Goal: Transaction & Acquisition: Purchase product/service

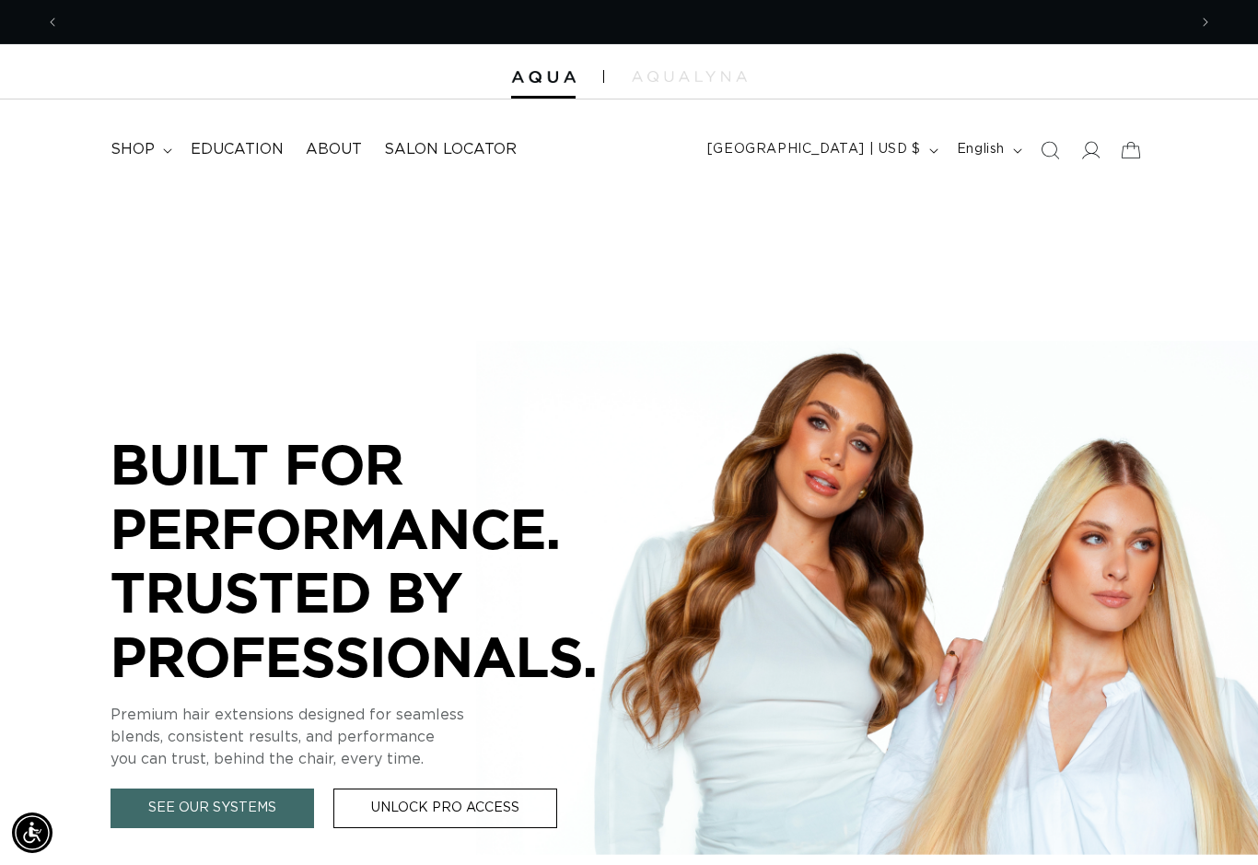
scroll to position [0, 1127]
click at [460, 143] on span "Salon Locator" at bounding box center [450, 149] width 133 height 19
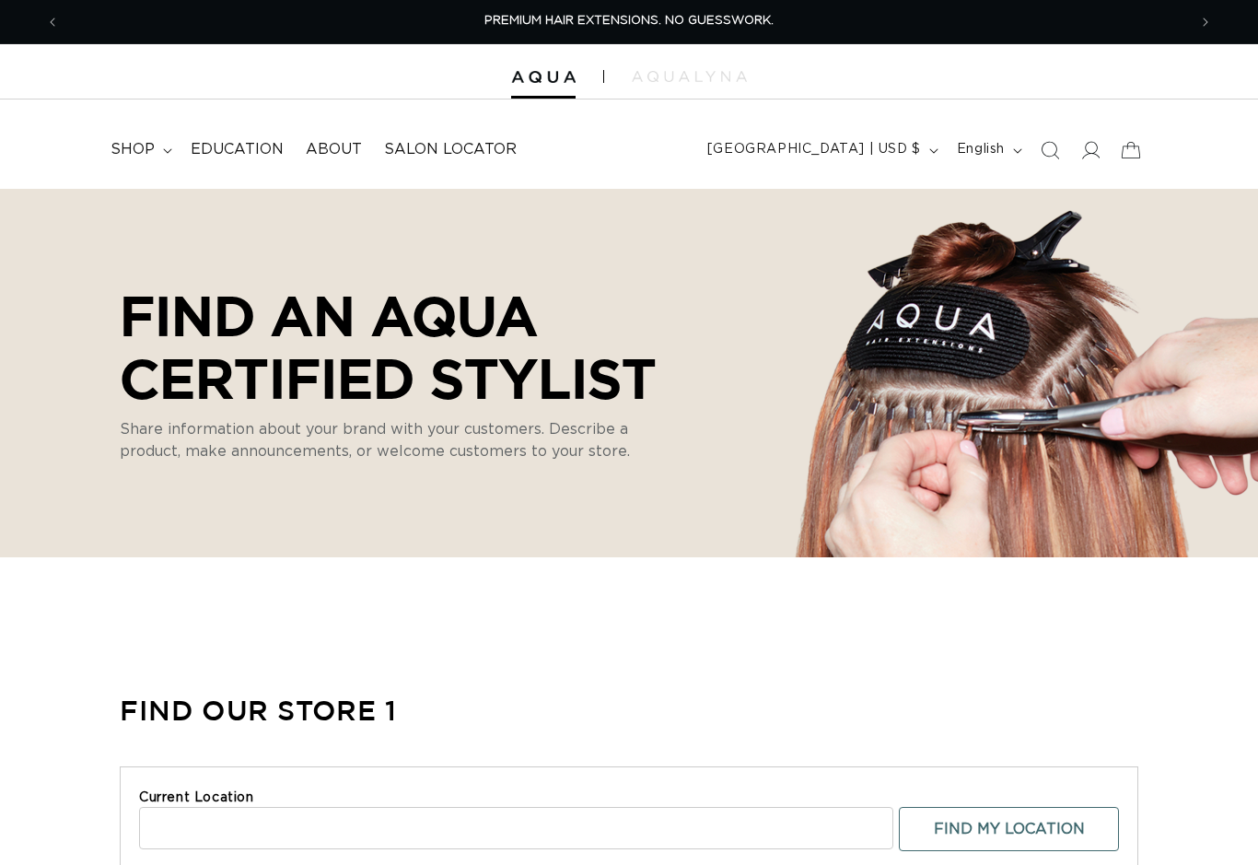
select select "m"
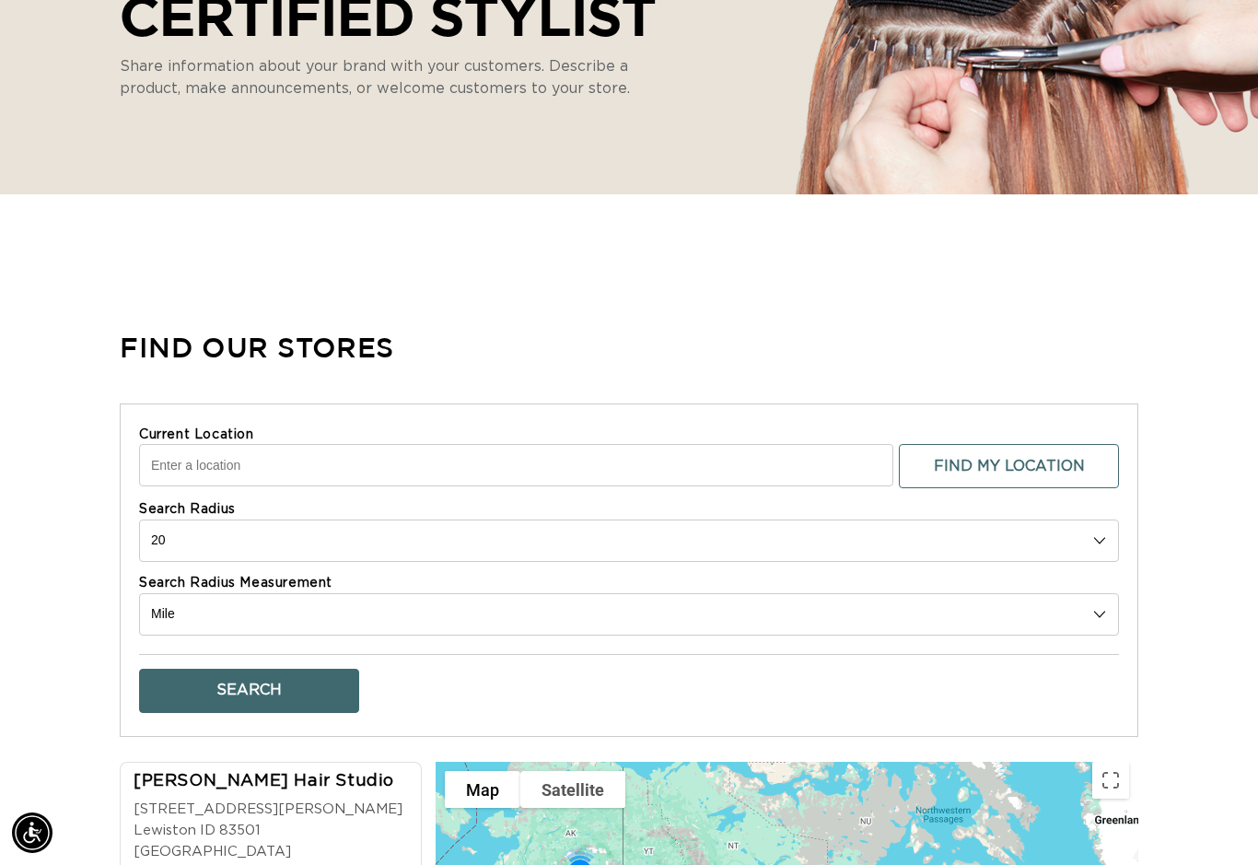
scroll to position [0, 2254]
click at [453, 483] on input "Current Location" at bounding box center [516, 465] width 754 height 42
type input "Salisbury, MD 21804, USA"
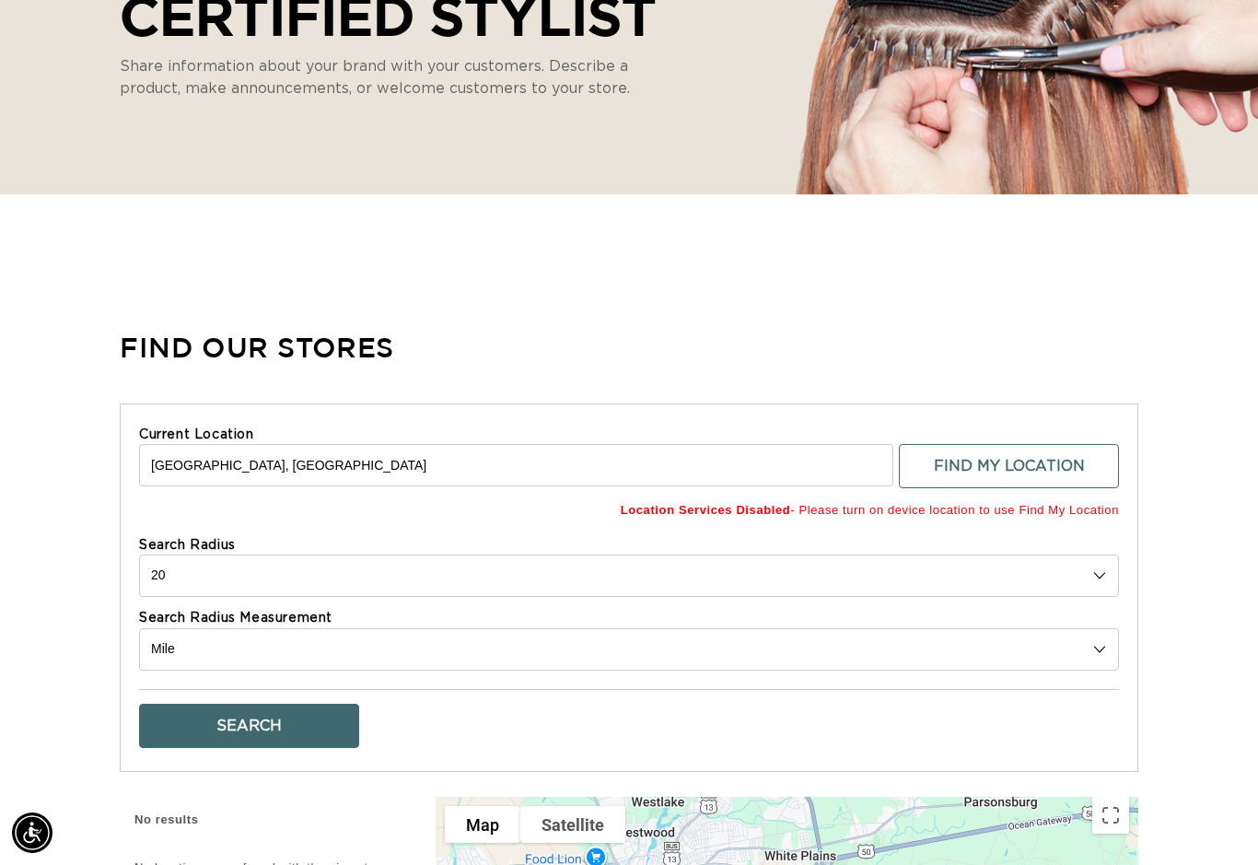
scroll to position [0, 0]
click at [267, 722] on button "Search" at bounding box center [249, 726] width 220 height 44
click at [296, 713] on button "Search" at bounding box center [249, 726] width 220 height 44
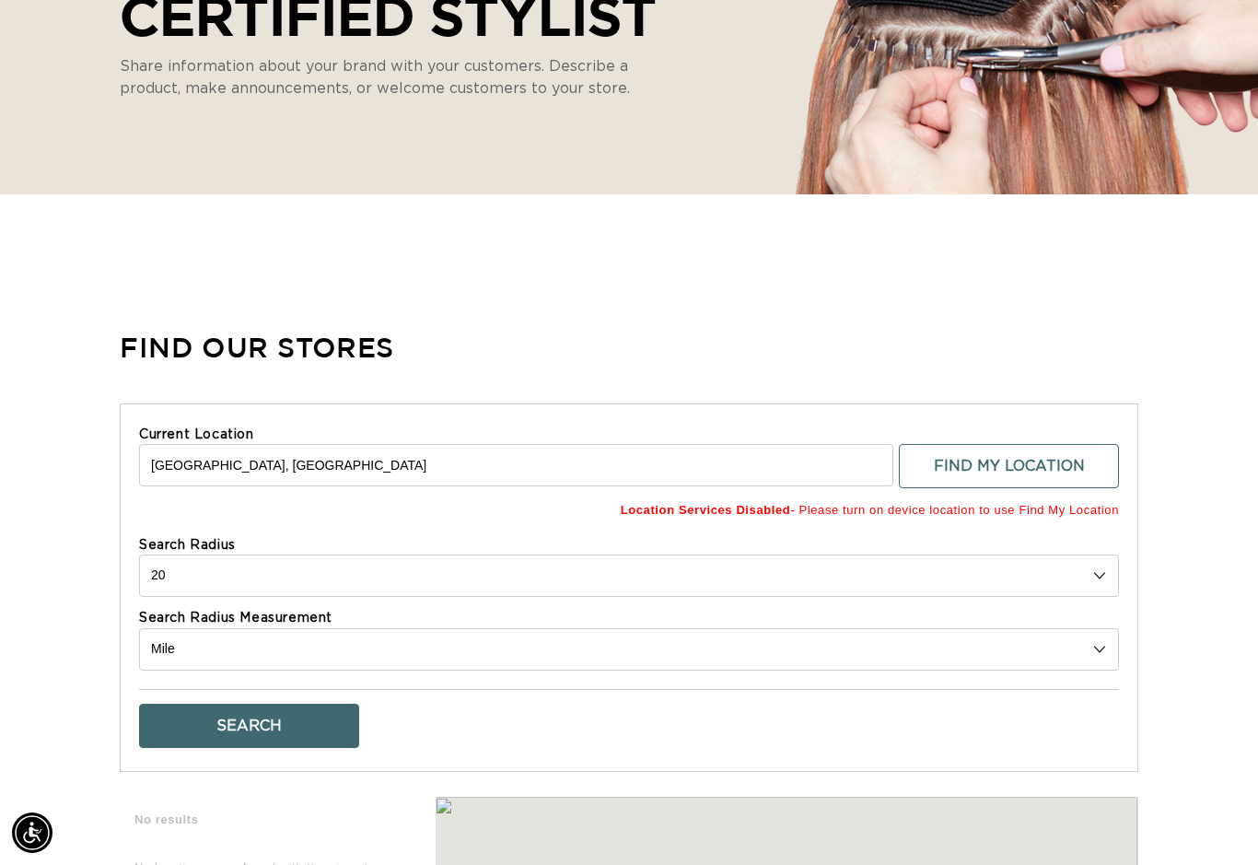
scroll to position [0, 1127]
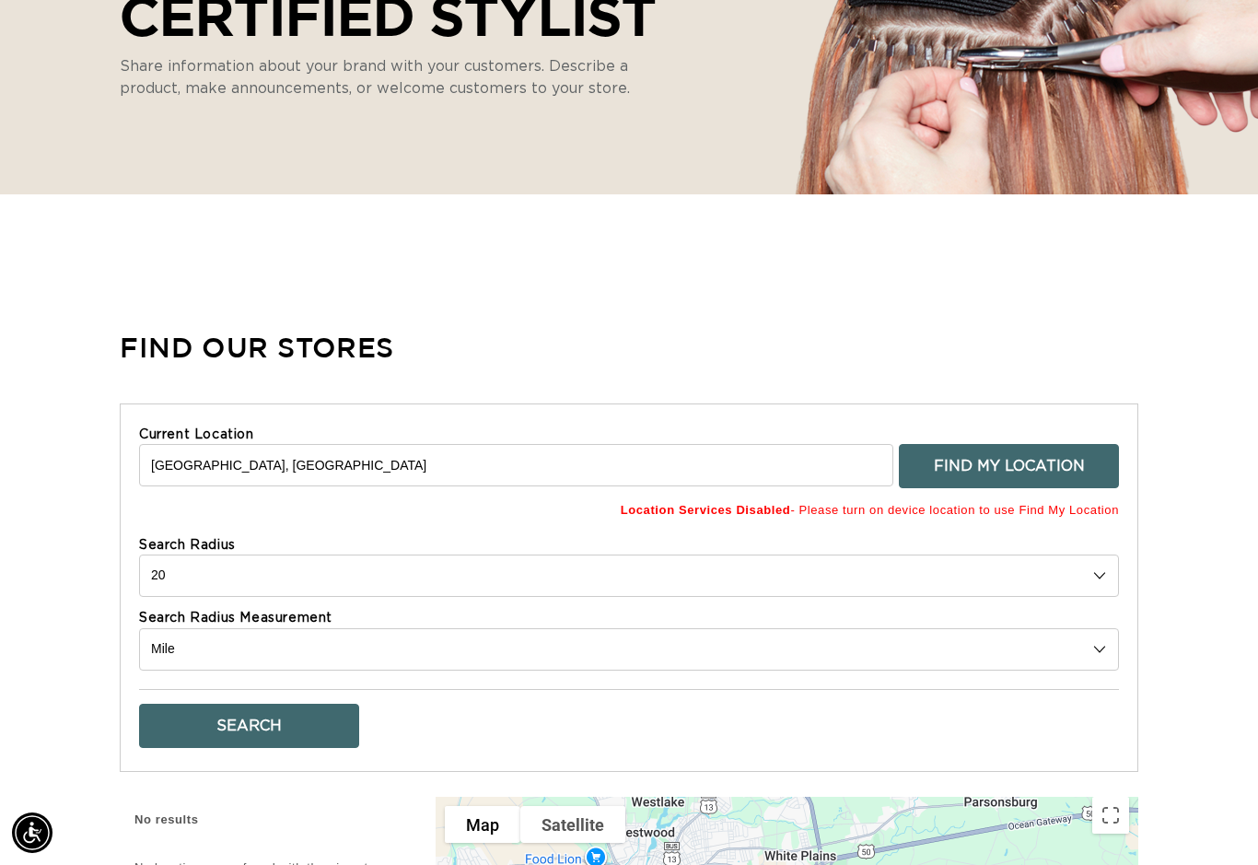
click at [1065, 461] on button "Find My Location" at bounding box center [1009, 466] width 220 height 44
click at [1054, 463] on button "Find My Location" at bounding box center [1009, 466] width 220 height 44
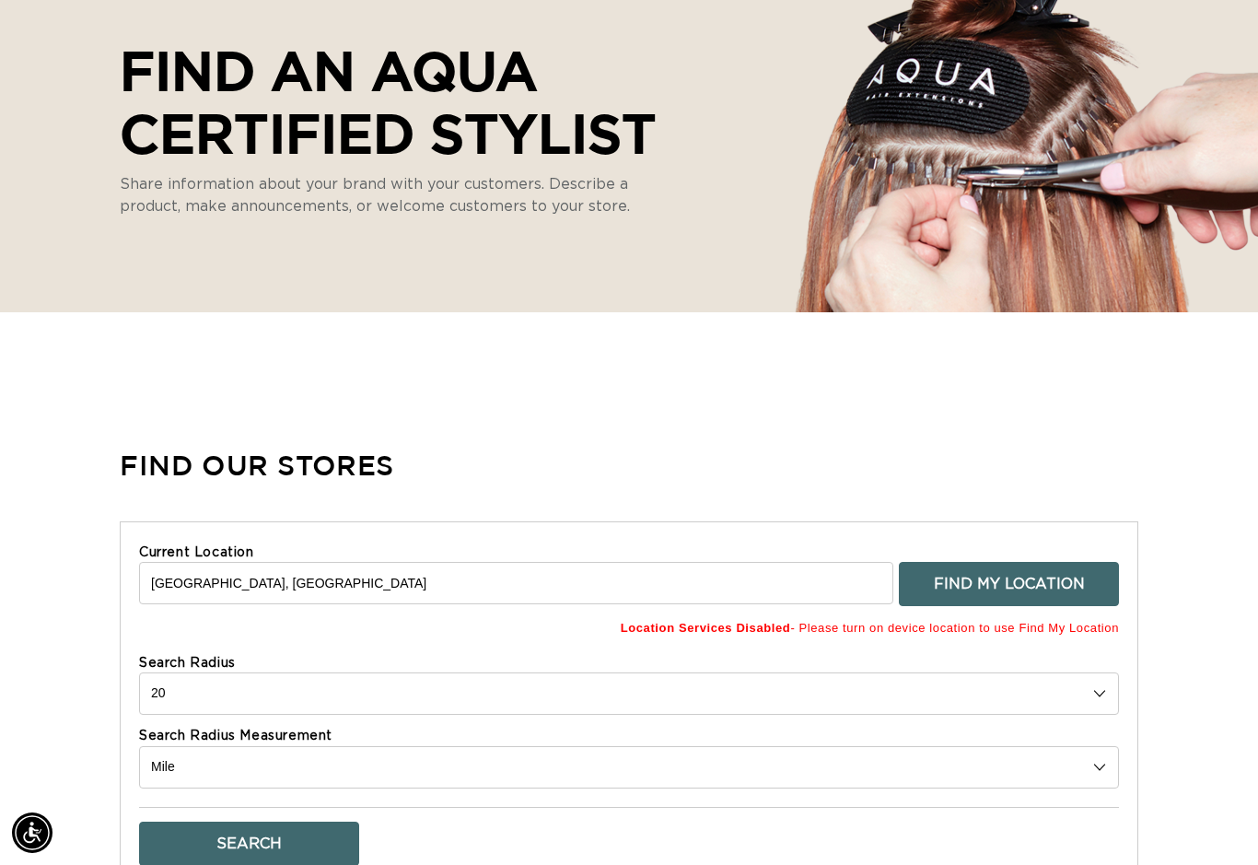
scroll to position [244, 0]
click at [1081, 564] on button "Find My Location" at bounding box center [1009, 585] width 220 height 44
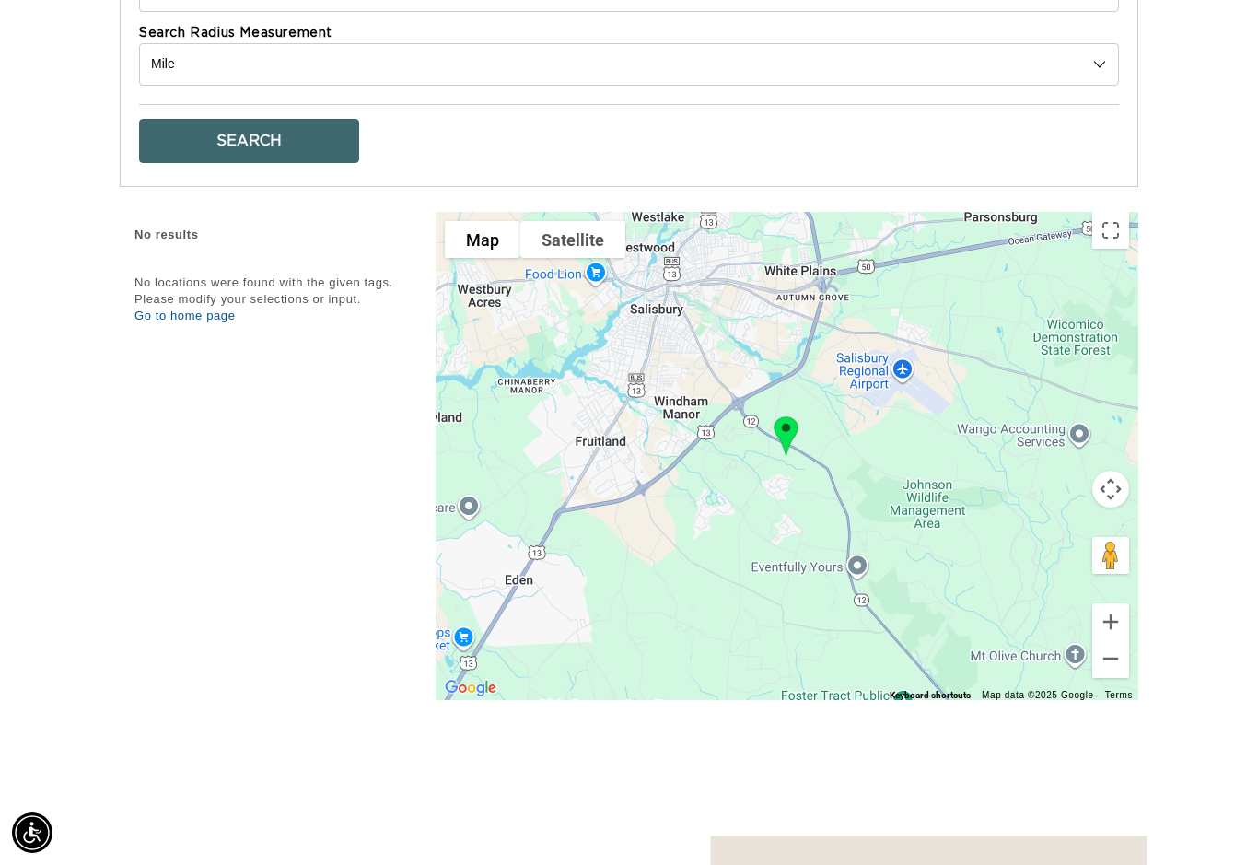
scroll to position [0, 2254]
click at [193, 308] on link "Go to home page" at bounding box center [184, 315] width 100 height 14
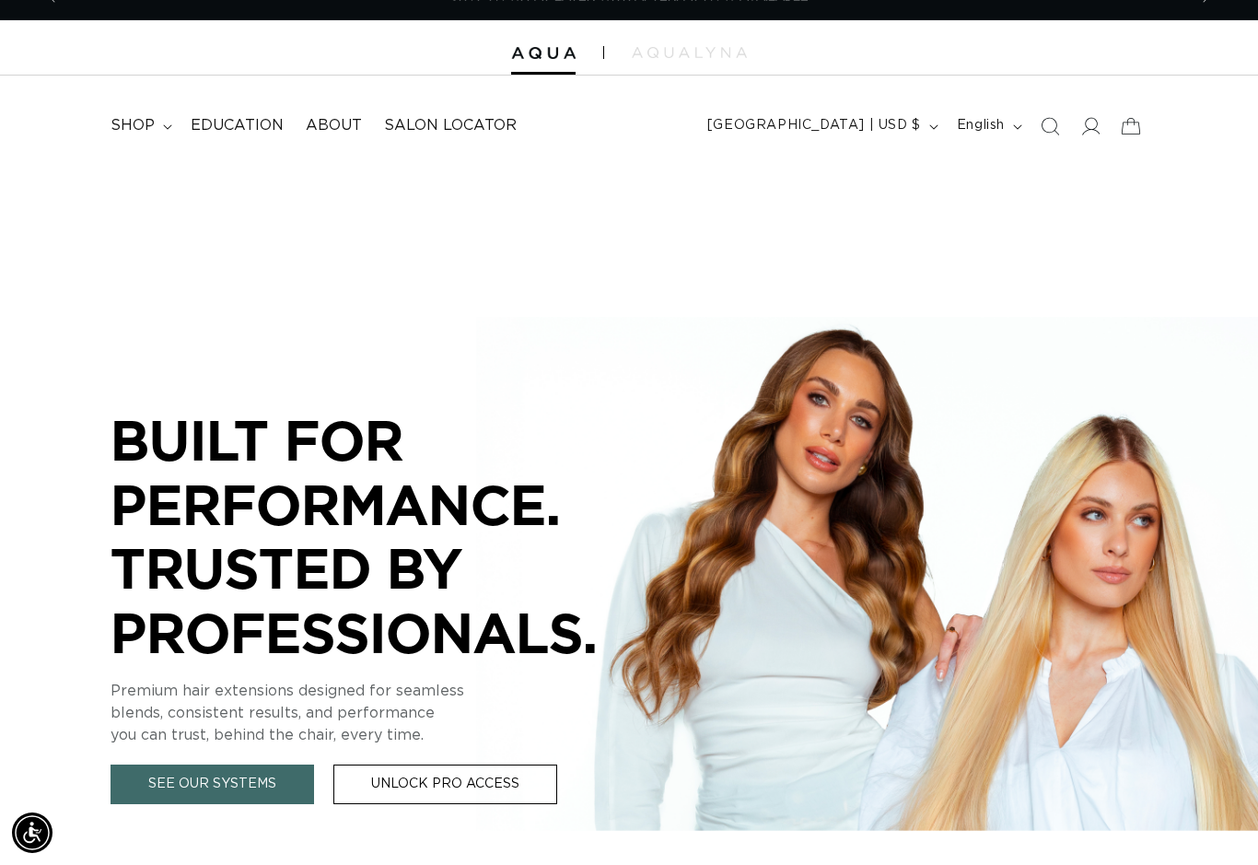
scroll to position [39, 0]
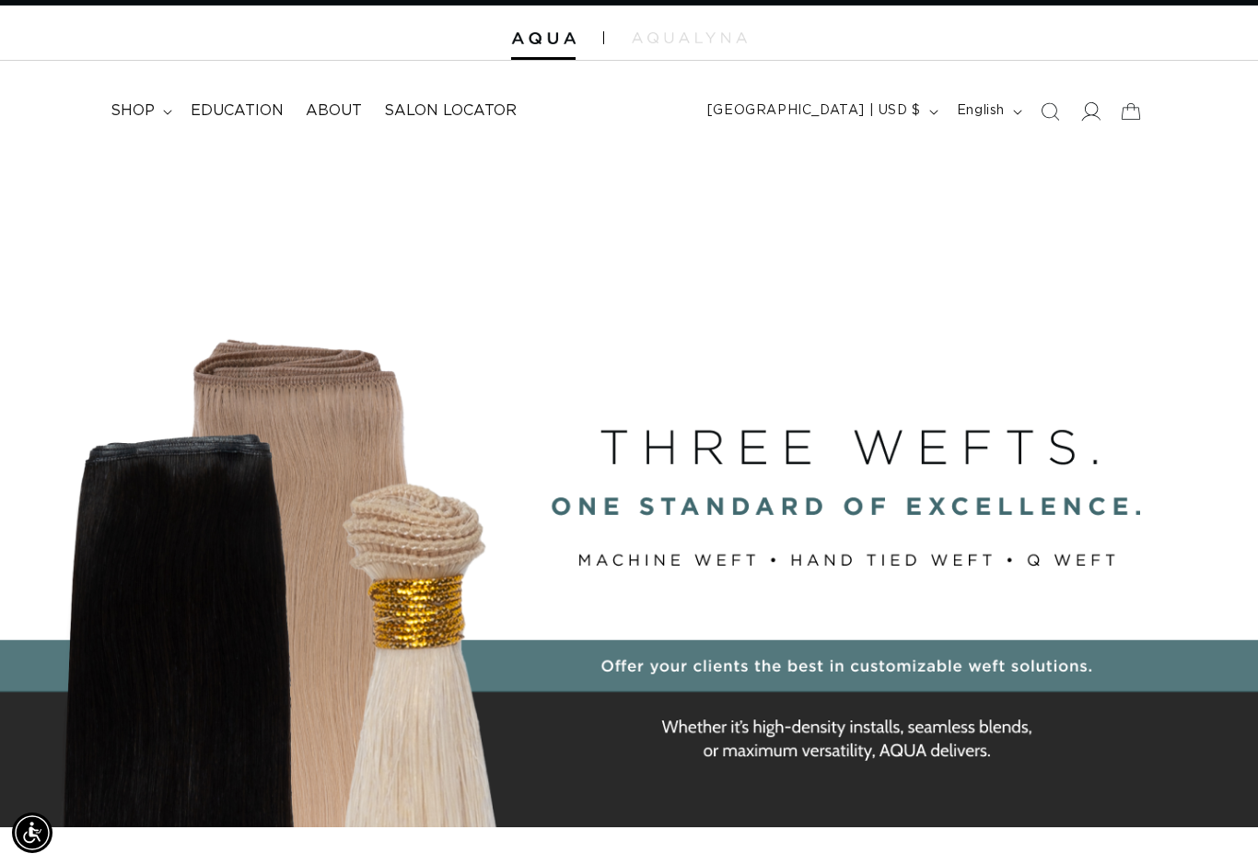
click at [1107, 114] on span at bounding box center [1090, 111] width 41 height 41
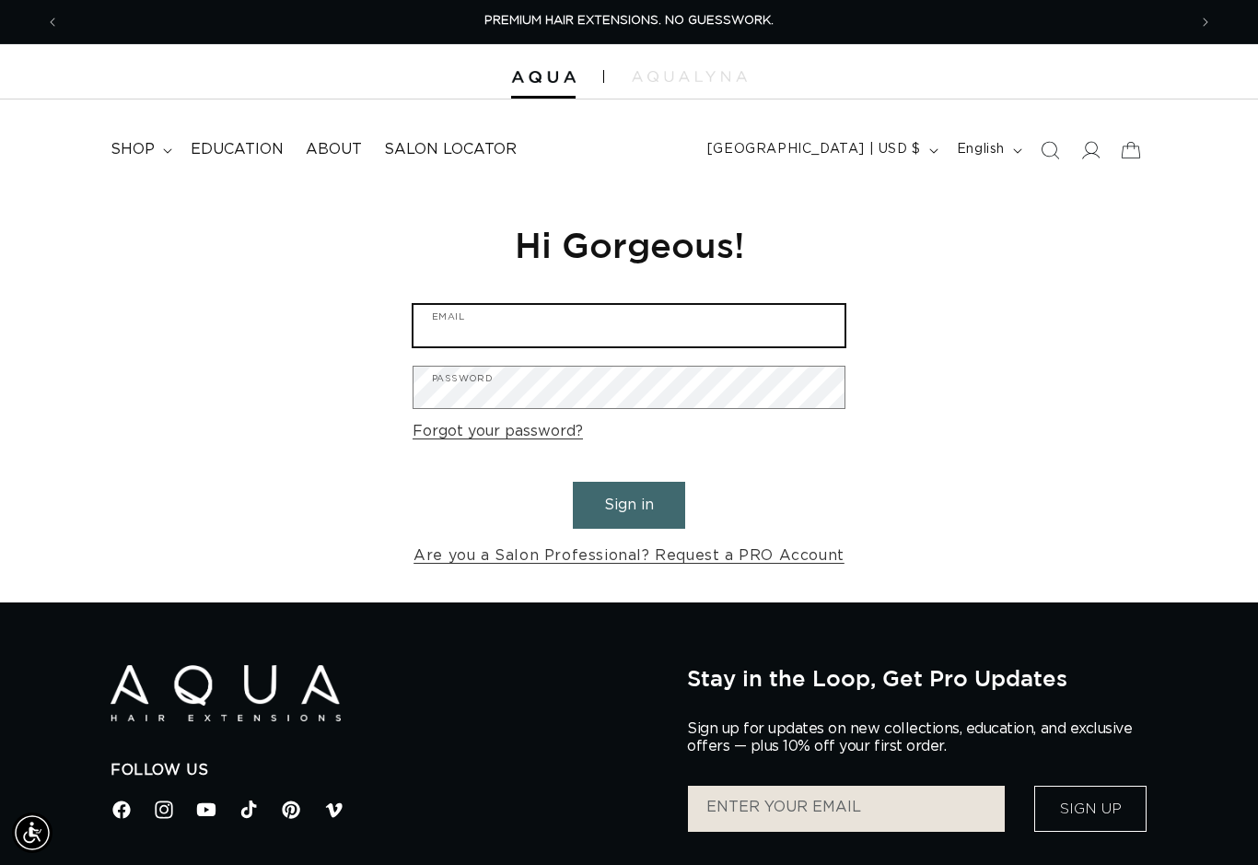
click at [821, 321] on input "Email" at bounding box center [628, 325] width 431 height 41
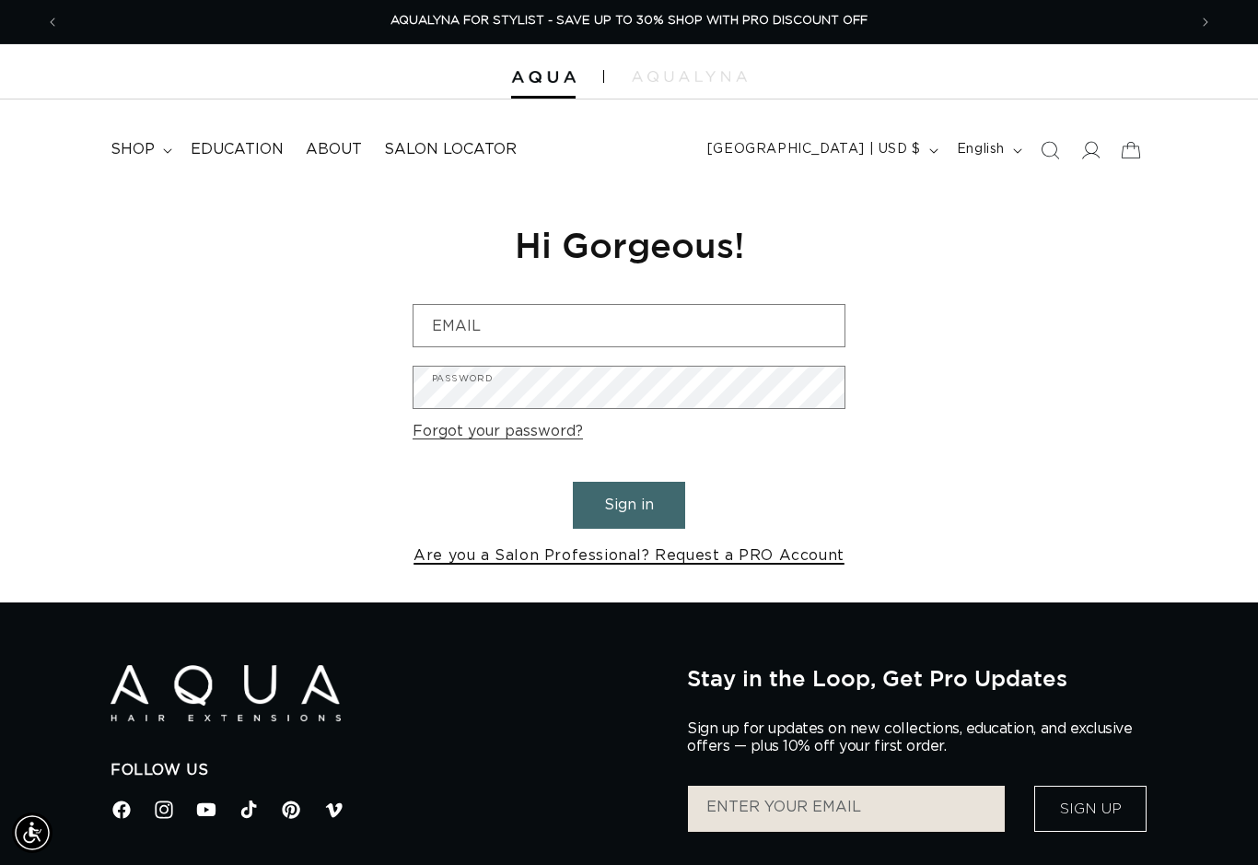
click at [593, 556] on link "Are you a Salon Professional? Request a PRO Account" at bounding box center [628, 555] width 431 height 27
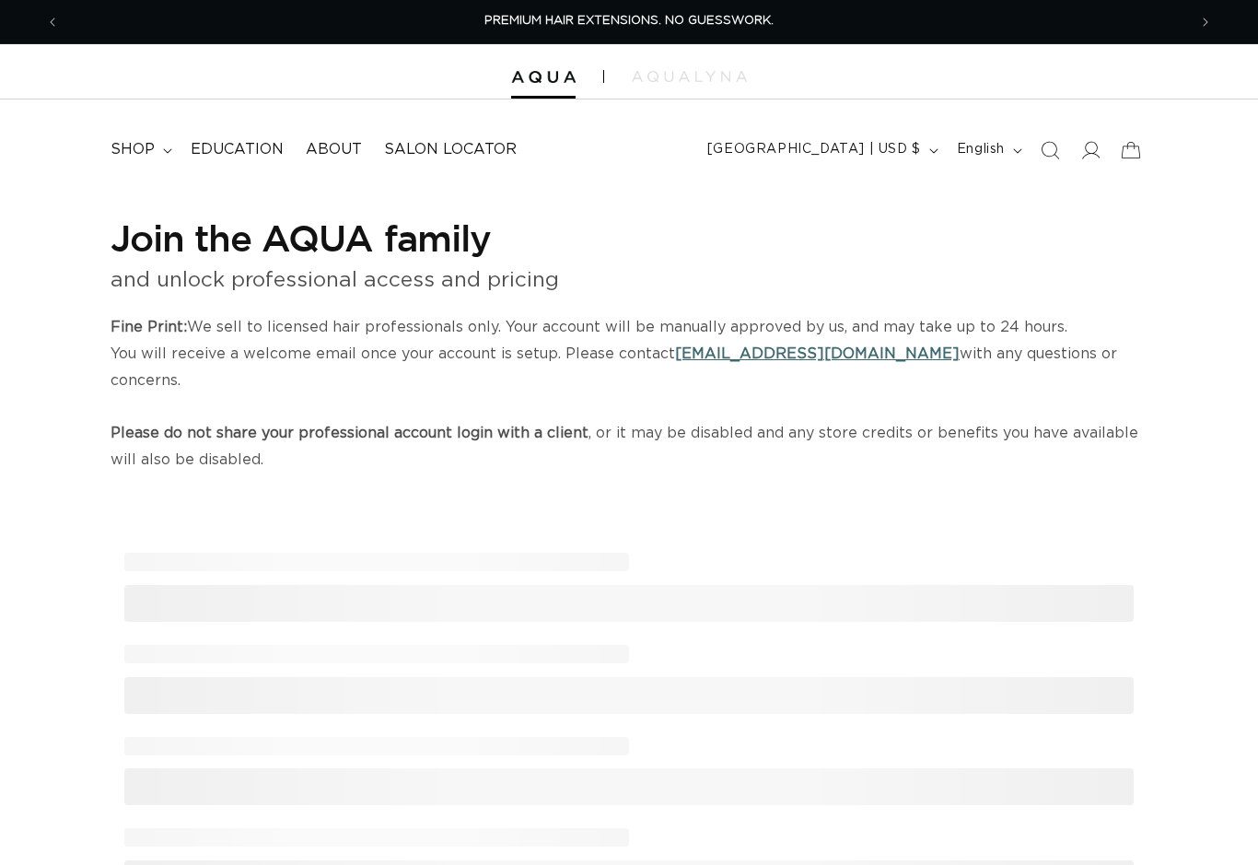
select select "US"
select select "[GEOGRAPHIC_DATA]"
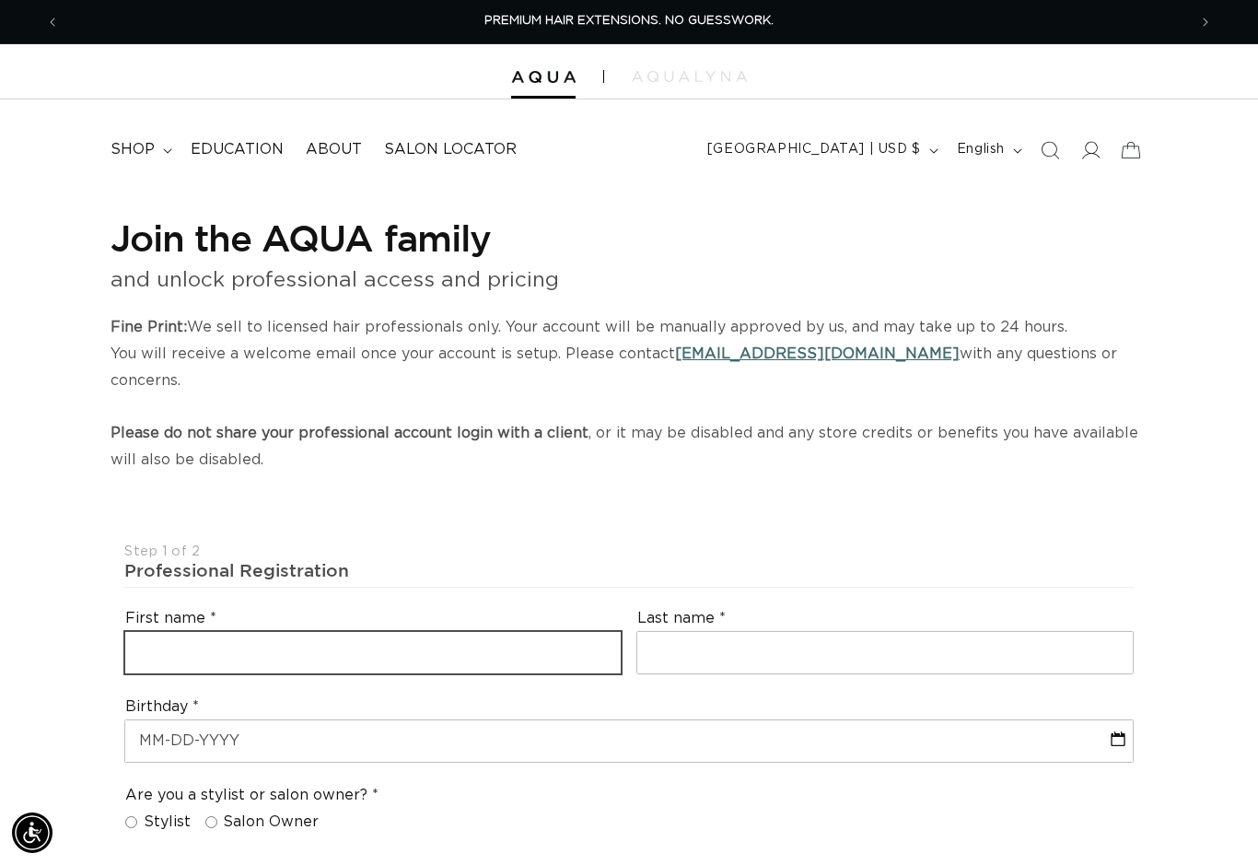
click at [522, 632] on input "text" at bounding box center [372, 652] width 495 height 41
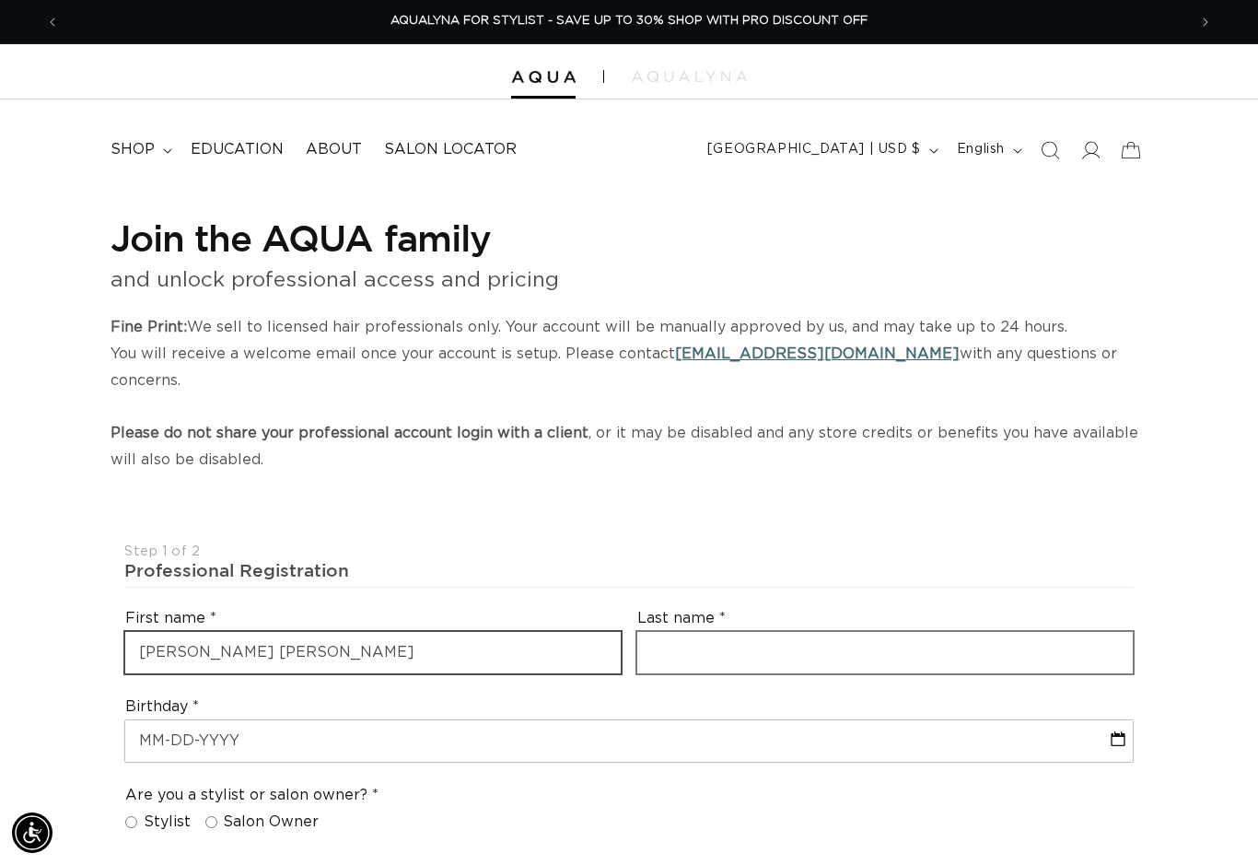
type input "Jo Ellen"
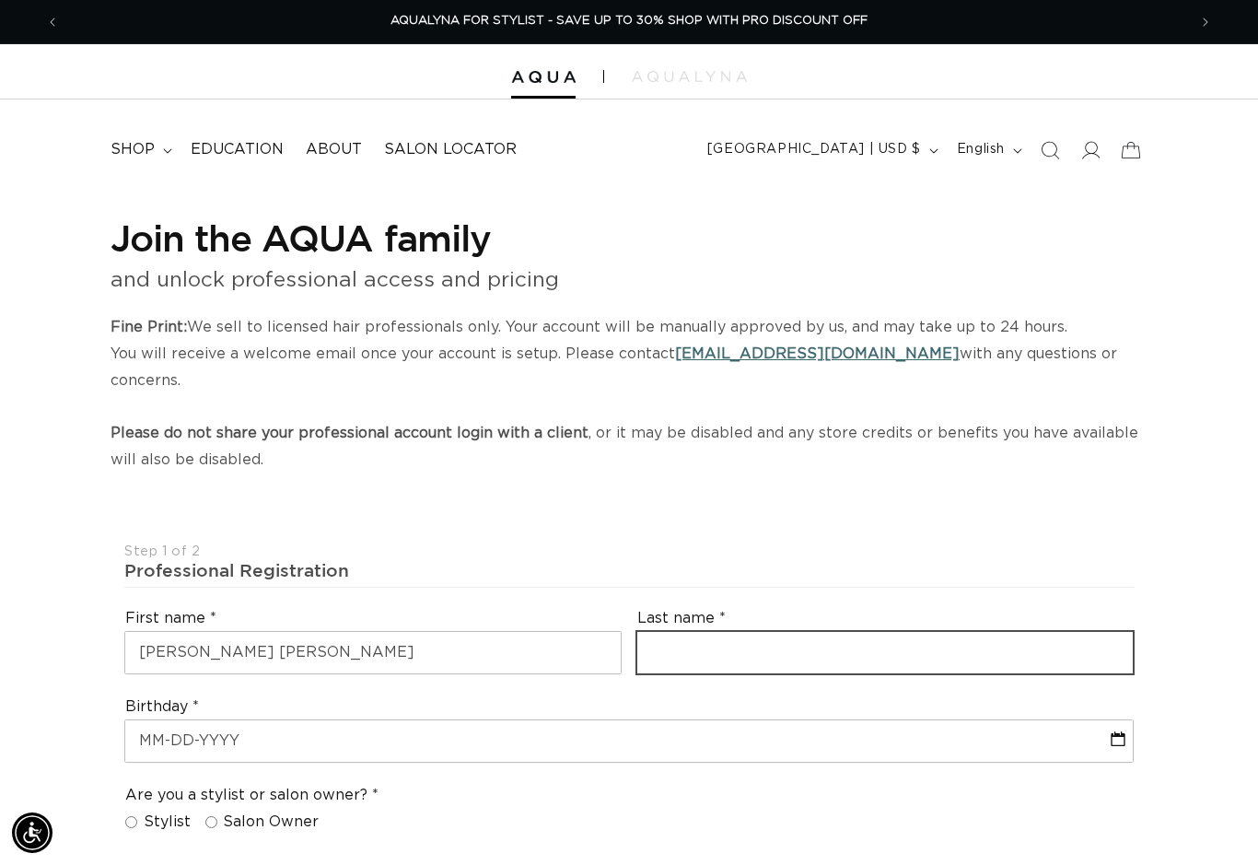
click at [762, 632] on input "text" at bounding box center [884, 652] width 495 height 41
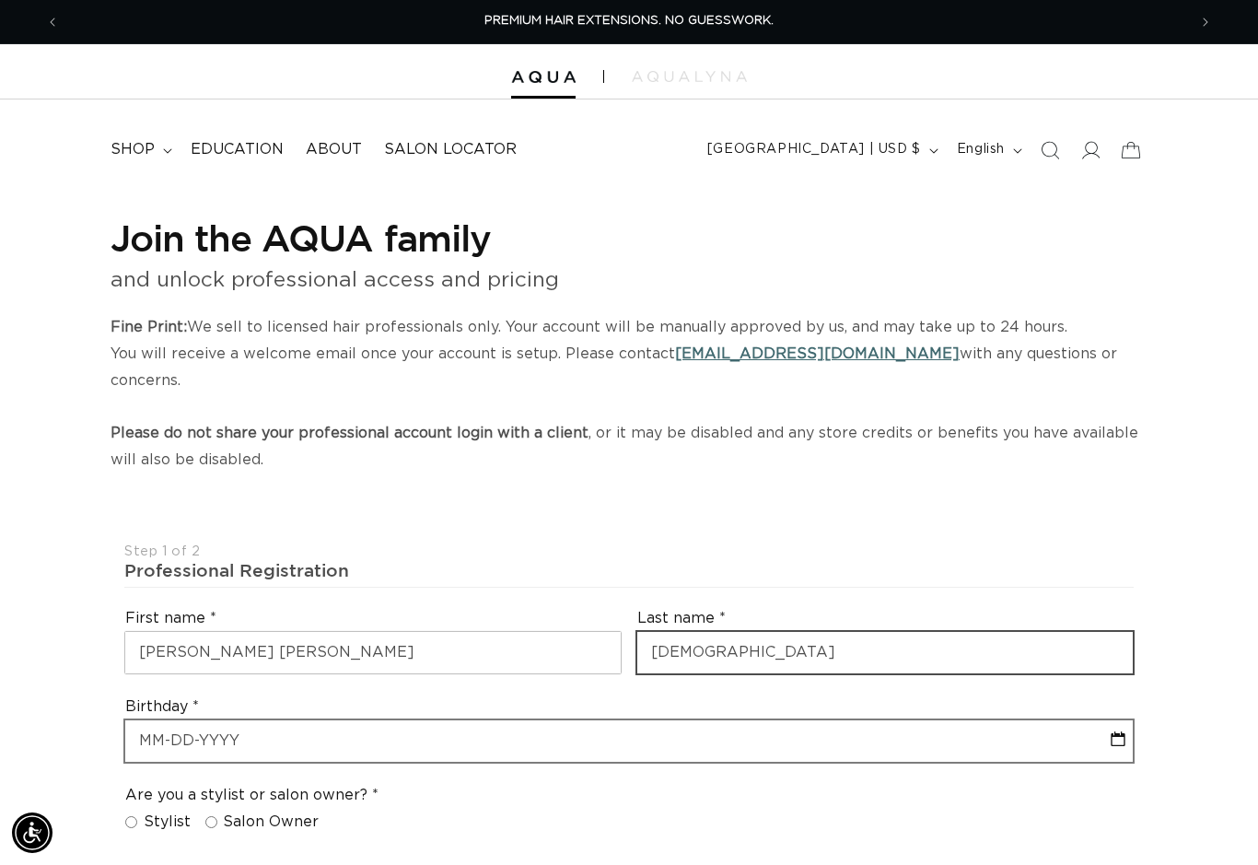
type input "Gay"
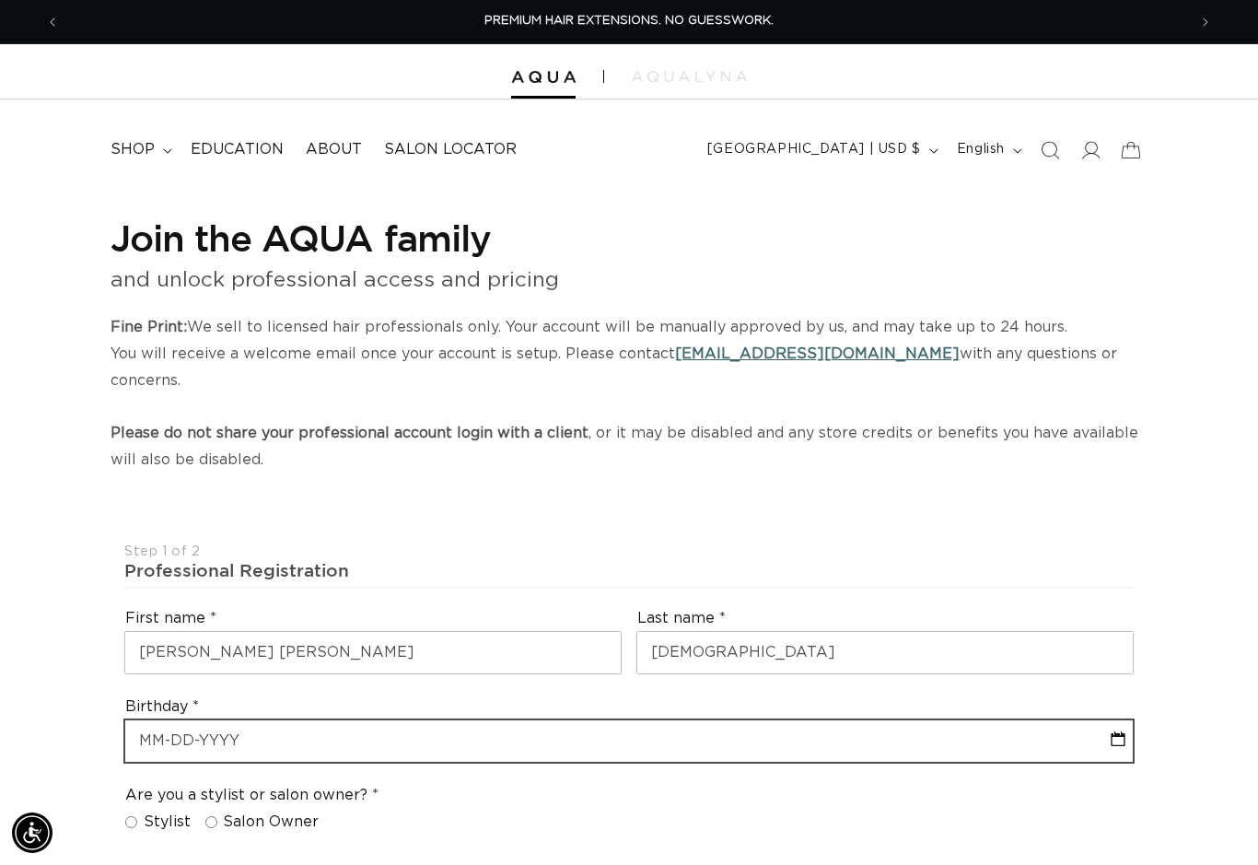
click at [639, 720] on input "text" at bounding box center [628, 740] width 1007 height 41
select select "8"
select select "2025"
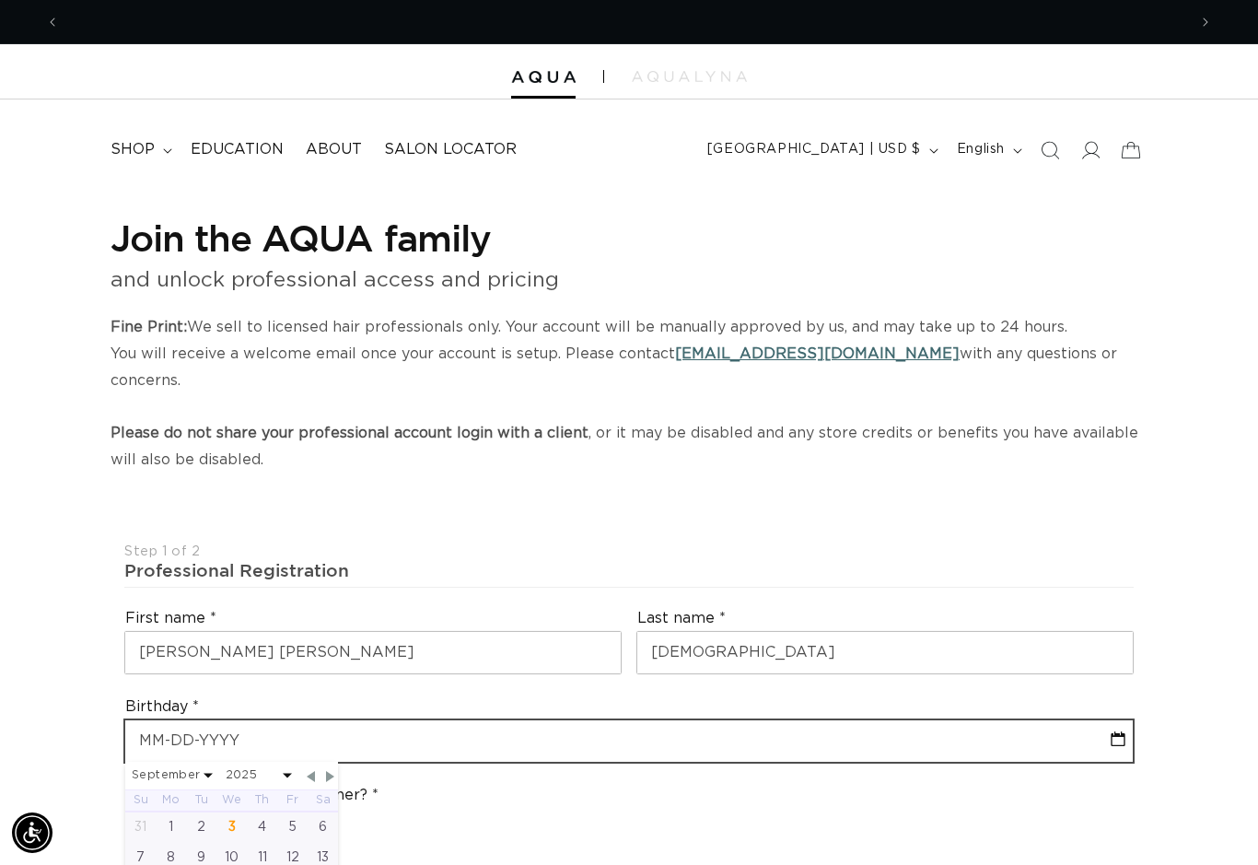
scroll to position [0, 1127]
type input "11"
select select "8"
select select "2025"
type input "11/"
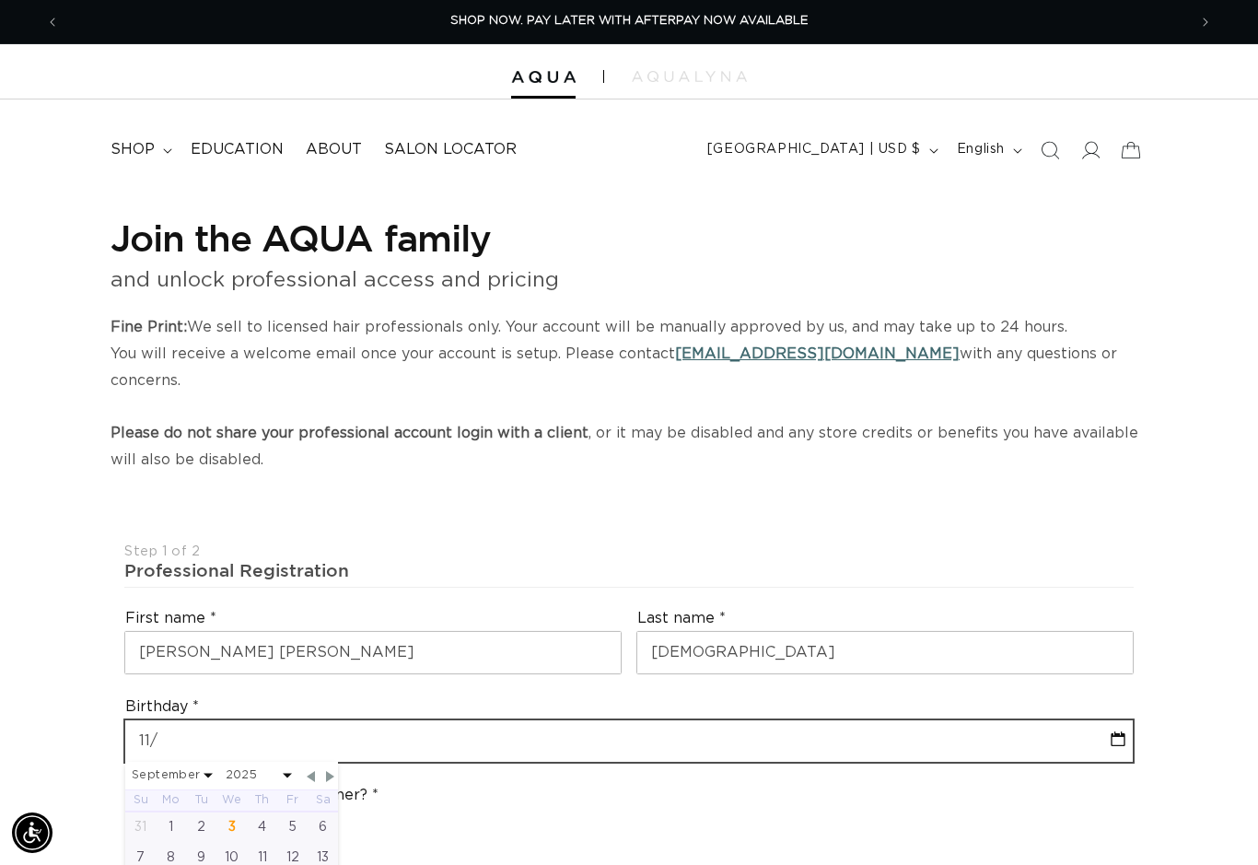
select select "8"
select select "2025"
type input "11/21"
select select "8"
select select "2025"
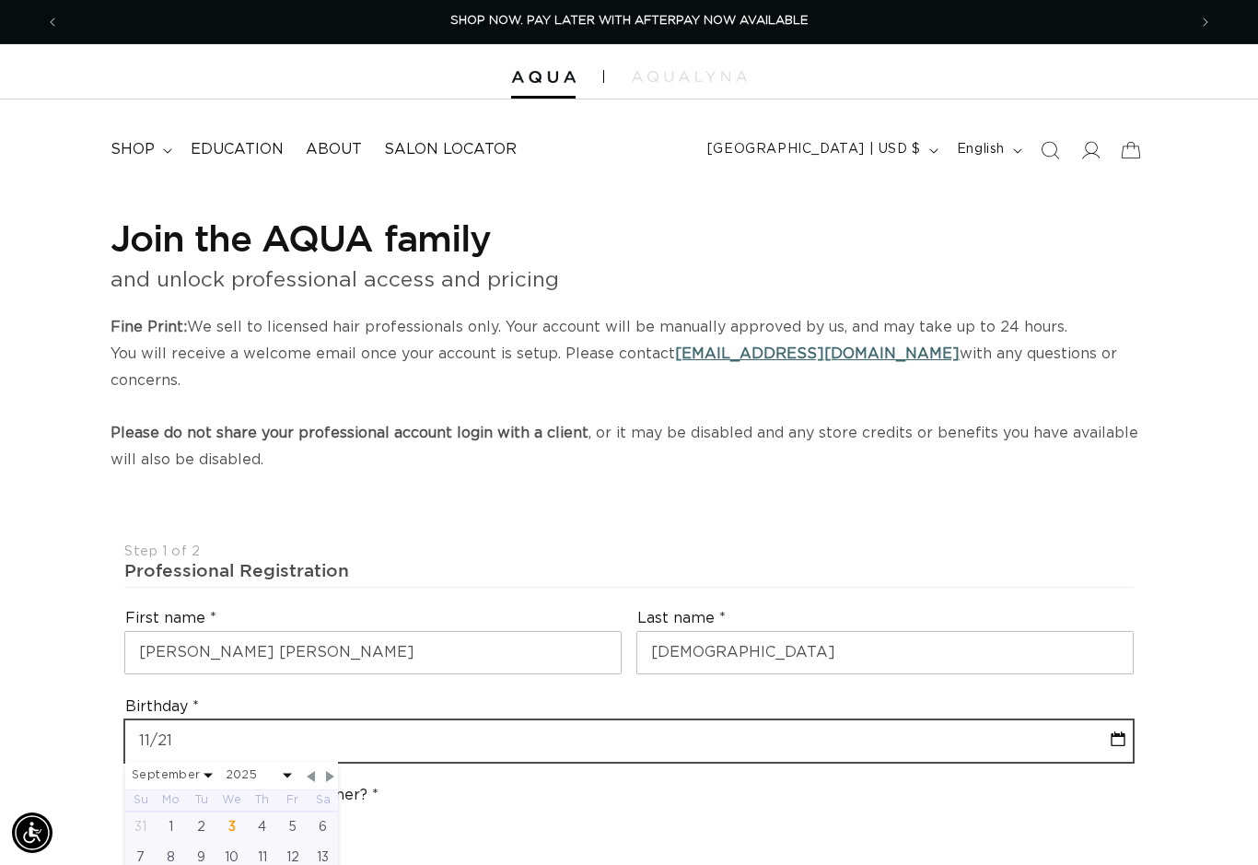
type input "11/21/"
select select "8"
select select "2025"
type input "11/21/5"
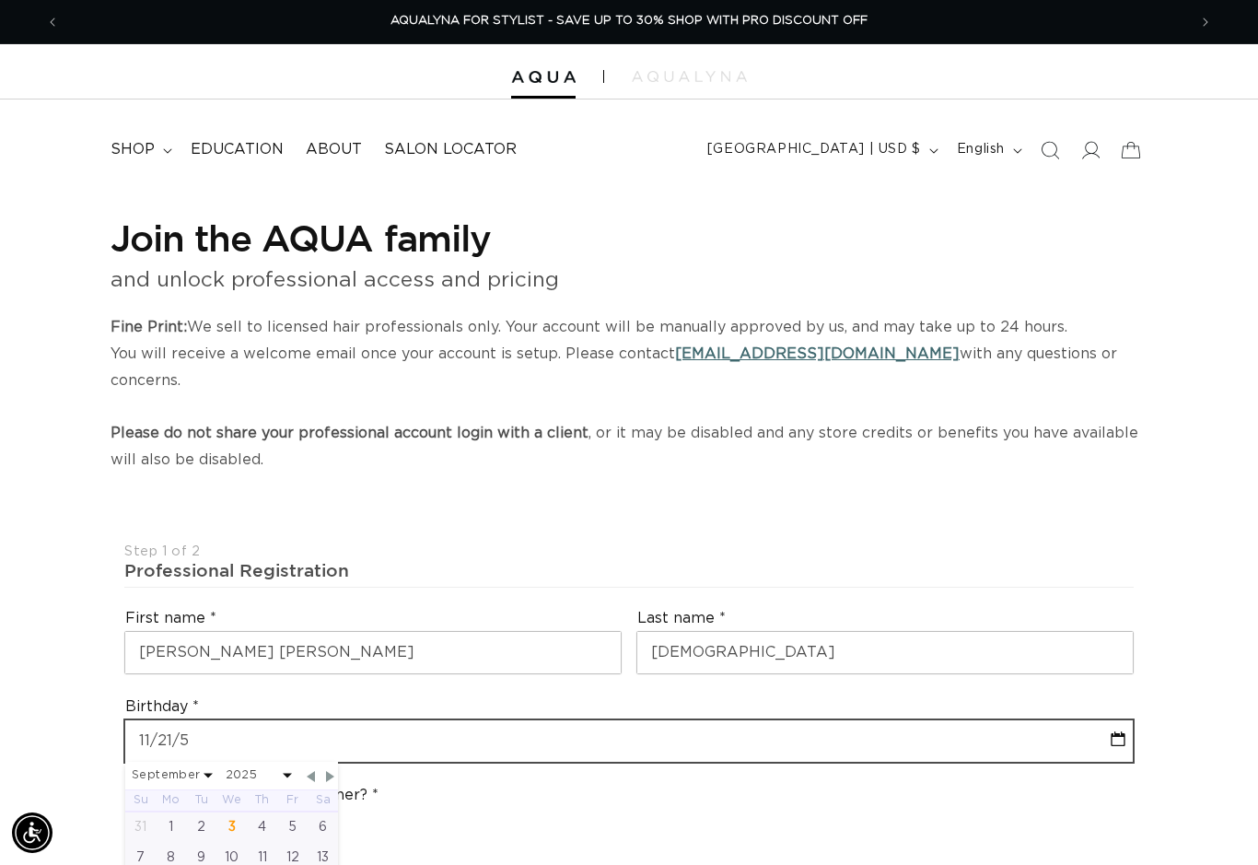
select select "8"
select select "2025"
type input "11/21/56"
select select "8"
select select "2025"
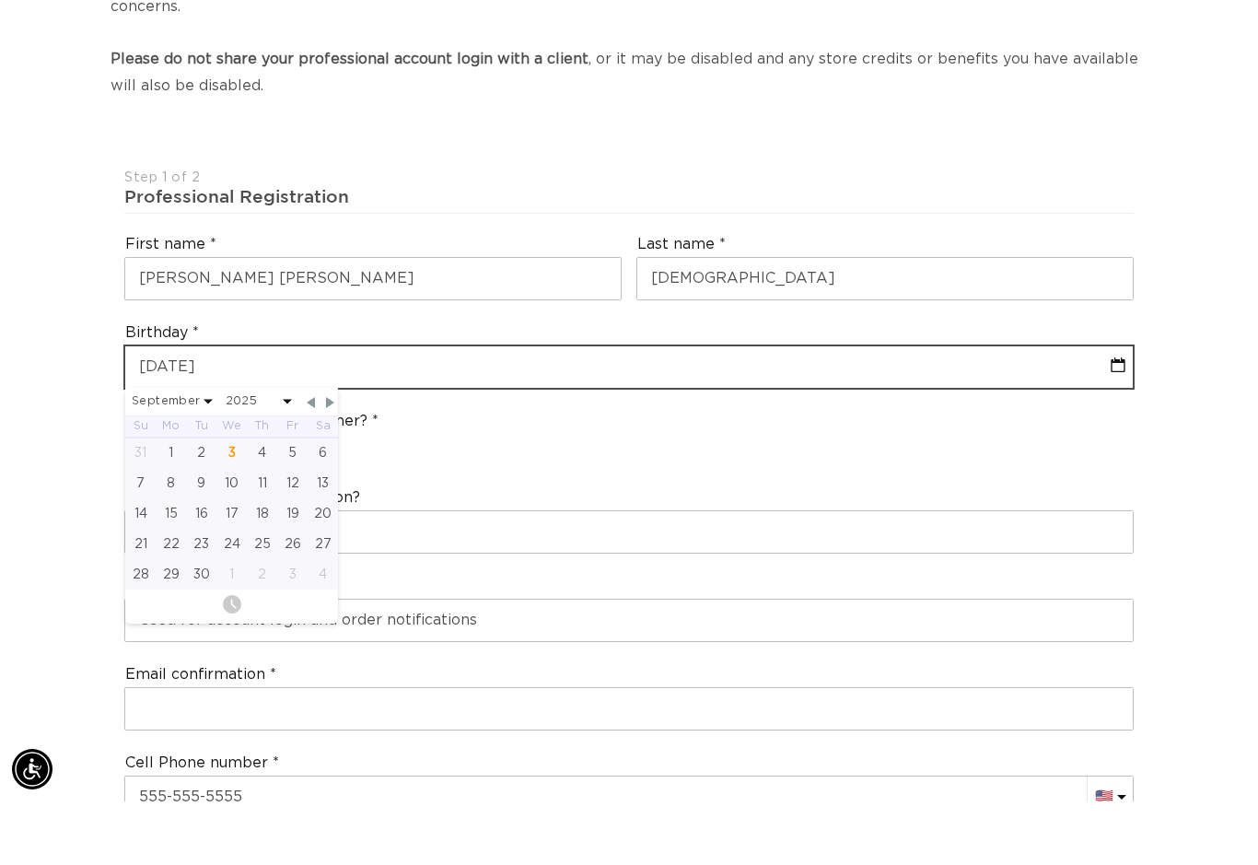
scroll to position [0, 0]
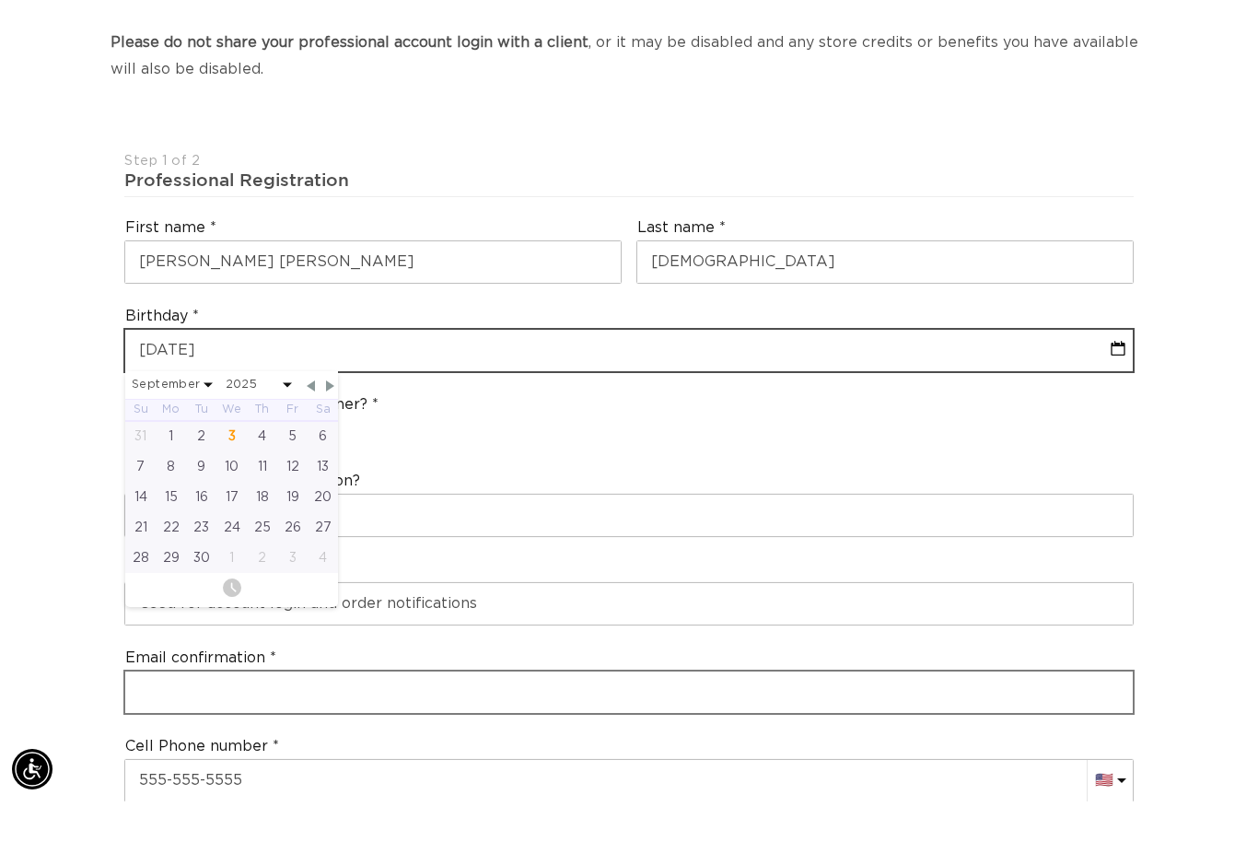
type input "11/21/56"
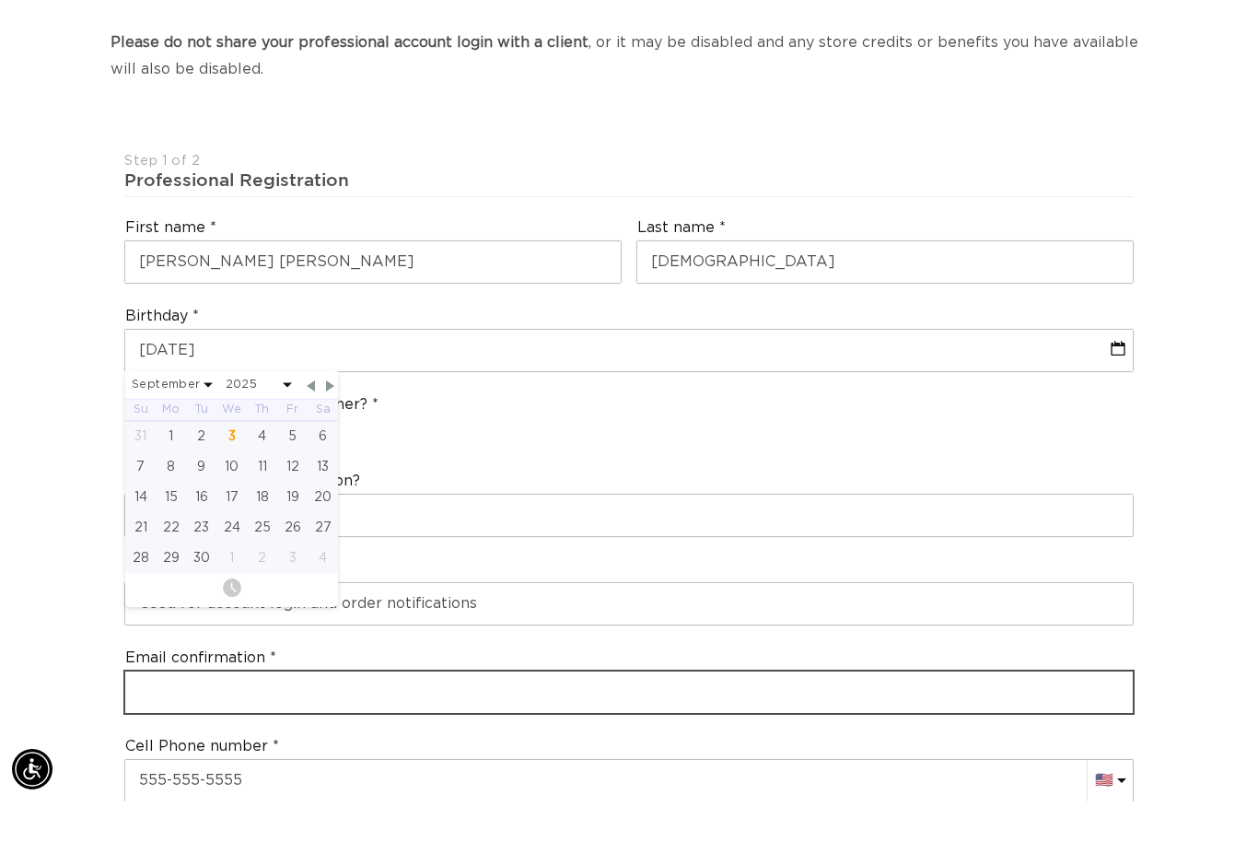
click at [728, 704] on div "Email confirmation" at bounding box center [629, 744] width 1024 height 81
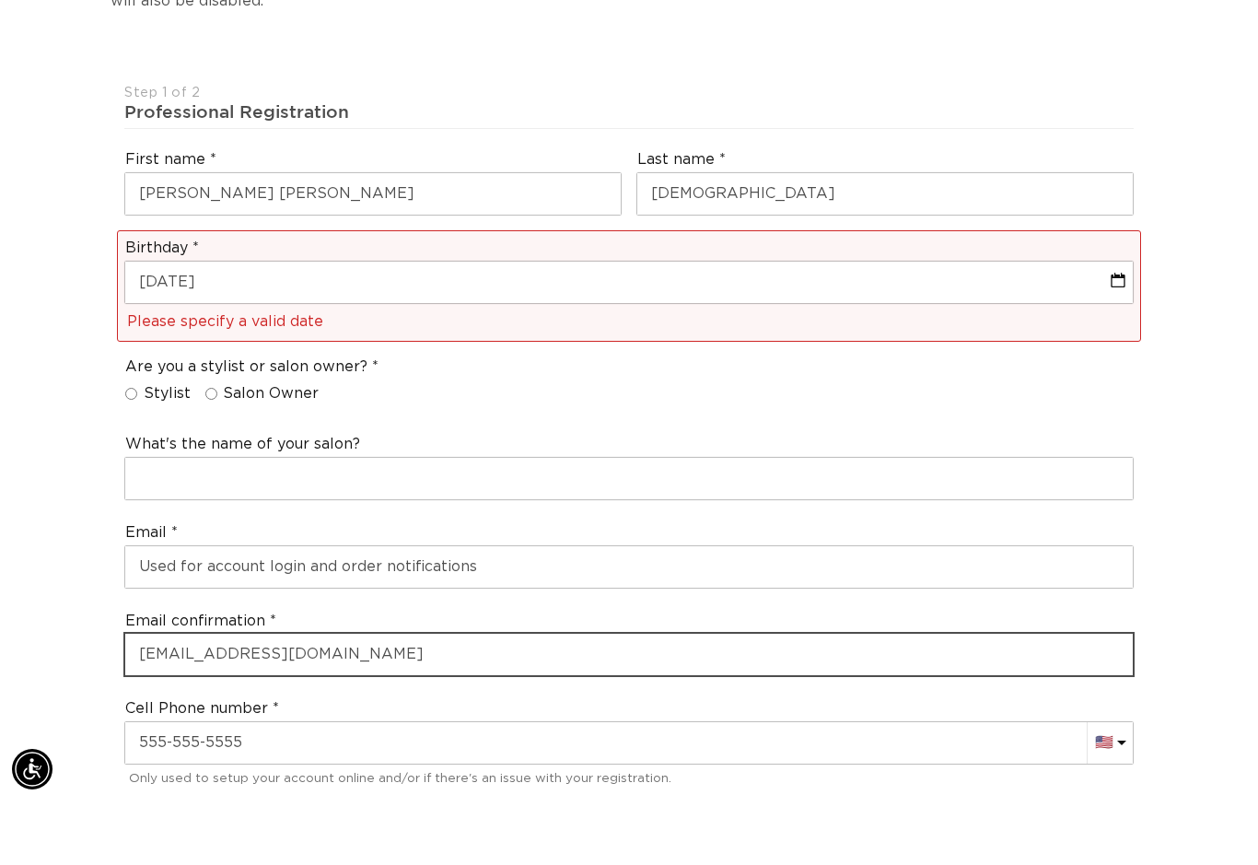
scroll to position [397, 0]
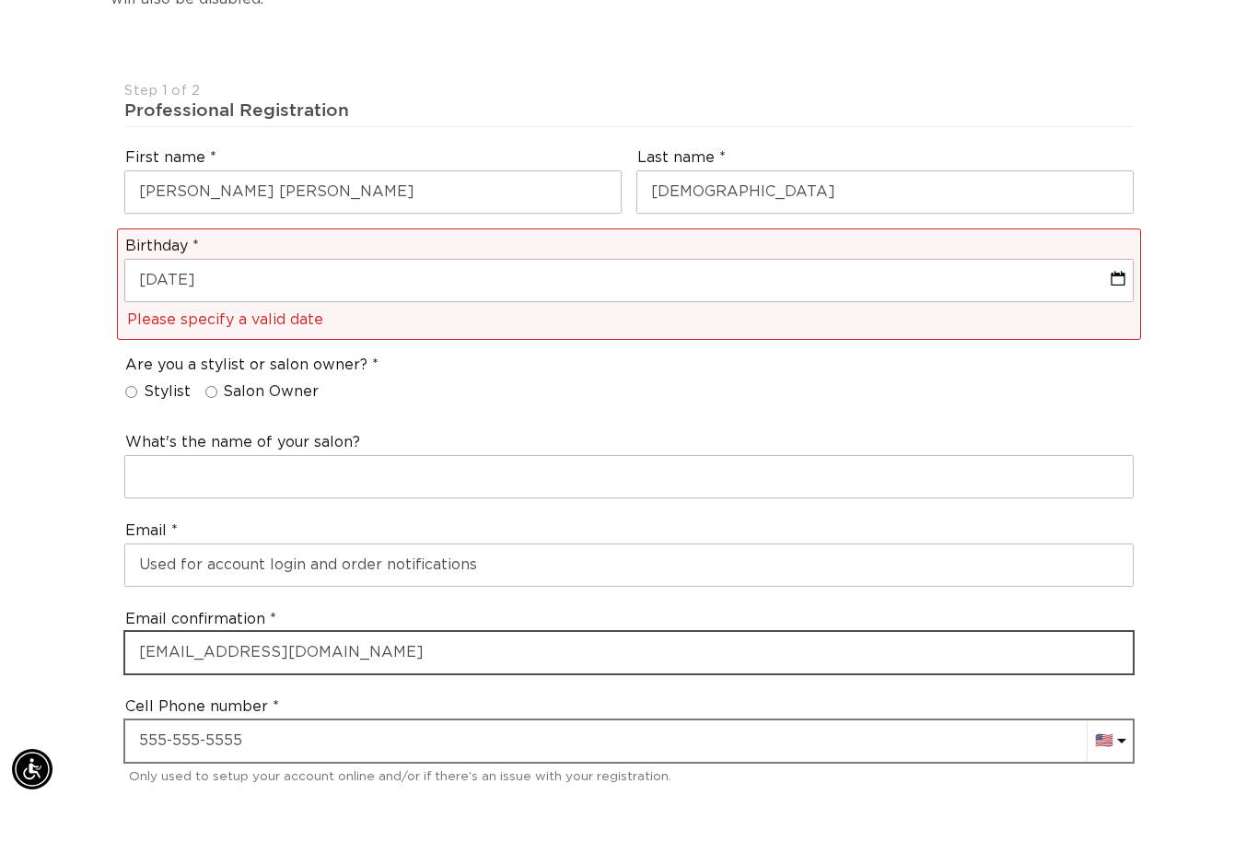
type input "joelleng@twinstate.net"
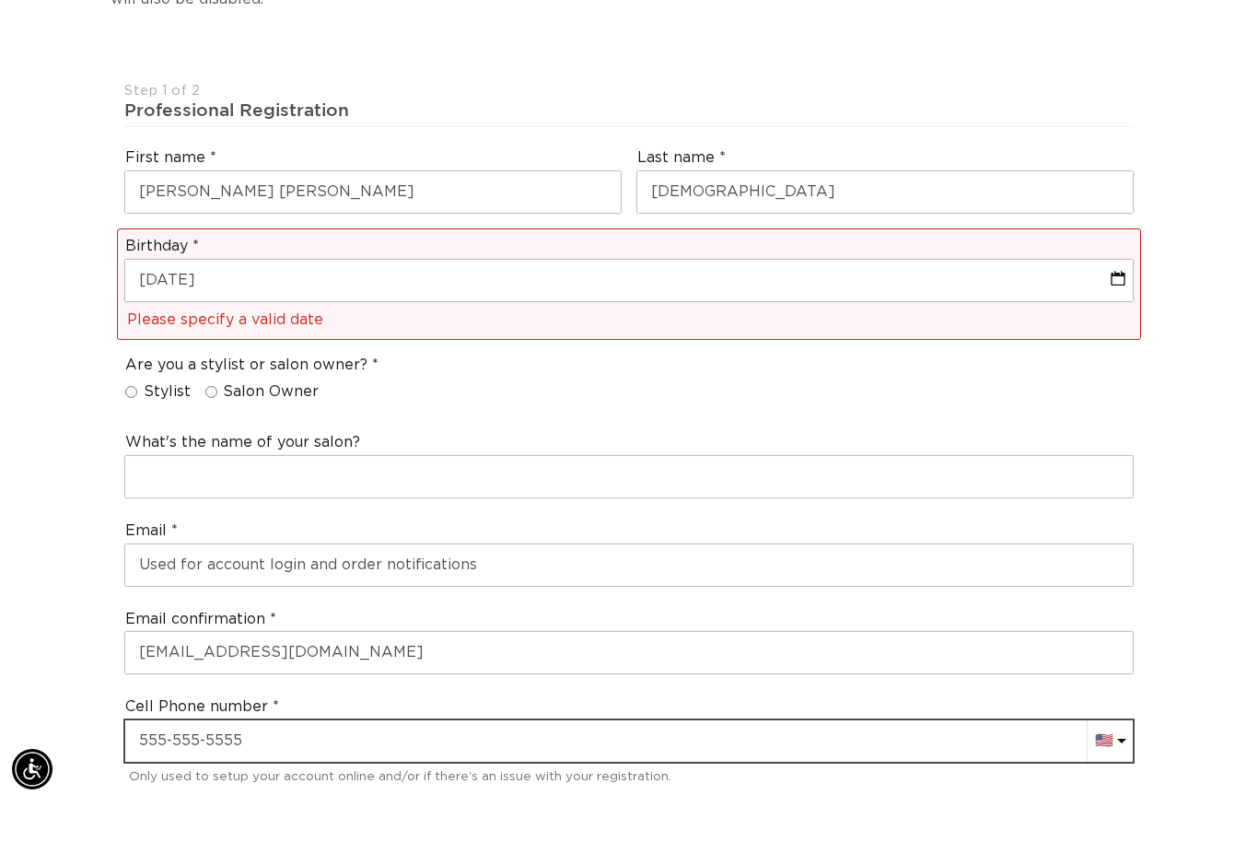
click at [504, 784] on input "text" at bounding box center [628, 804] width 1007 height 41
type input "+1"
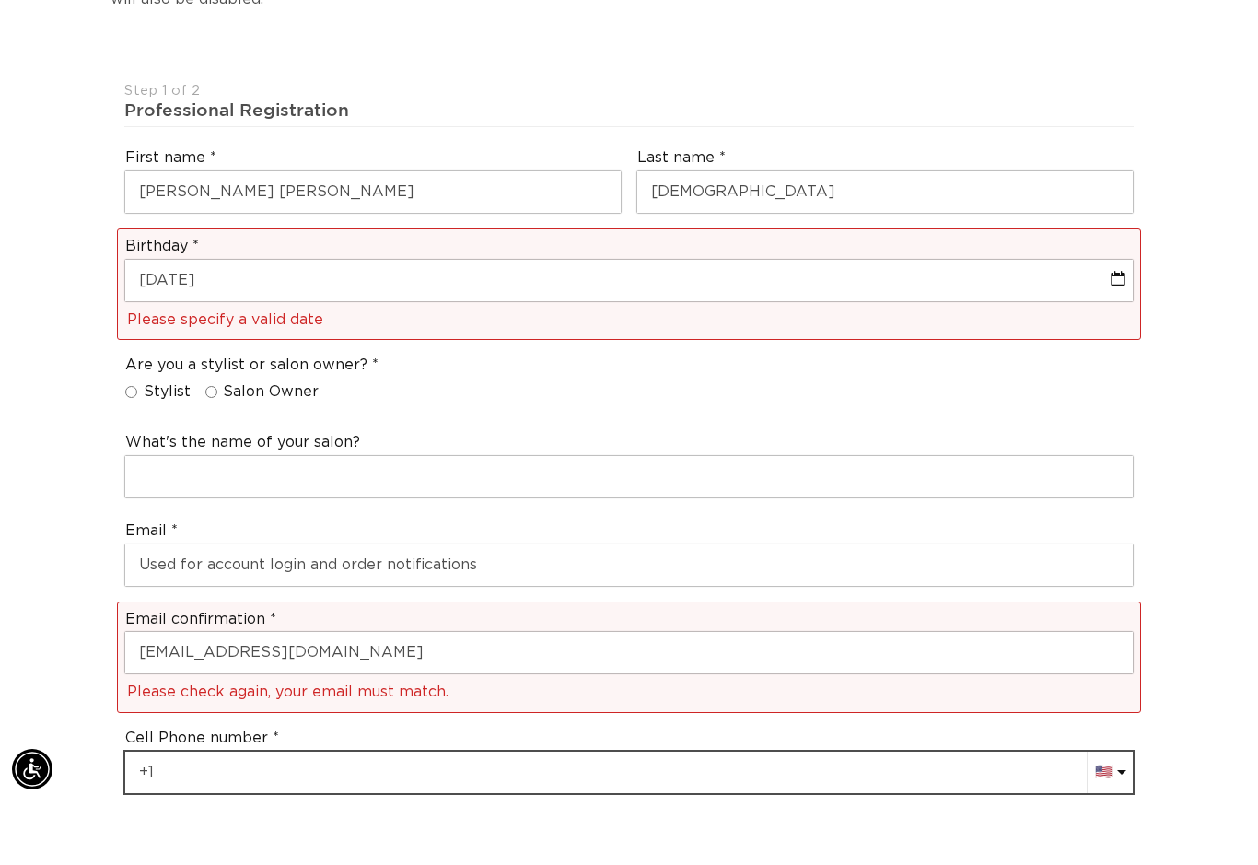
scroll to position [0, 0]
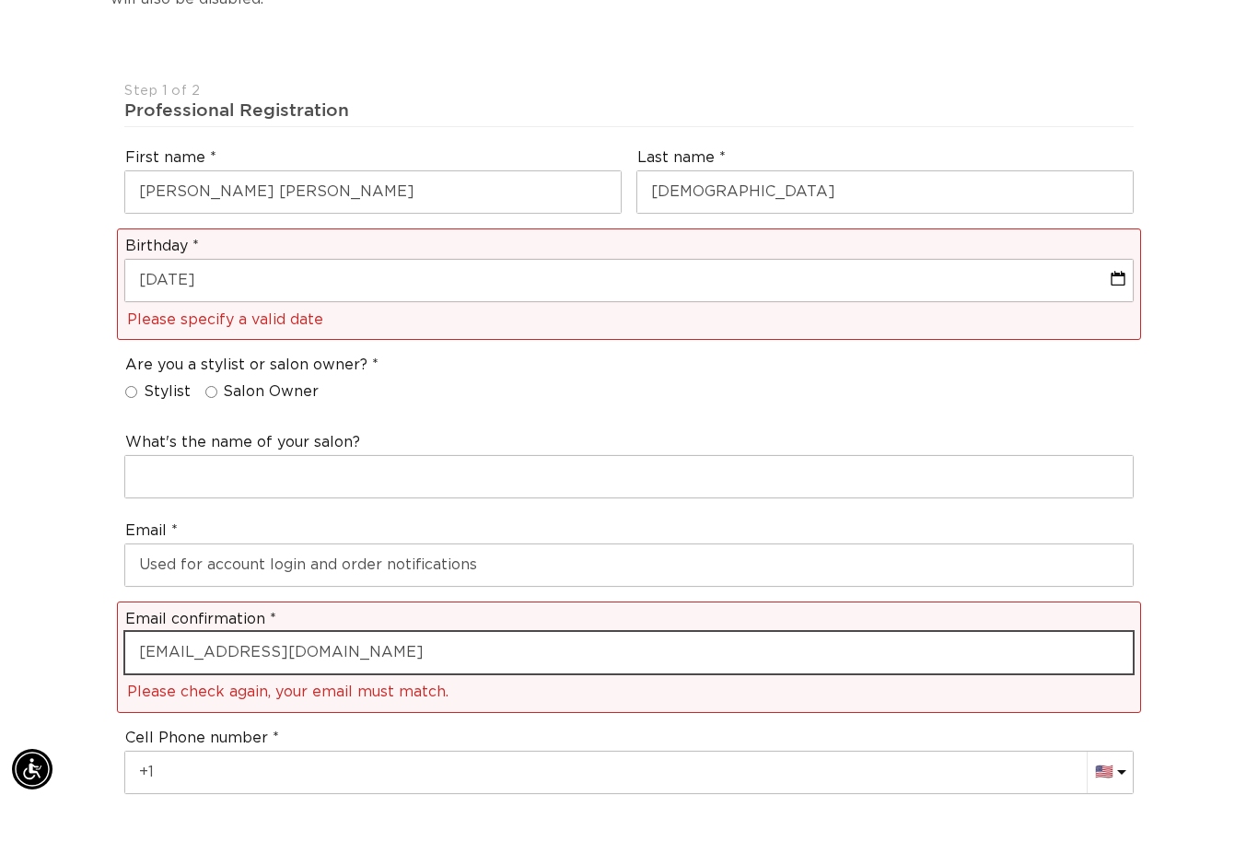
click at [641, 695] on input "joelleng@twinstate.net" at bounding box center [628, 715] width 1007 height 41
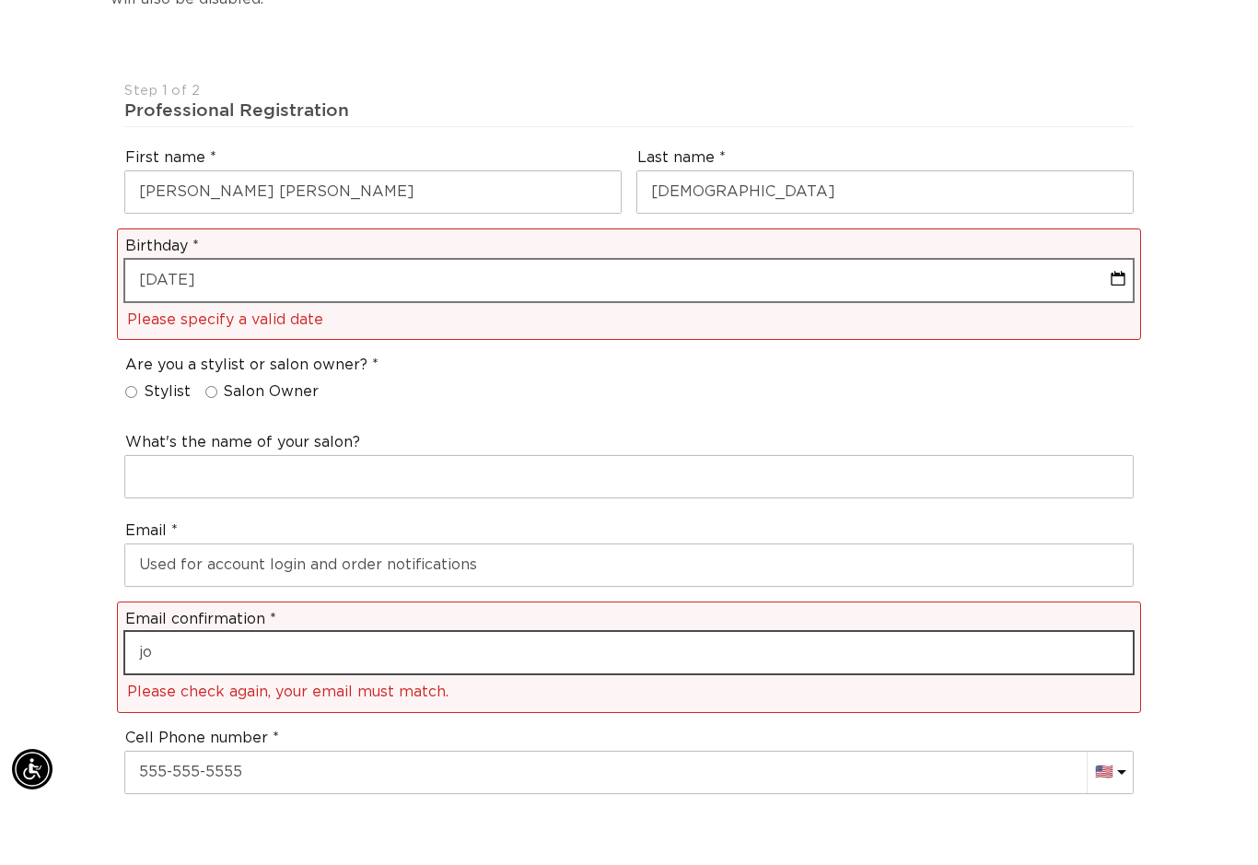
type input "jo"
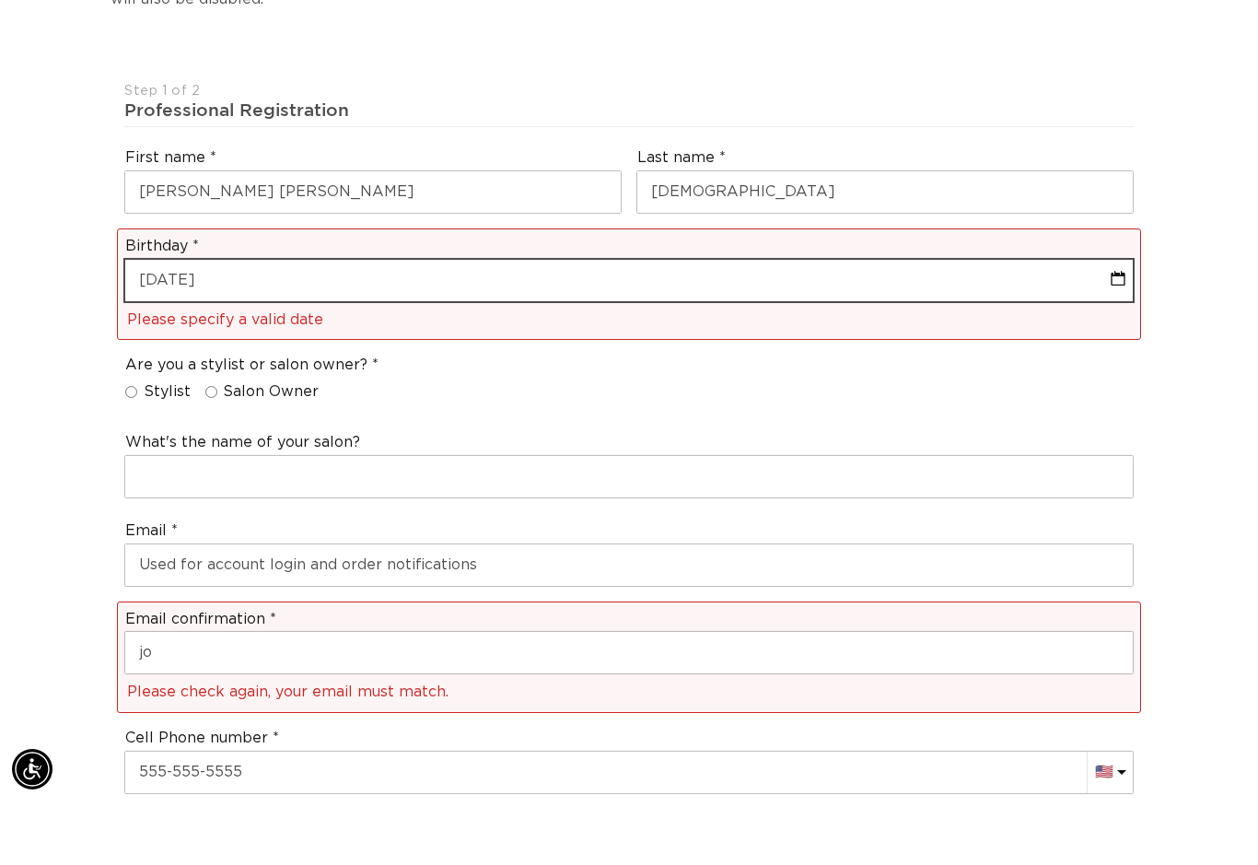
click at [544, 323] on input "11/21/56" at bounding box center [628, 343] width 1007 height 41
select select "8"
select select "2025"
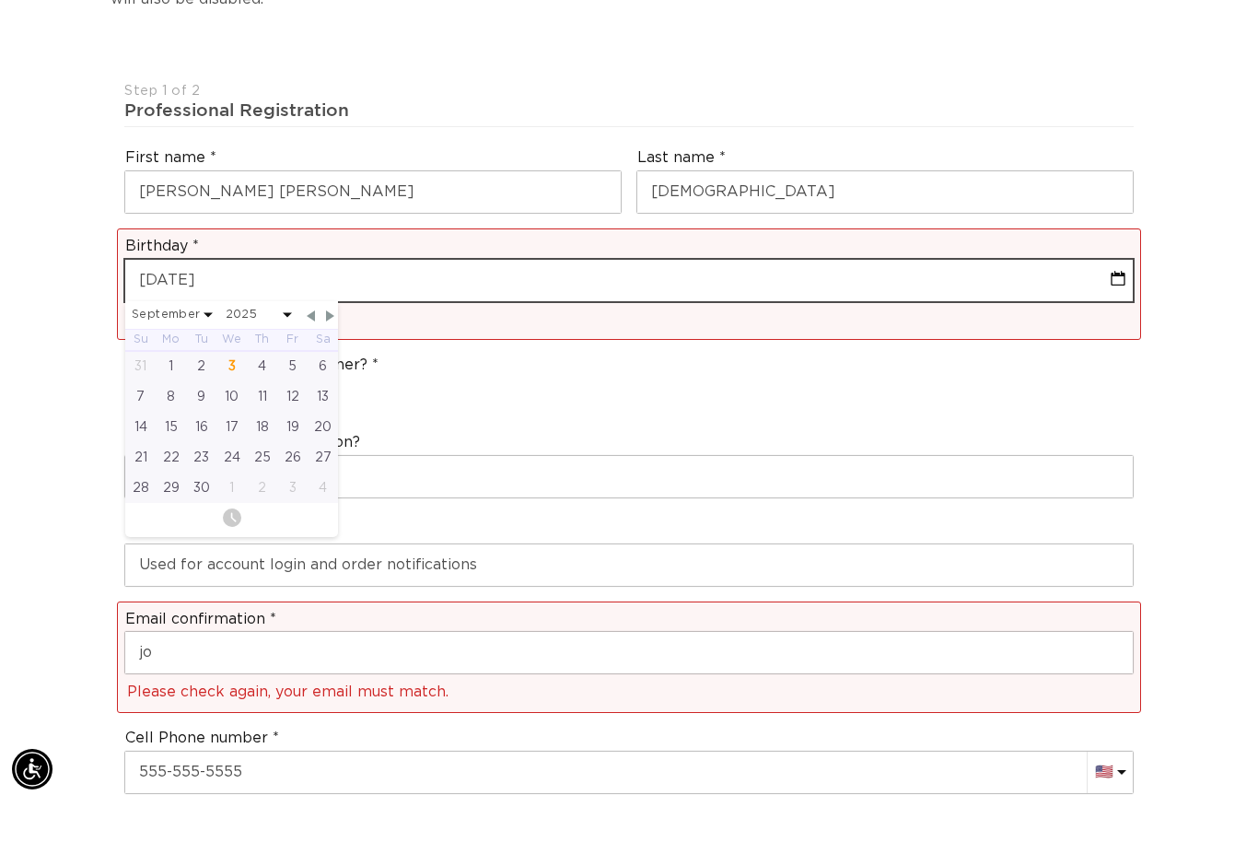
scroll to position [0, 0]
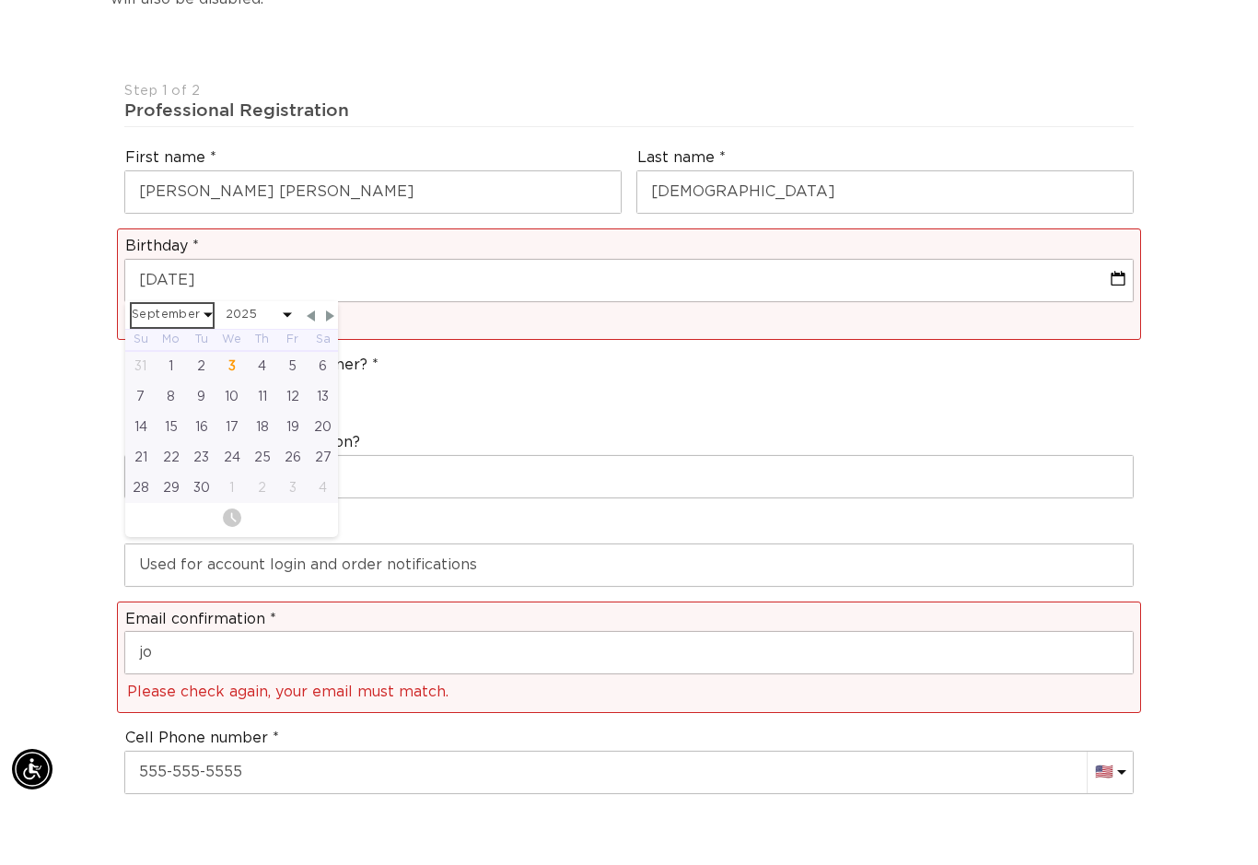
click at [204, 367] on select "January February March April May June July August September October November De…" at bounding box center [172, 378] width 81 height 23
select select "10"
select select "2025"
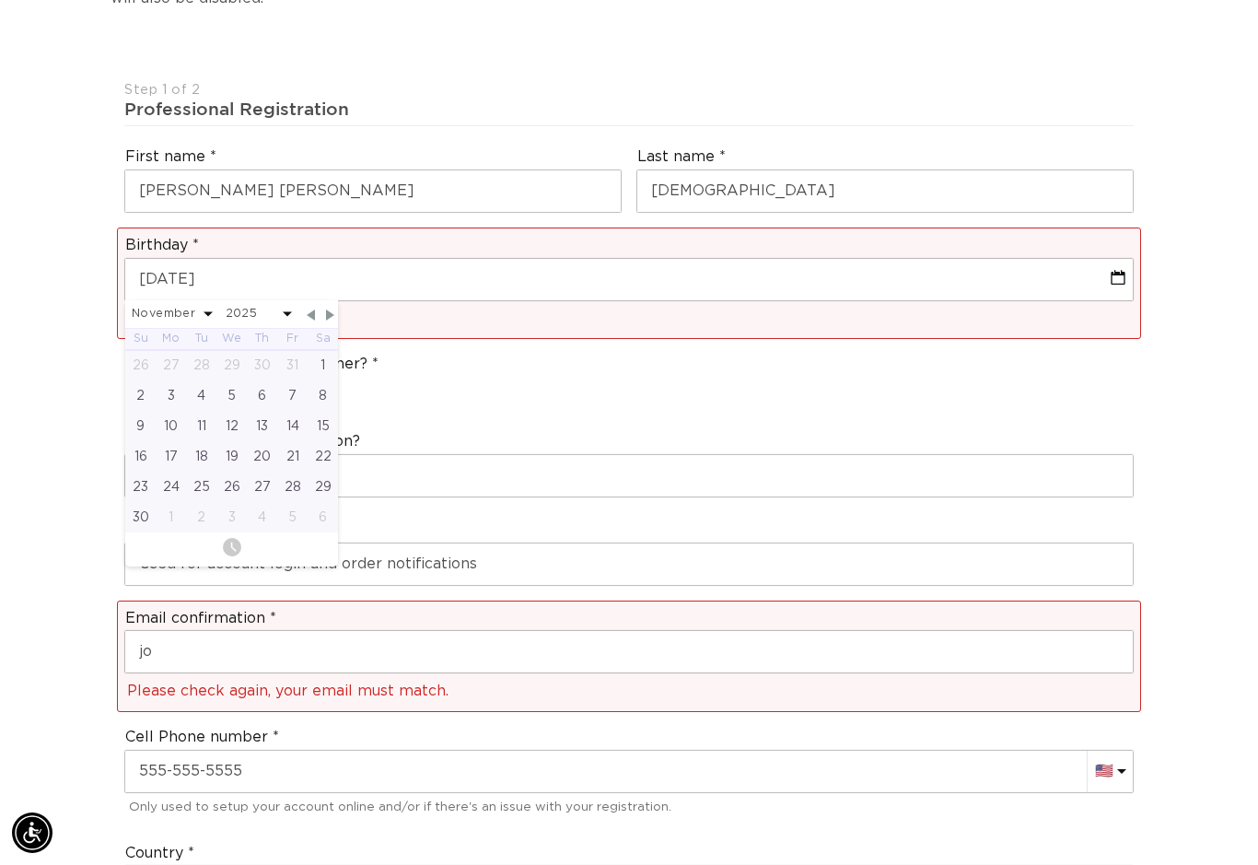
scroll to position [0, 2254]
click at [295, 441] on div "21" at bounding box center [292, 456] width 30 height 30
type input "11-21-2025"
select select "10"
select select "2025"
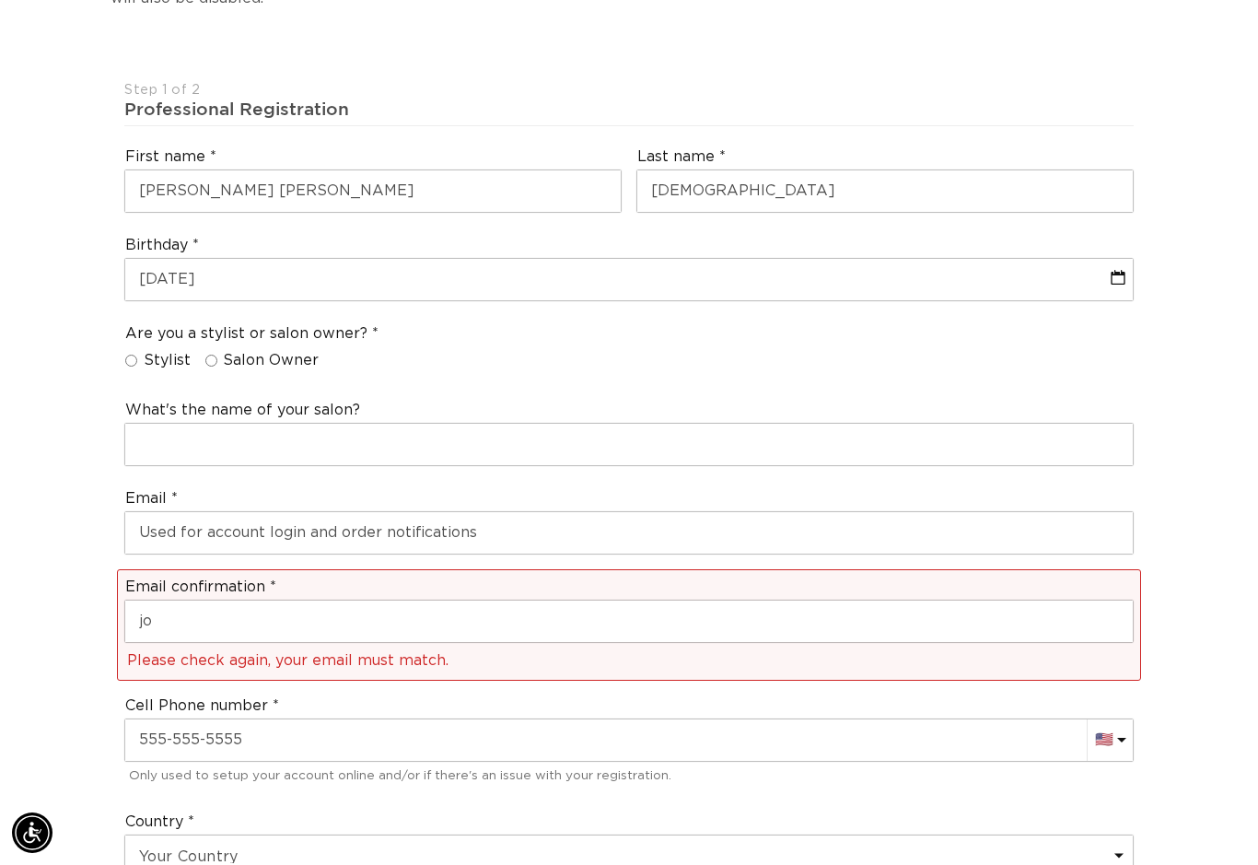
scroll to position [0, 0]
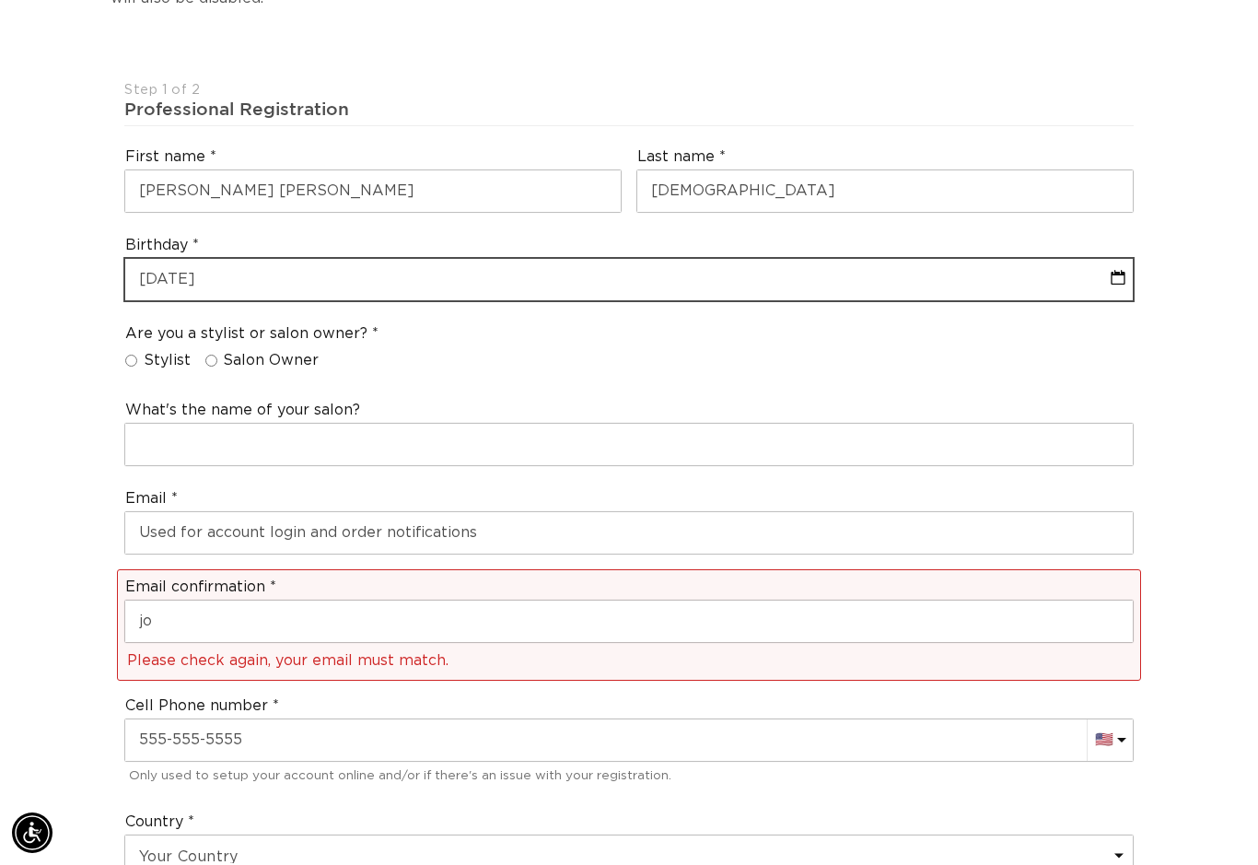
click at [296, 259] on input "11-21-2025" at bounding box center [628, 279] width 1007 height 41
select select "10"
select select "2025"
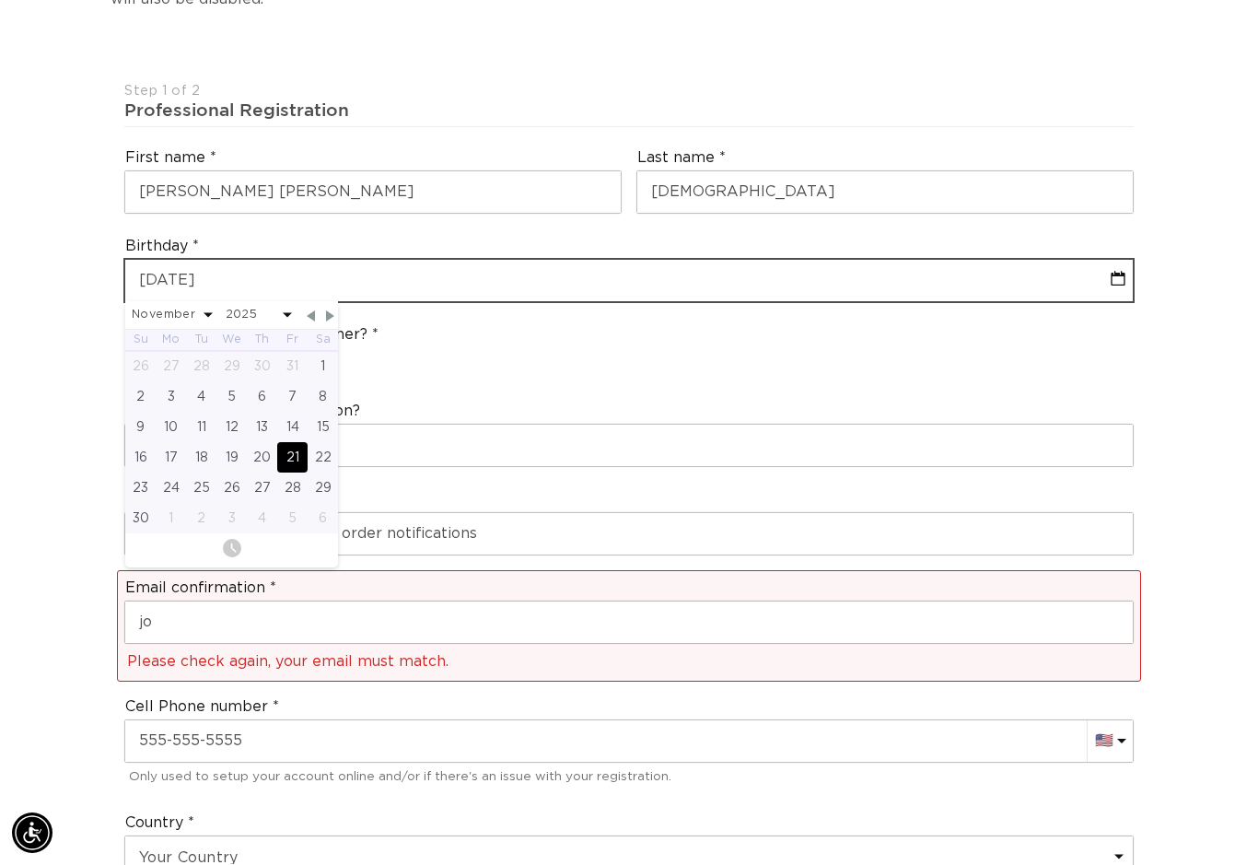
scroll to position [0, 1127]
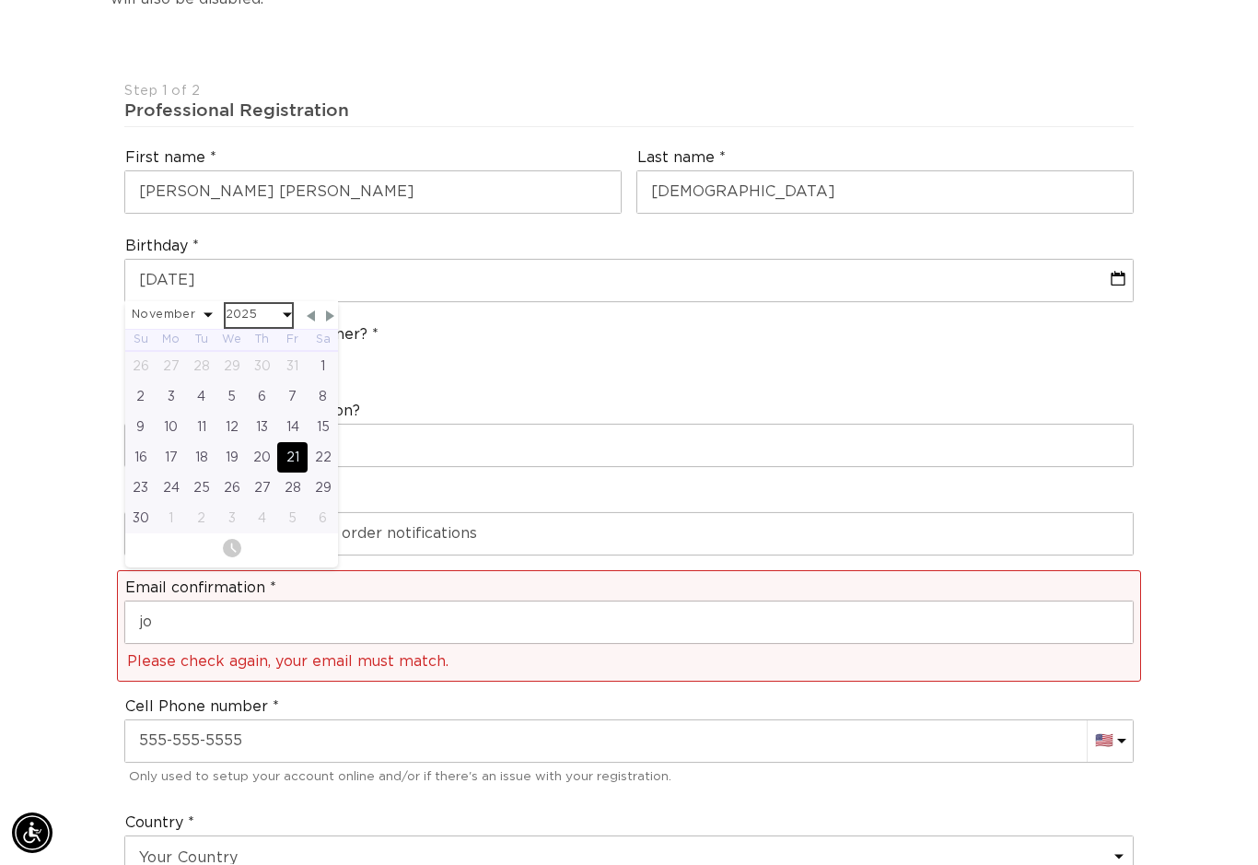
click at [289, 304] on select "2045 2044 2043 2042 2041 2040 2039 2038 2037 2036 2035 2034 2033 2032 2031 2030…" at bounding box center [259, 315] width 66 height 23
select select "10"
select select "1956"
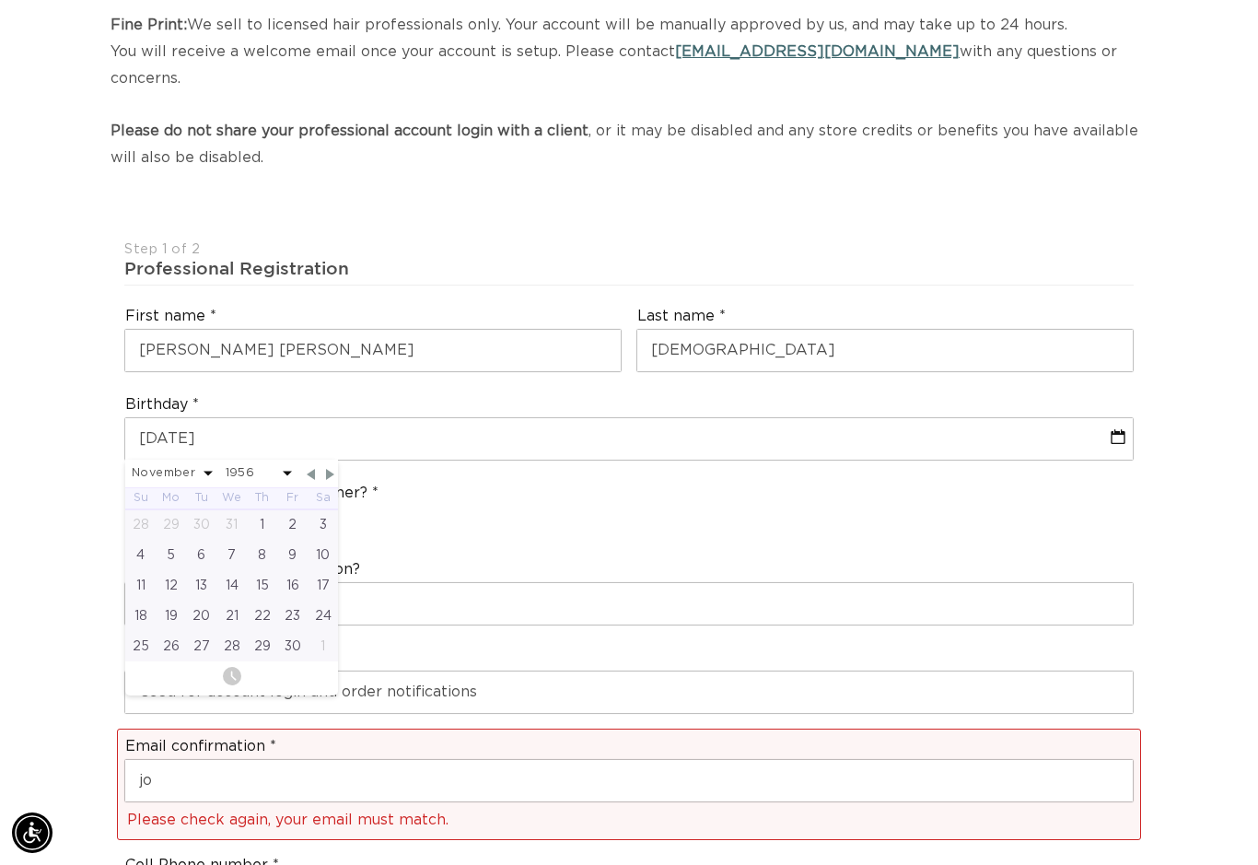
scroll to position [301, 0]
click at [287, 463] on select "2045 2044 2043 2042 2041 2040 2039 2038 2037 2036 2035 2034 2033 2032 2031 2030…" at bounding box center [259, 474] width 66 height 23
click at [239, 601] on div "21" at bounding box center [231, 616] width 30 height 30
type input "11-21-1956"
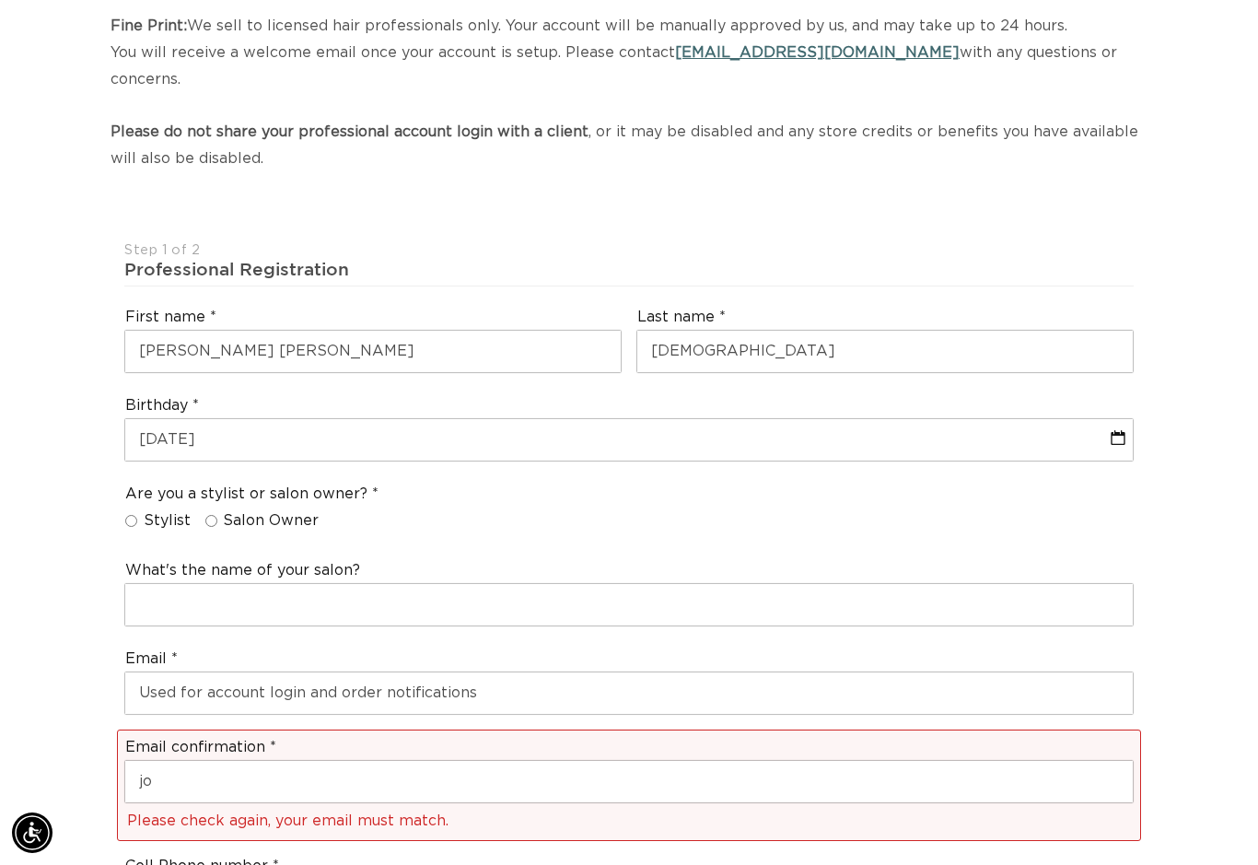
scroll to position [0, 1127]
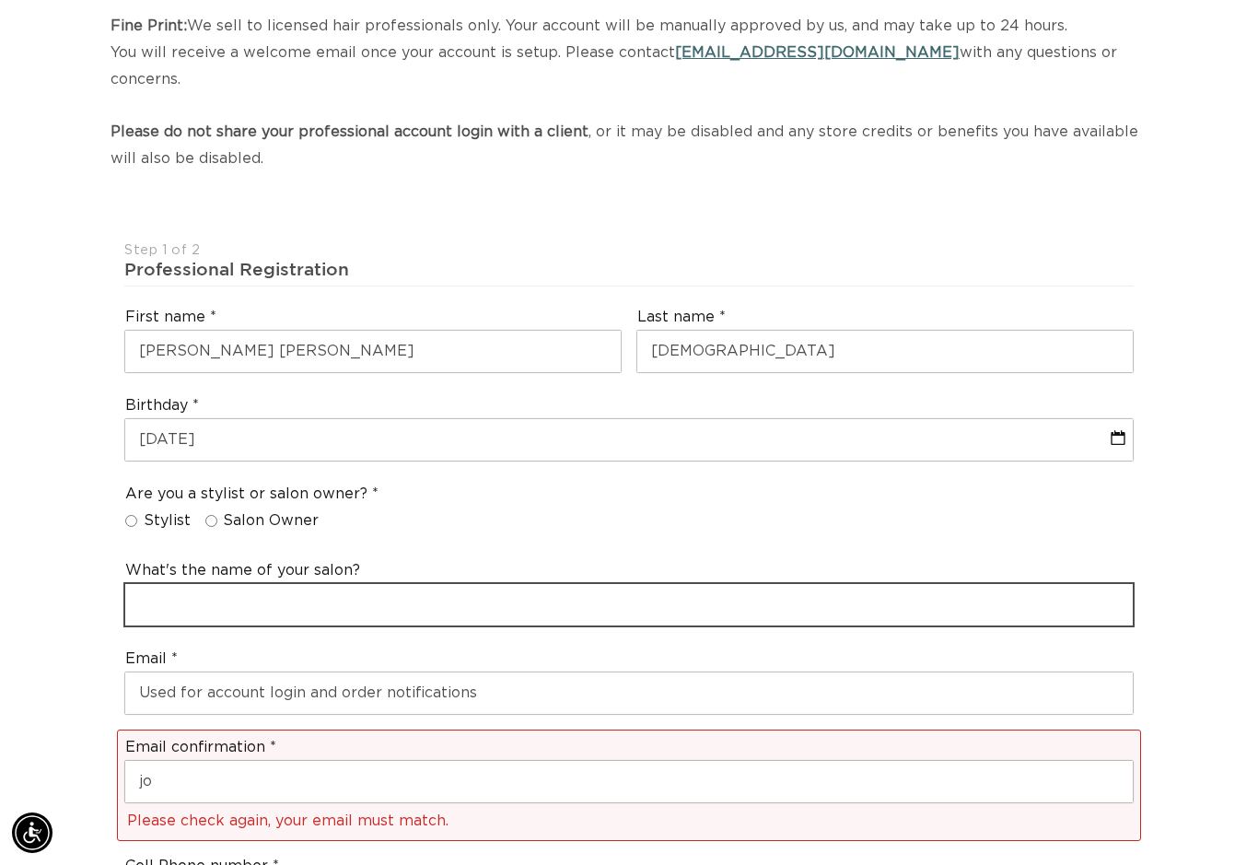
click at [239, 584] on input "text" at bounding box center [628, 604] width 1007 height 41
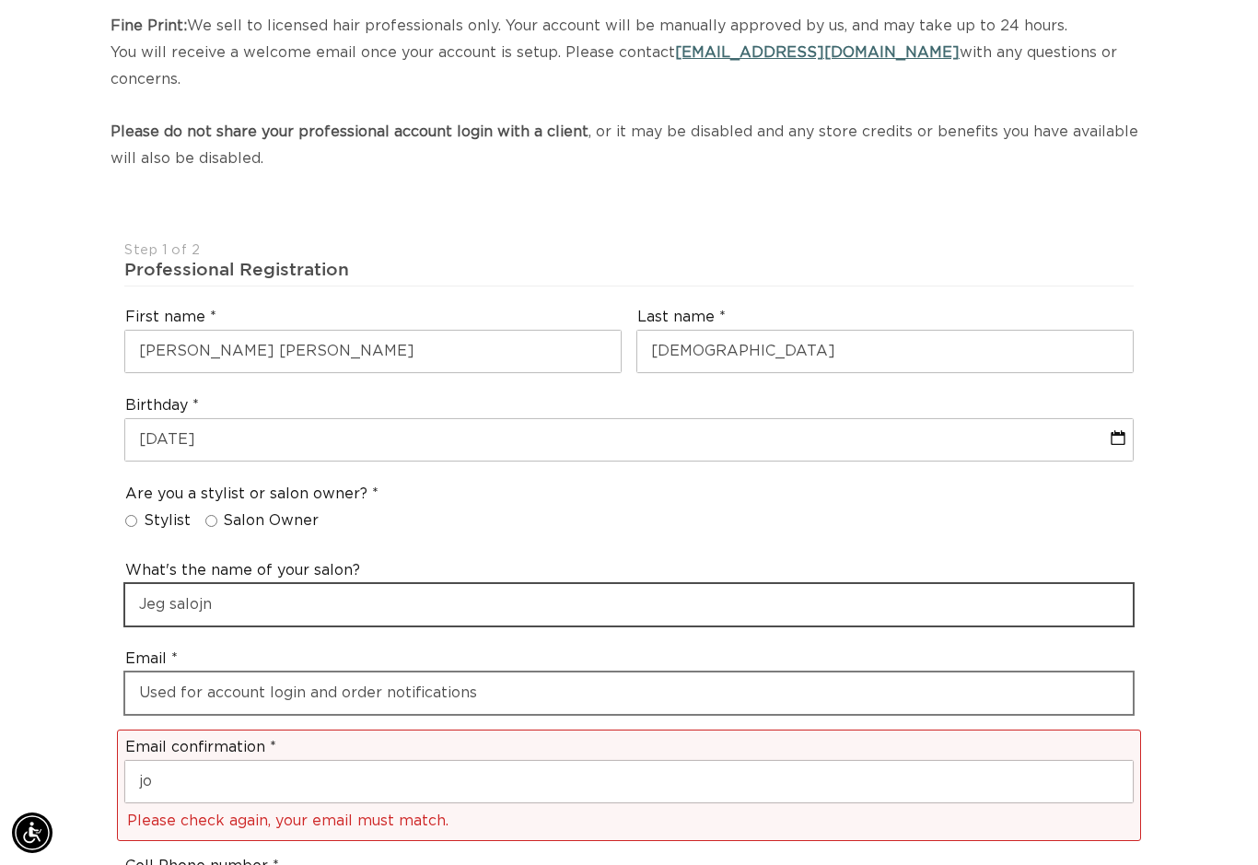
type input "Jeg salojn"
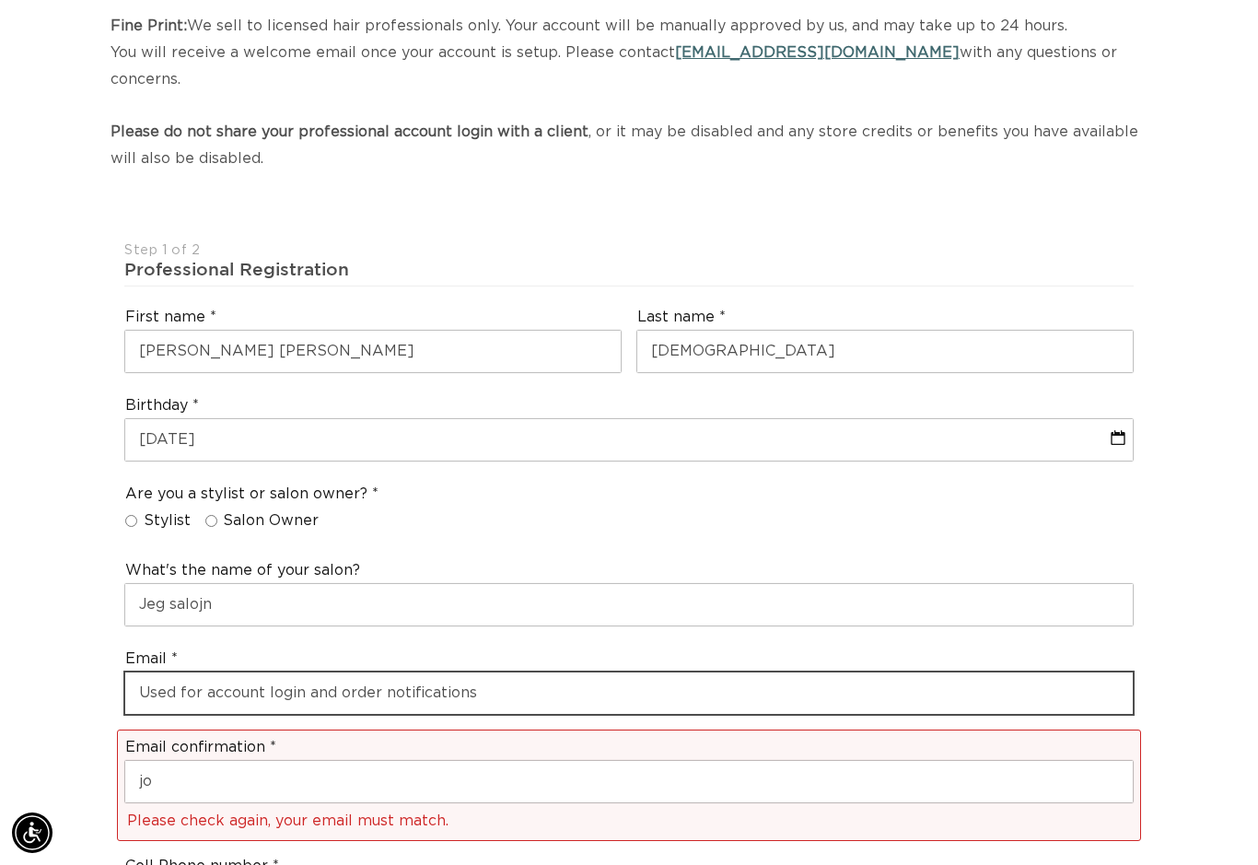
click at [413, 672] on input "email" at bounding box center [628, 692] width 1007 height 41
type input "g"
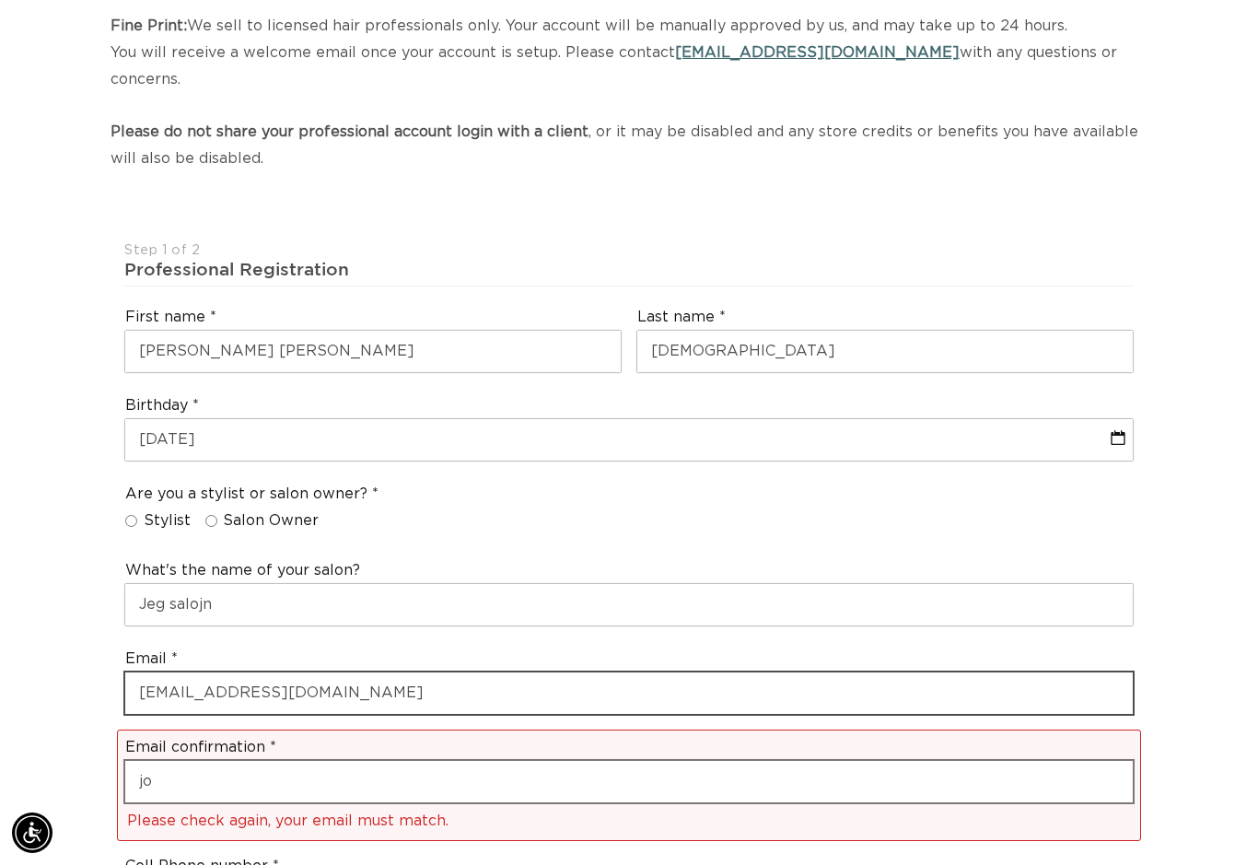
type input "joelleng@twinstate.net"
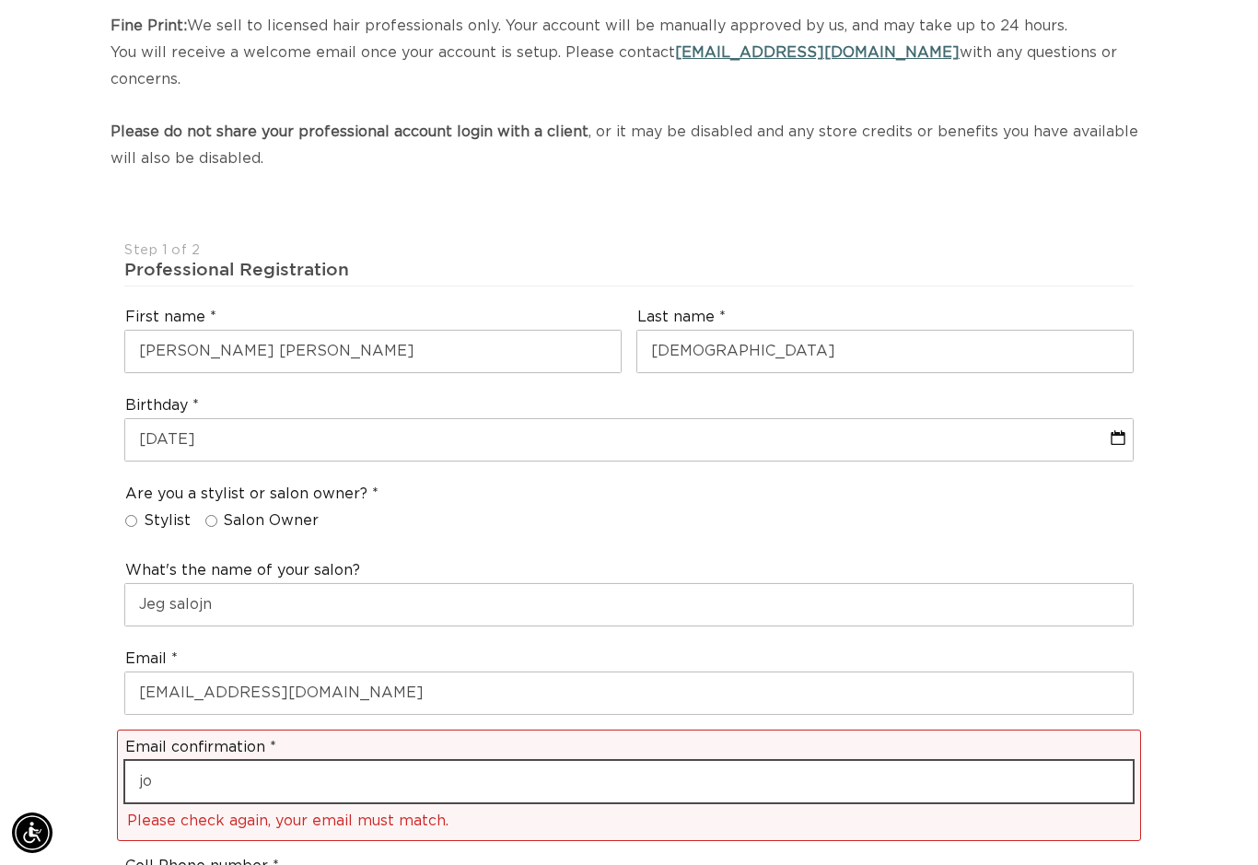
click at [398, 761] on input "jo" at bounding box center [628, 781] width 1007 height 41
type input "j"
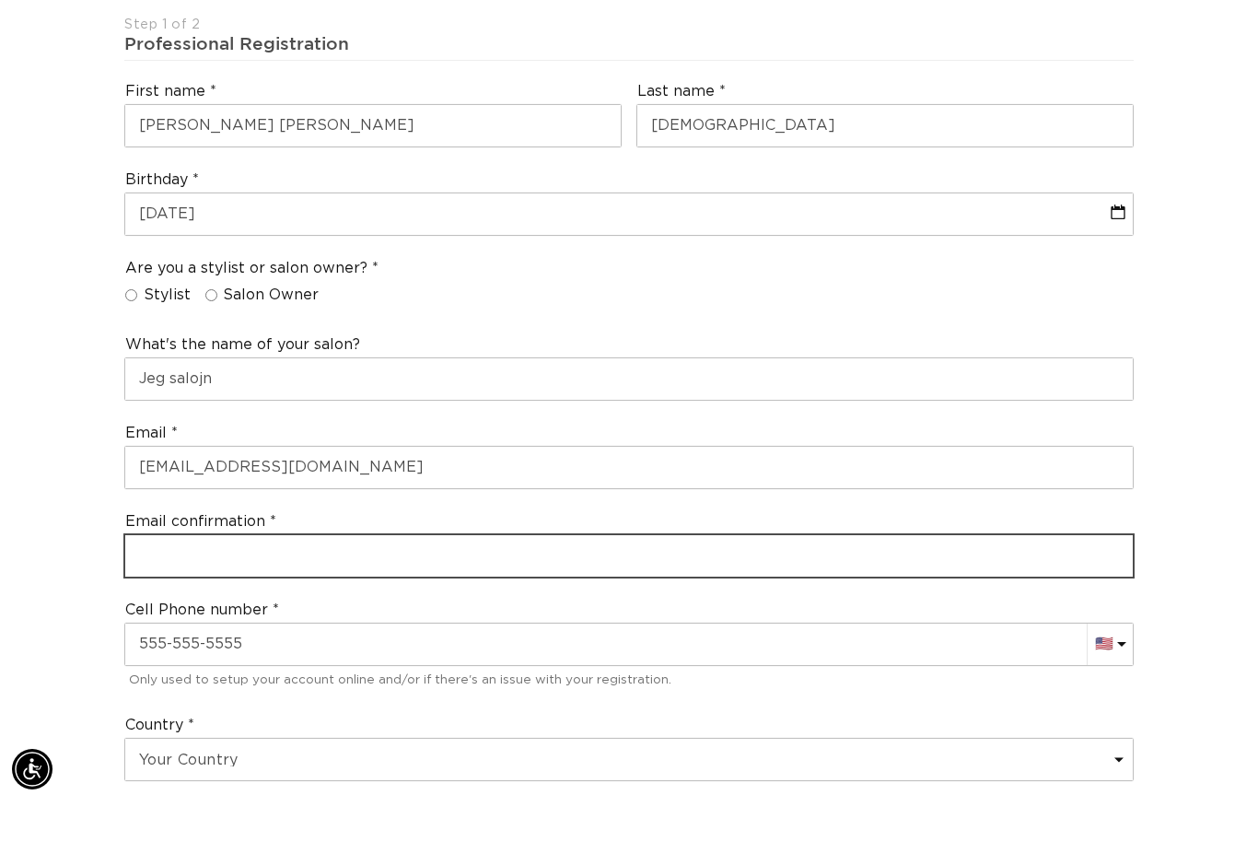
scroll to position [0, 1127]
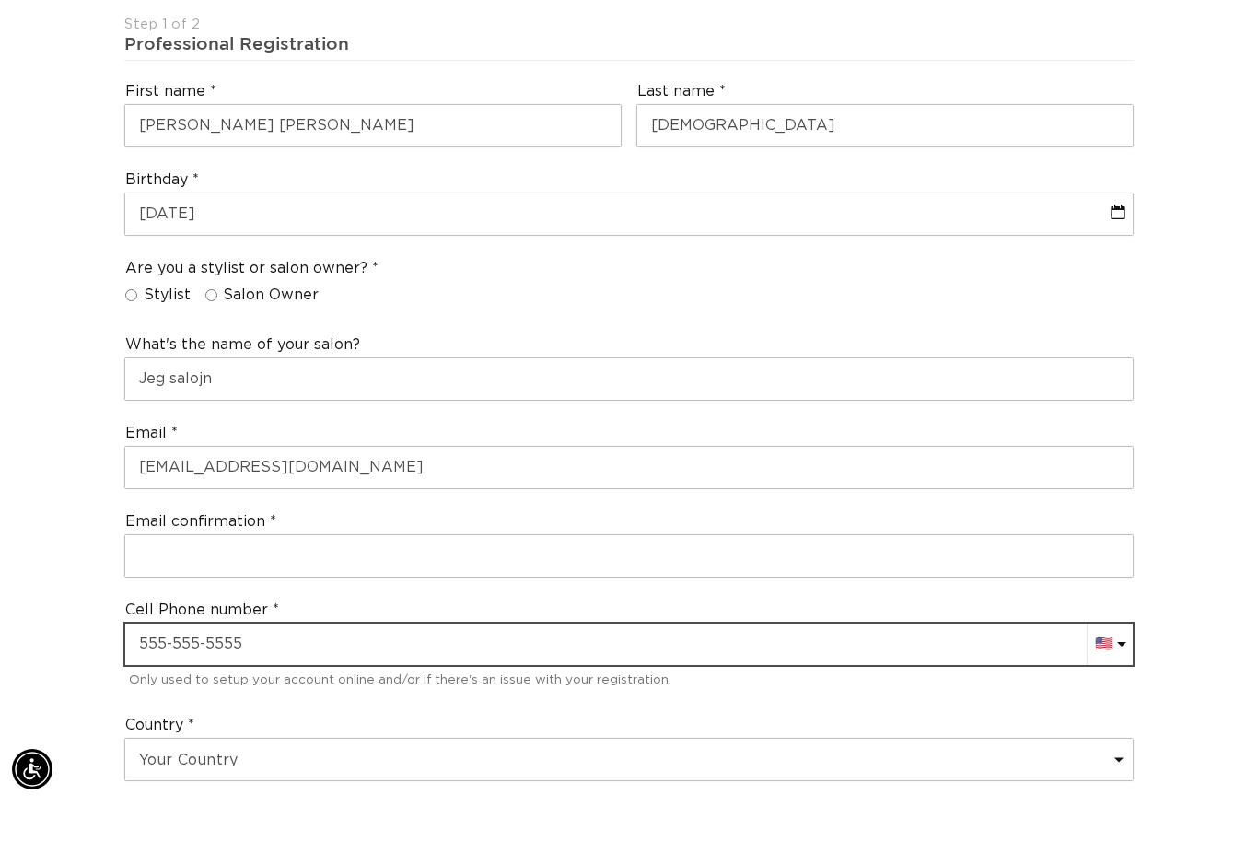
click at [550, 656] on div "Cell Phone number AC (+247) Afghanistan (+93) 🇦🇫 Albania (+355) 🇦🇱 Algeria (+21…" at bounding box center [629, 710] width 1024 height 108
type input "+1"
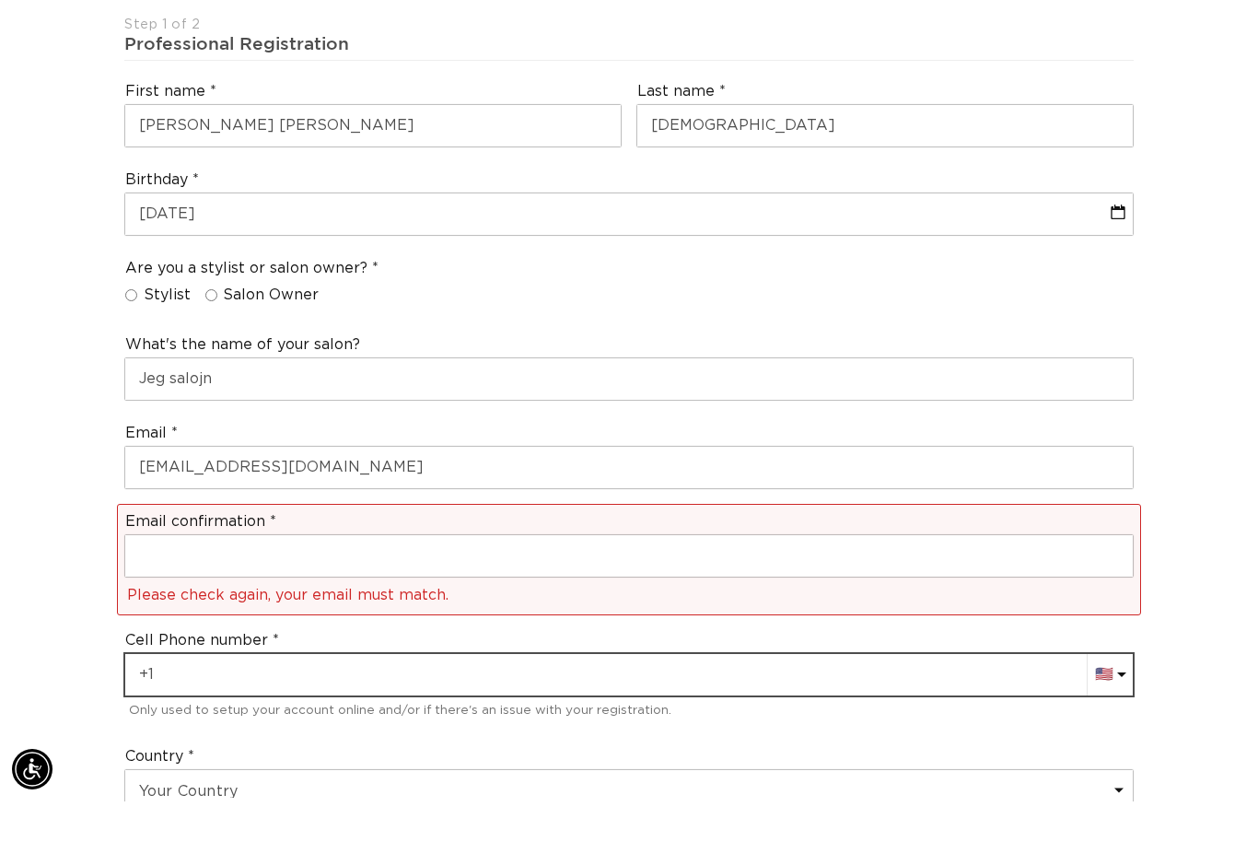
scroll to position [0, 2254]
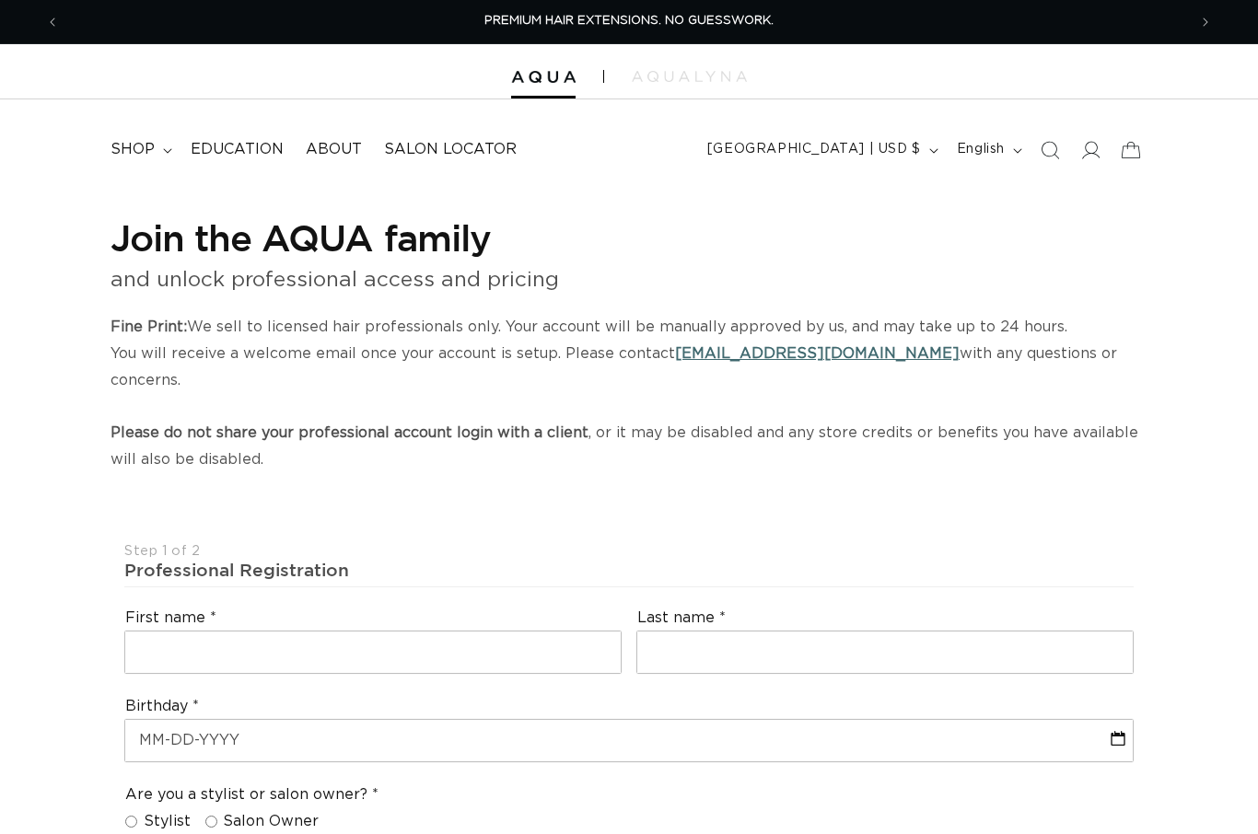
select select "US"
select select "[GEOGRAPHIC_DATA]"
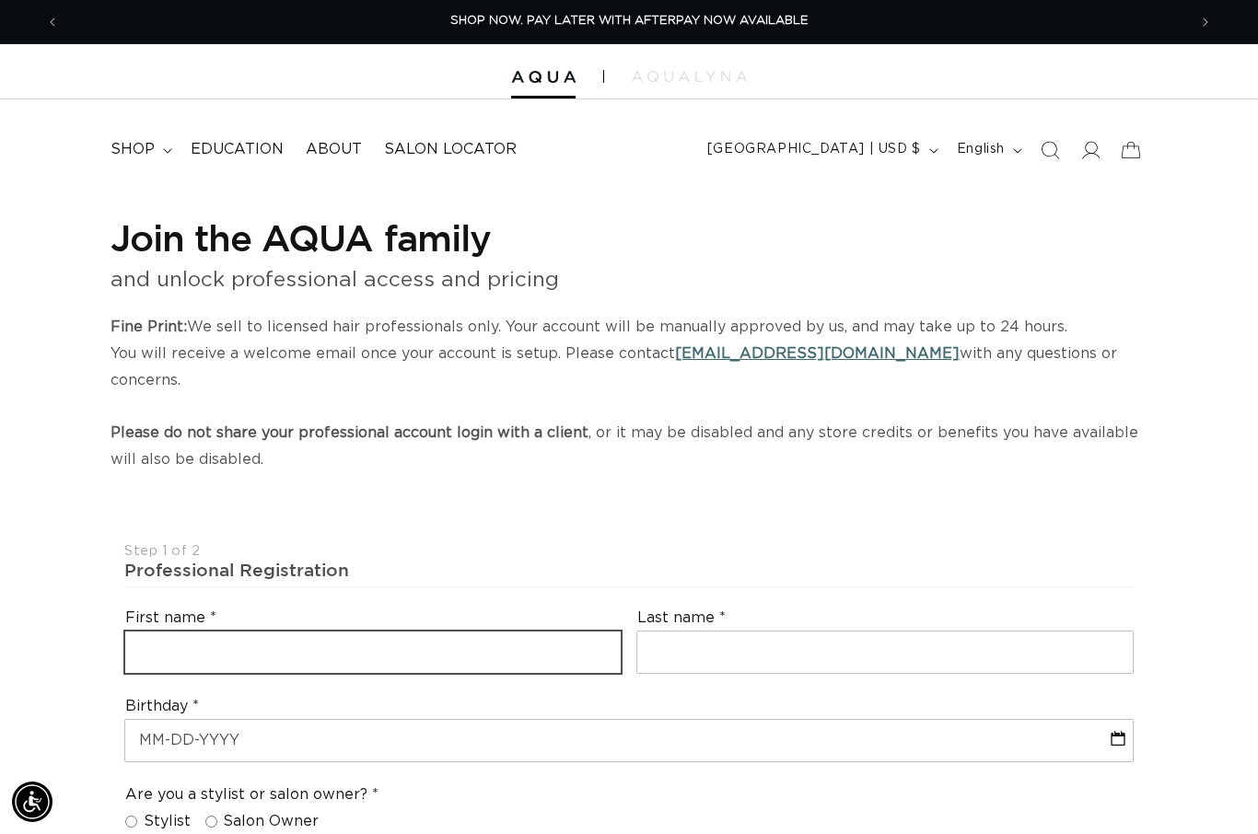
click at [296, 632] on input "text" at bounding box center [372, 652] width 495 height 41
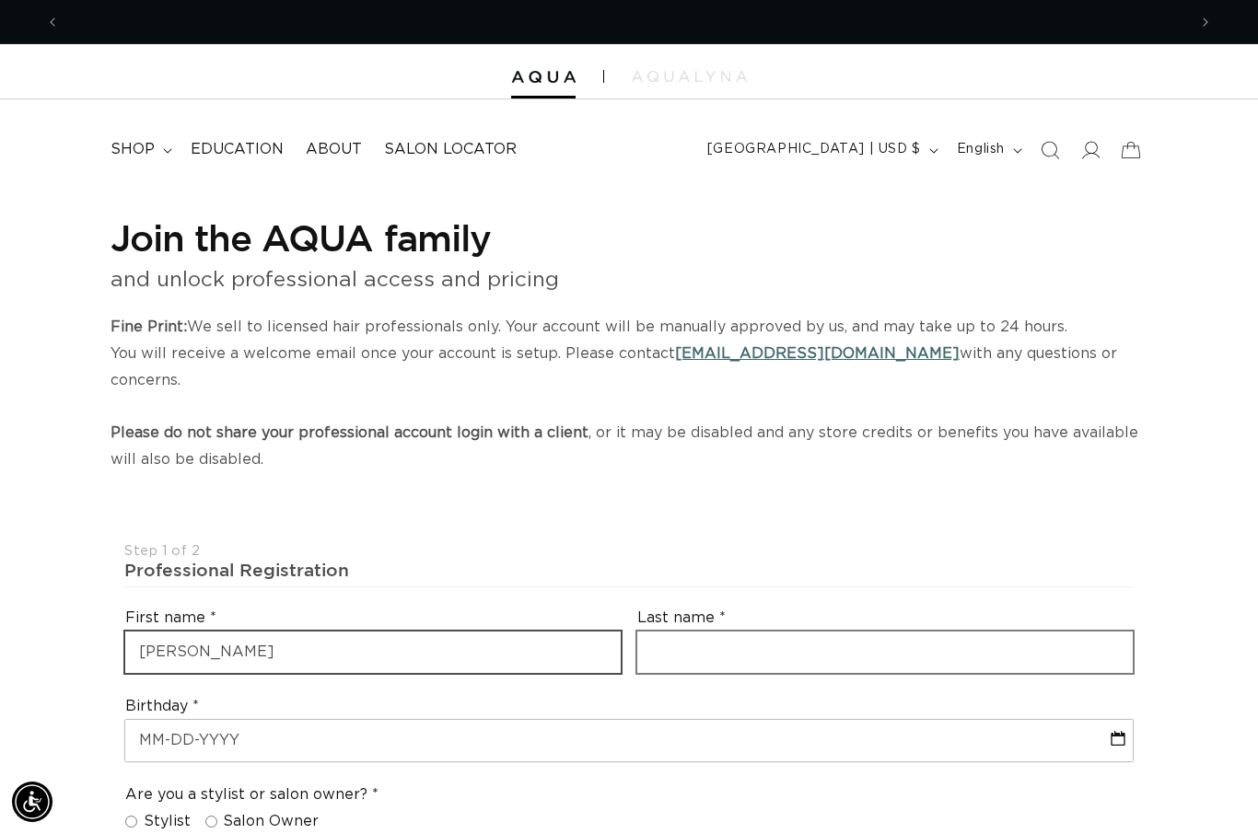
type input "JoEllen"
click at [785, 632] on input "text" at bounding box center [884, 652] width 495 height 41
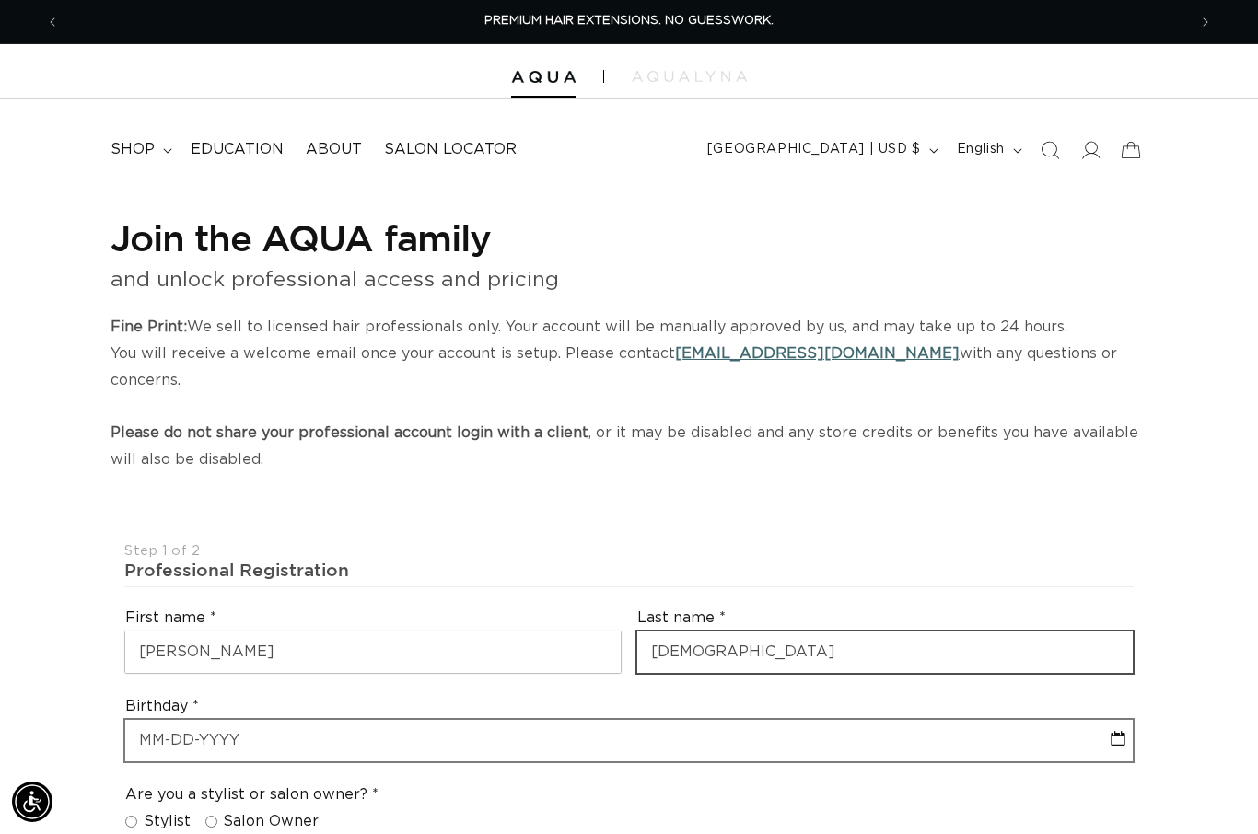
type input "GAy"
click at [402, 720] on input "text" at bounding box center [628, 740] width 1007 height 41
select select "8"
select select "2025"
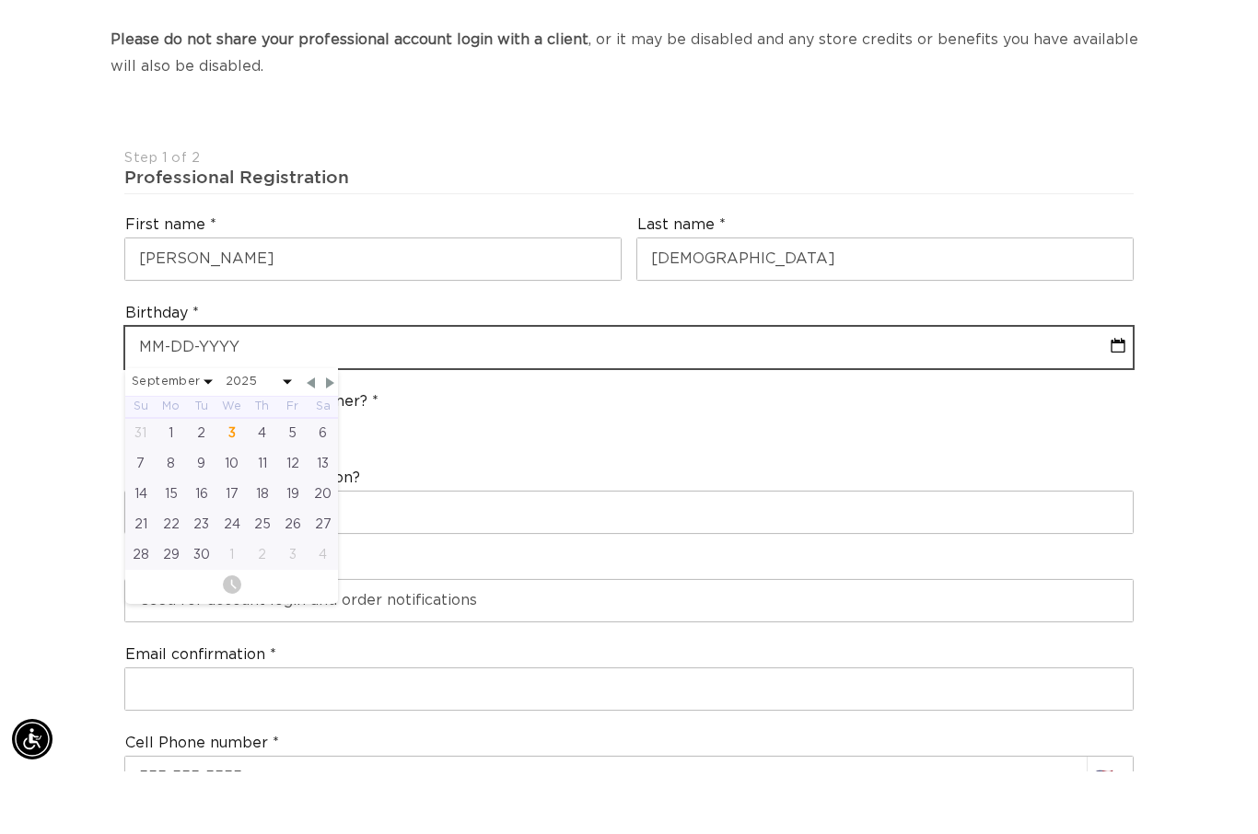
scroll to position [0, 2254]
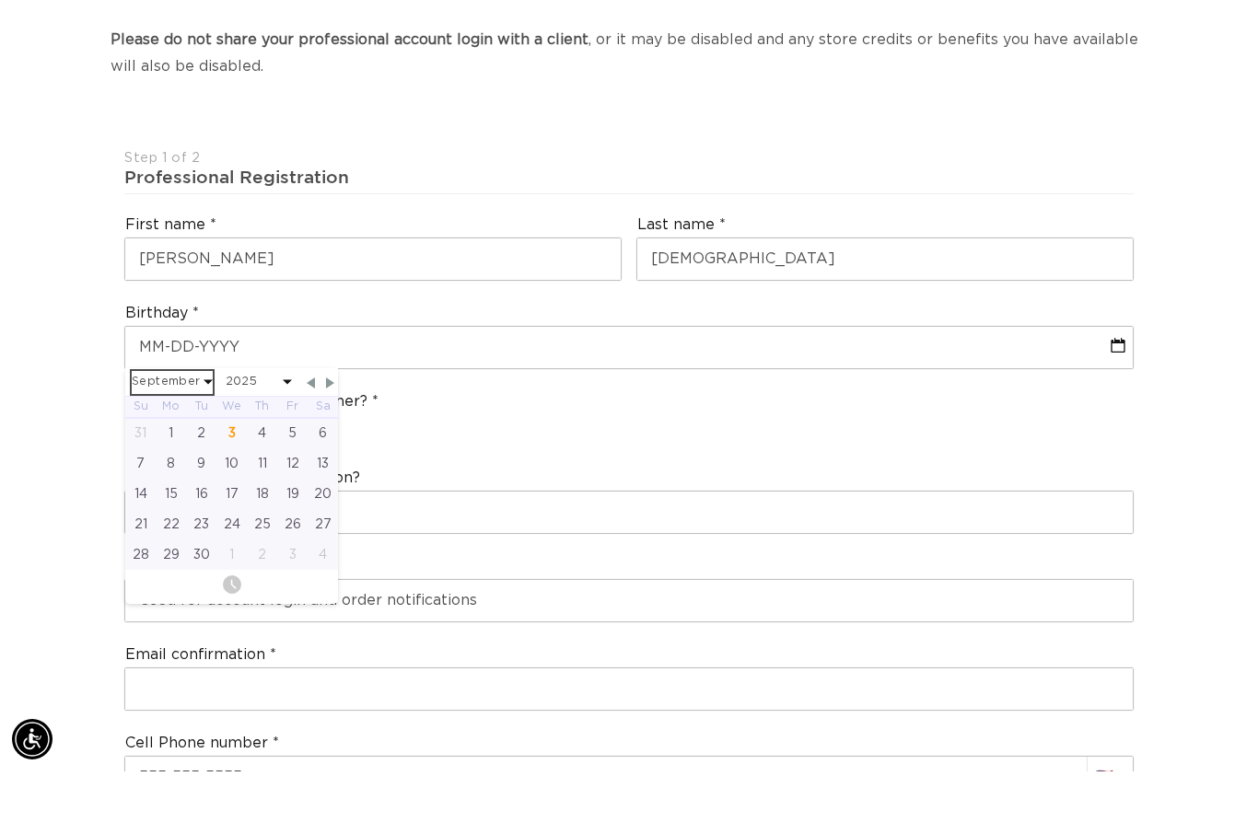
click at [209, 434] on select "January February March April May June July August September October November De…" at bounding box center [172, 445] width 81 height 23
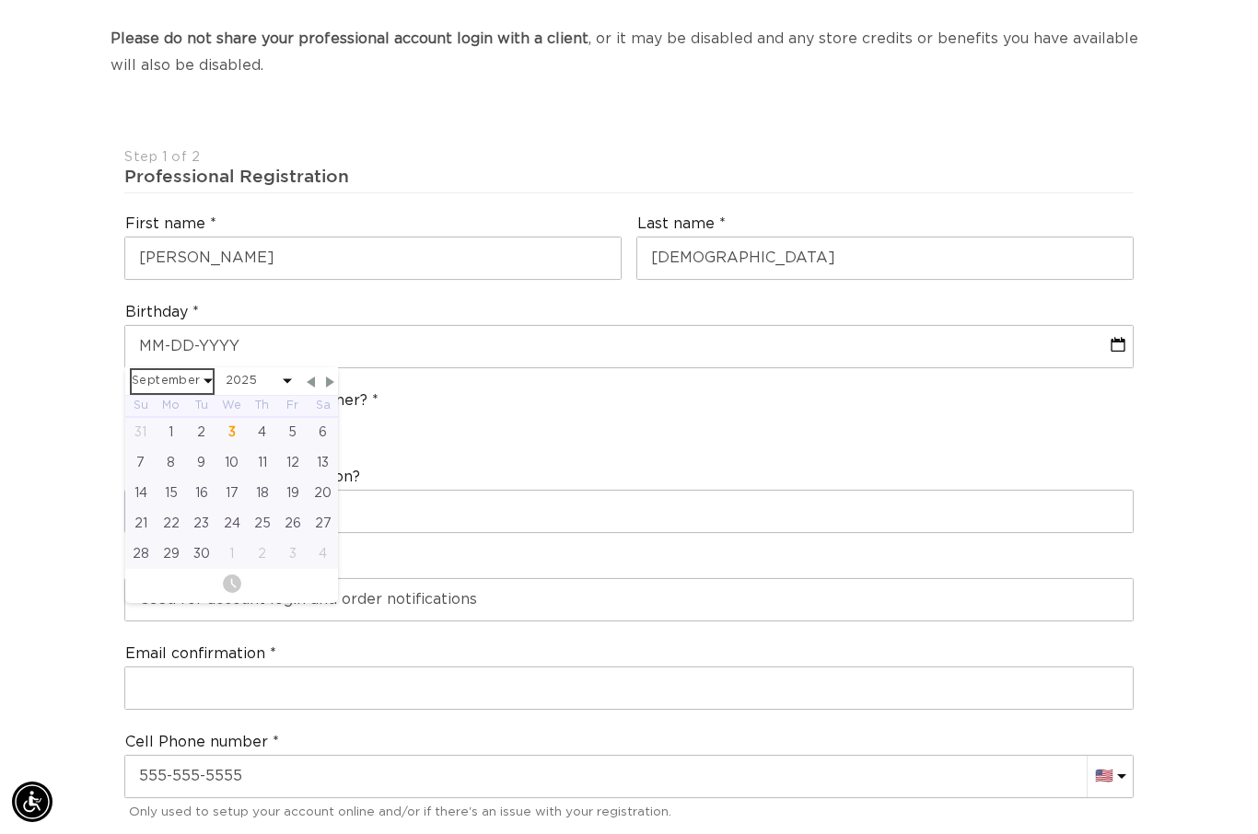
select select "10"
select select "2025"
click at [289, 370] on select "2045 2044 2043 2042 2041 2040 2039 2038 2037 2036 2035 2034 2033 2032 2031 2030…" at bounding box center [259, 381] width 66 height 23
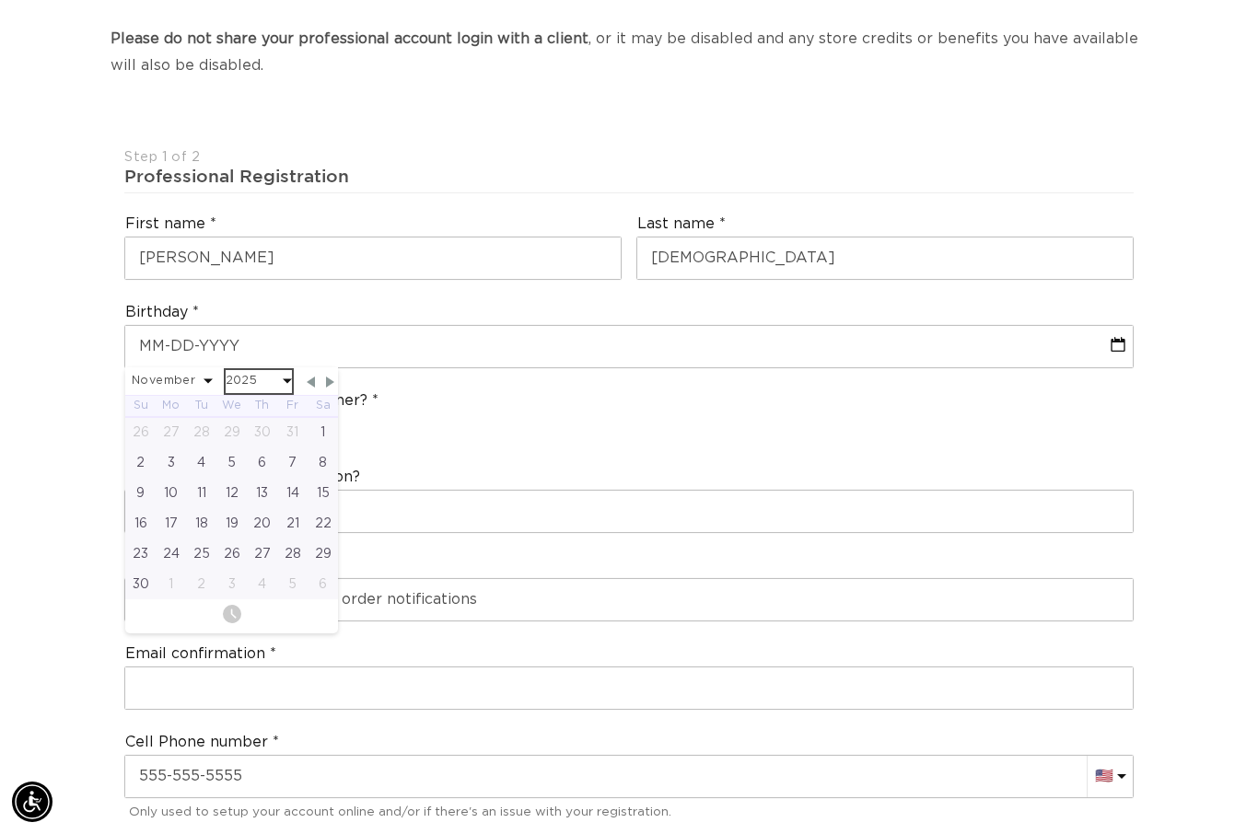
select select "10"
select select "1956"
click at [240, 508] on div "21" at bounding box center [231, 523] width 30 height 30
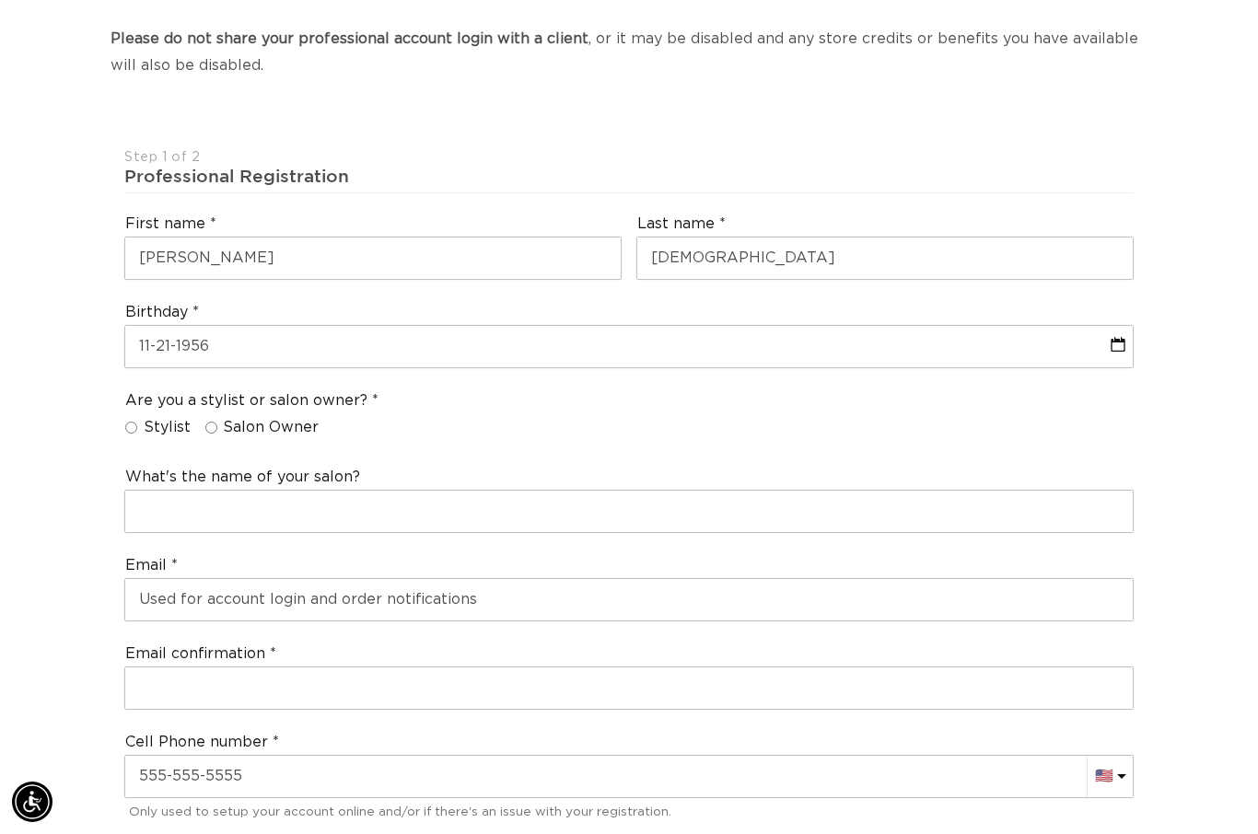
scroll to position [0, 0]
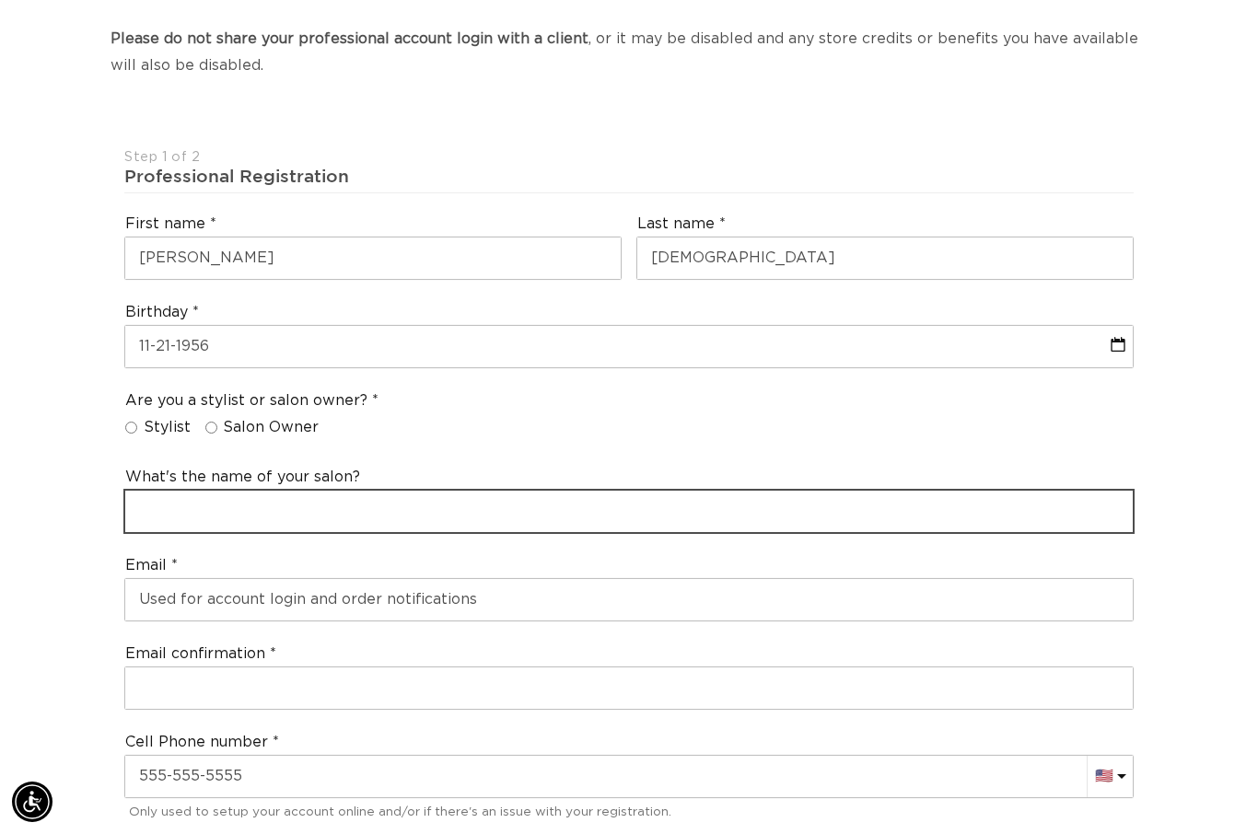
click at [299, 491] on input "text" at bounding box center [628, 511] width 1007 height 41
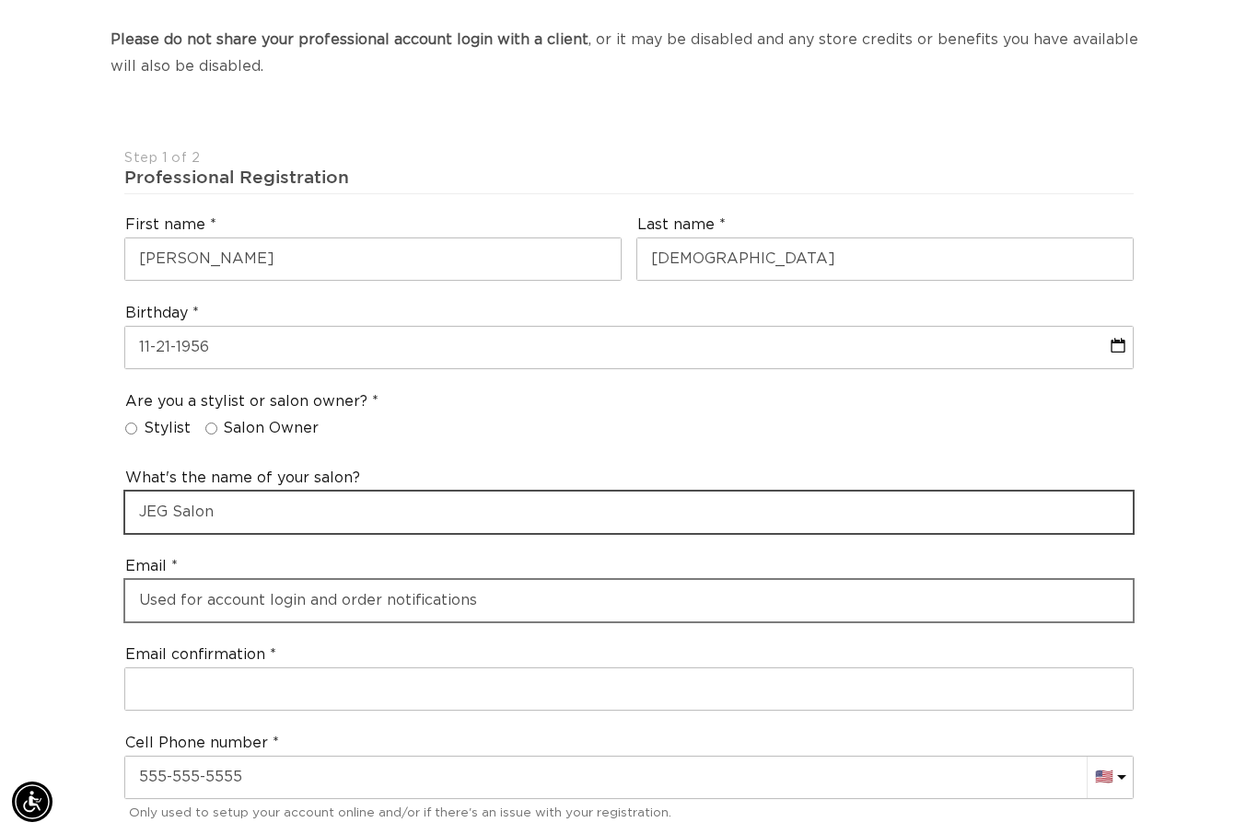
type input "JEG Salon"
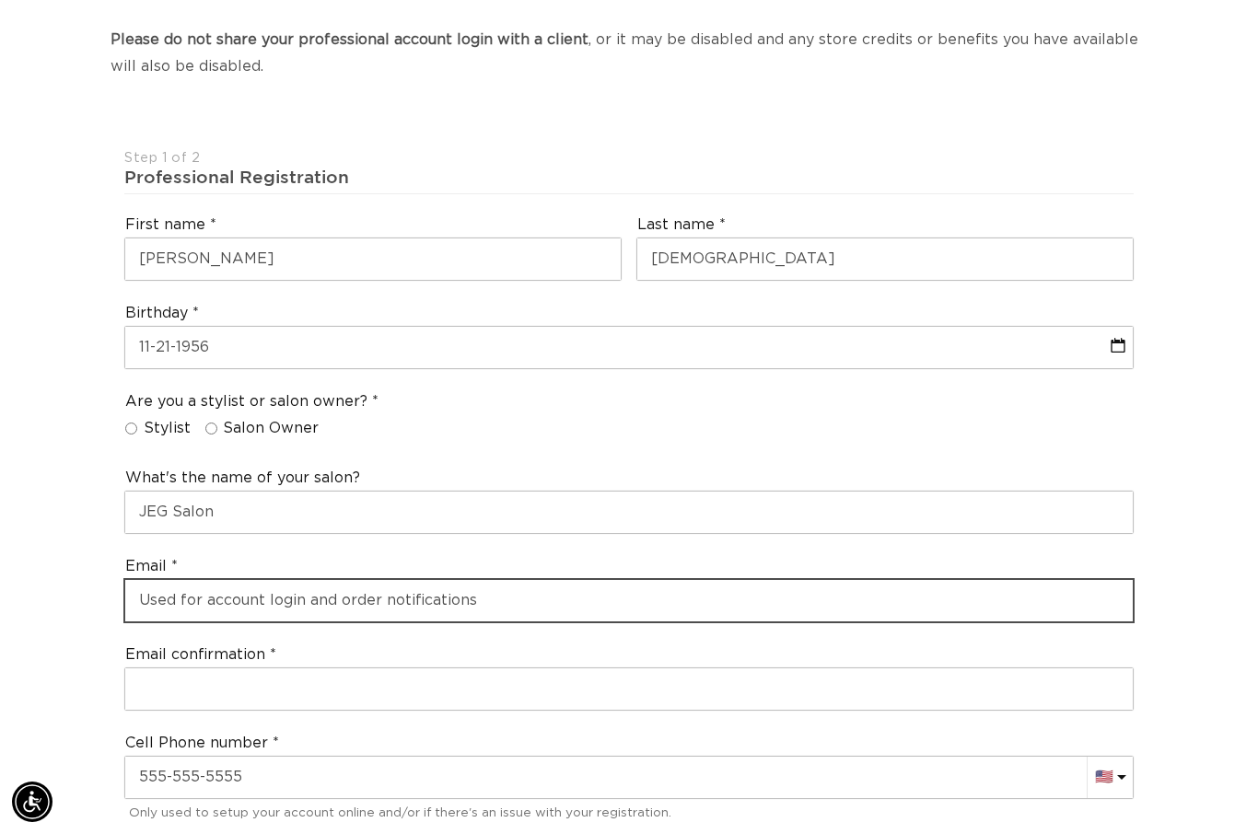
click at [399, 580] on input "email" at bounding box center [628, 600] width 1007 height 41
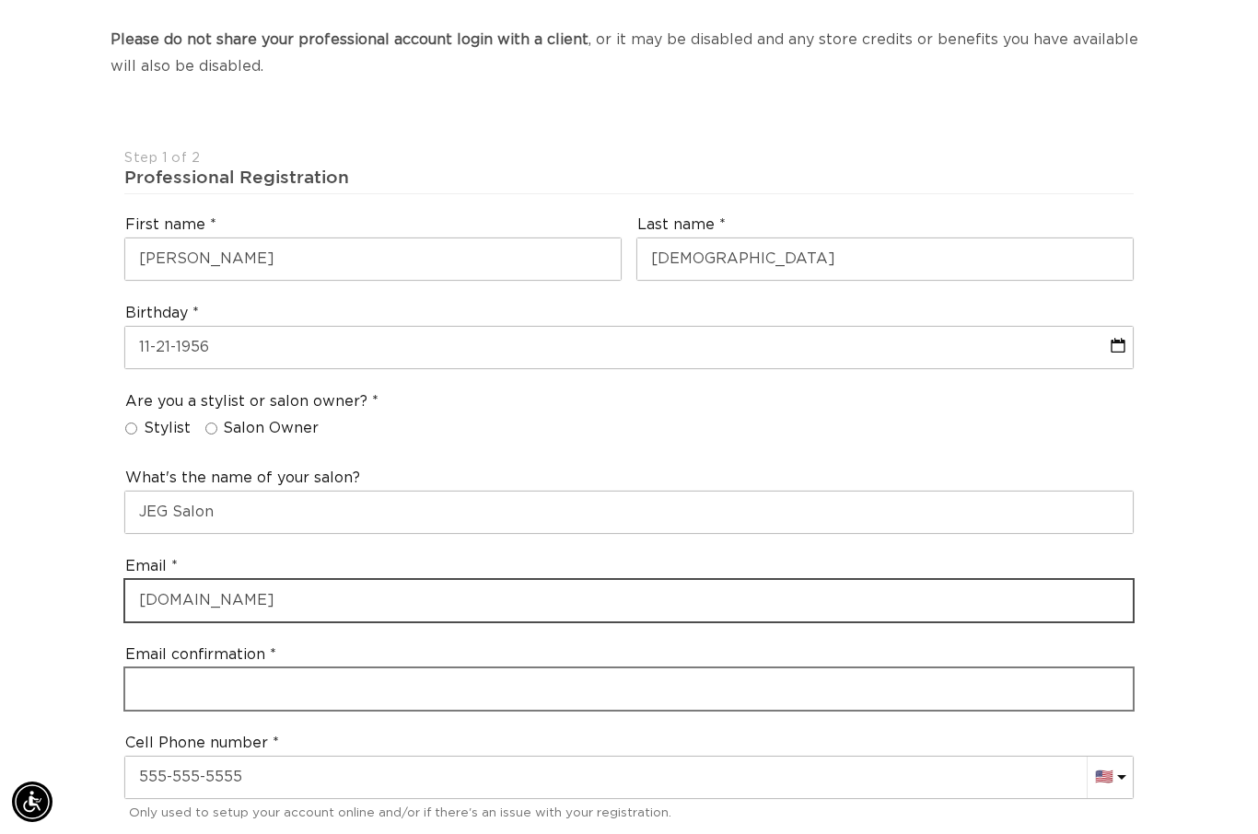
type input "jeg7802gmail.com"
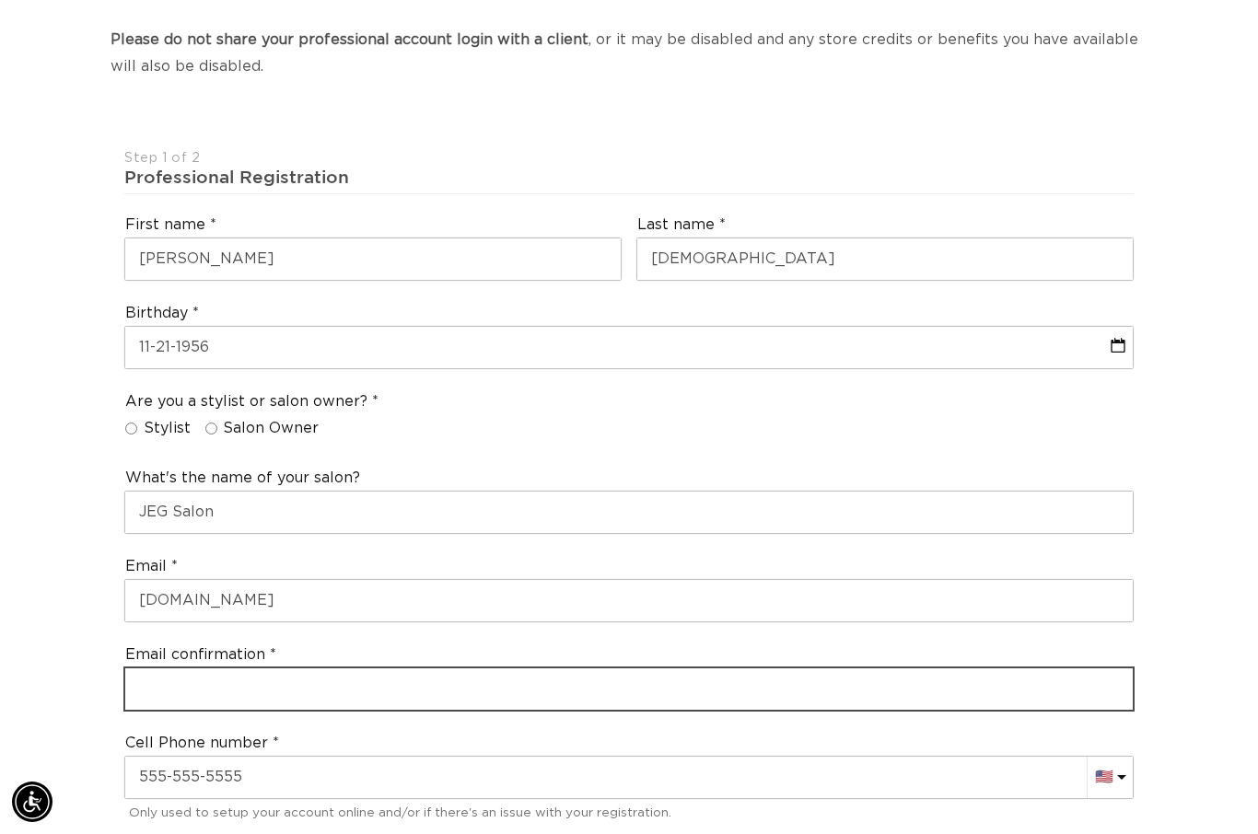
click at [408, 655] on div "Email confirmation" at bounding box center [629, 677] width 1024 height 81
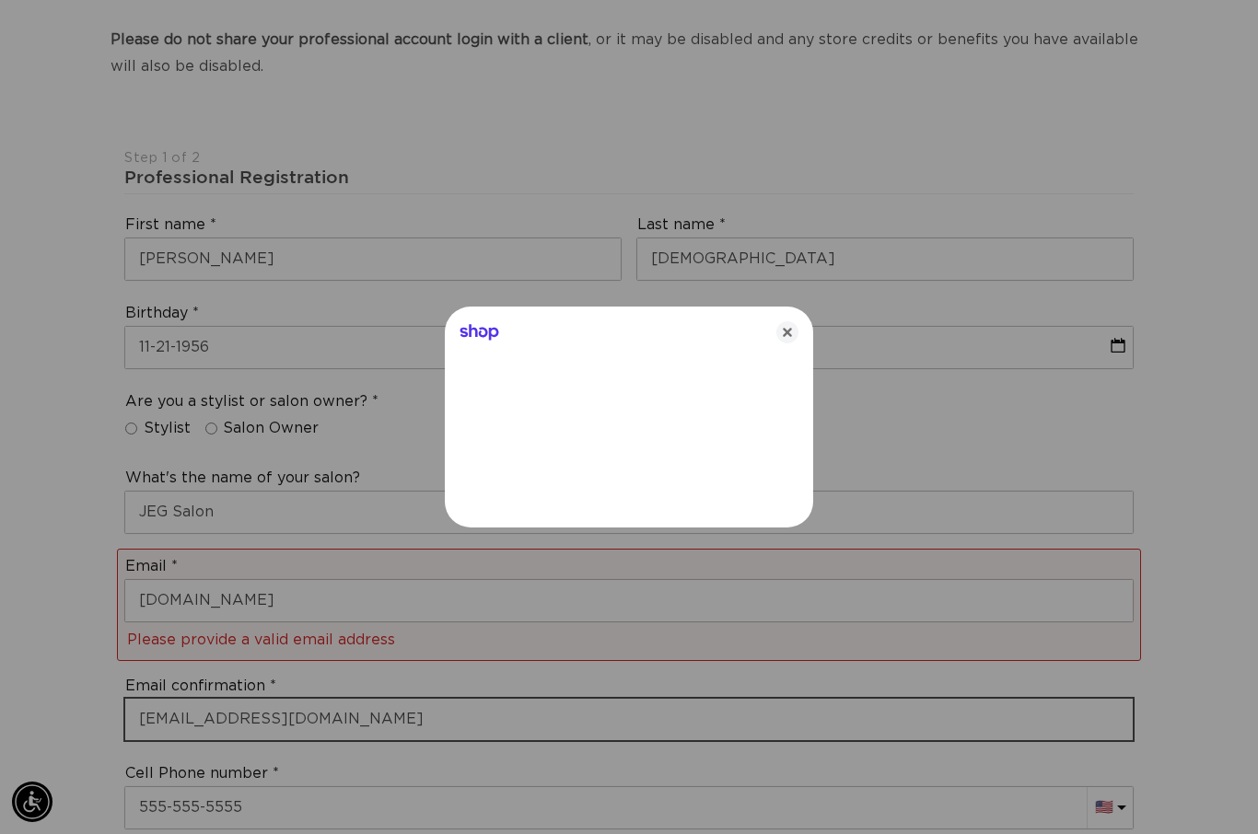
type input "jeg780@gmail.com"
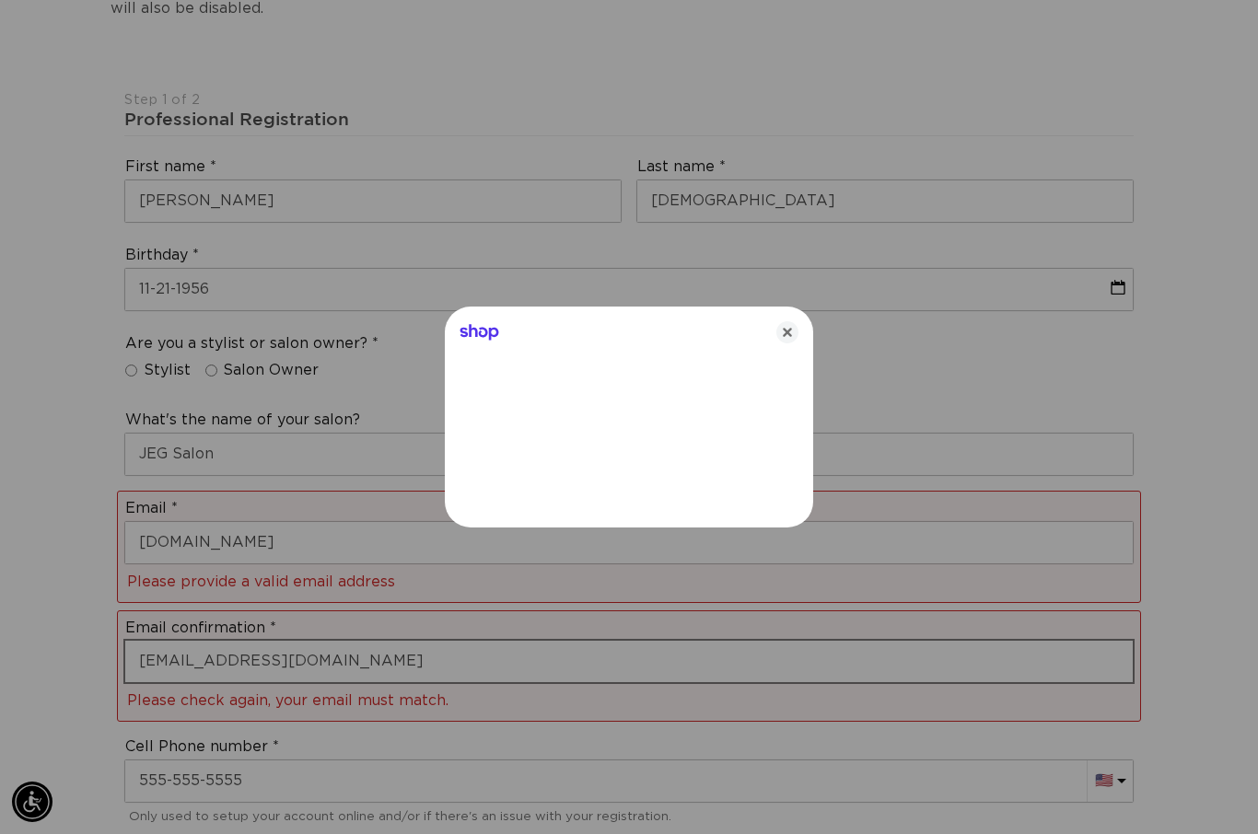
scroll to position [458, 0]
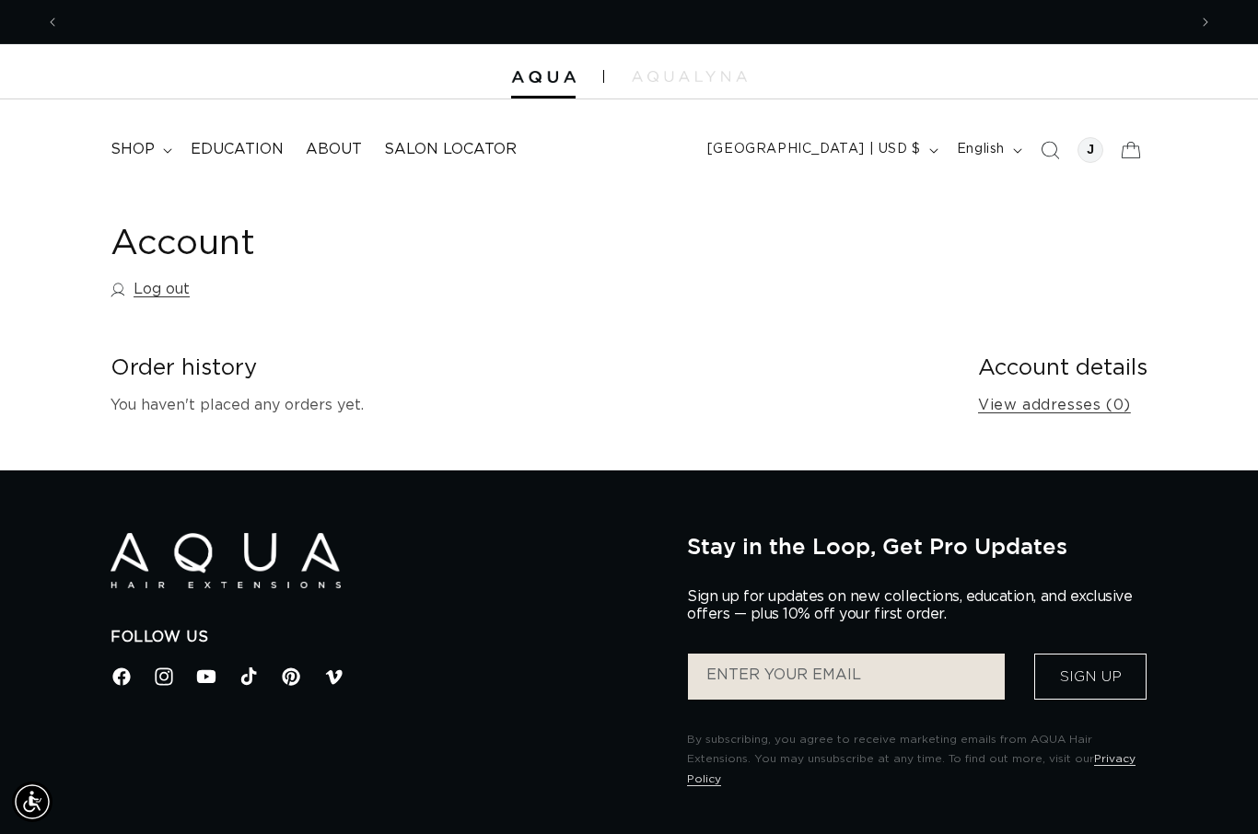
scroll to position [0, 1127]
click at [837, 161] on button "[GEOGRAPHIC_DATA] | USD $" at bounding box center [821, 150] width 250 height 35
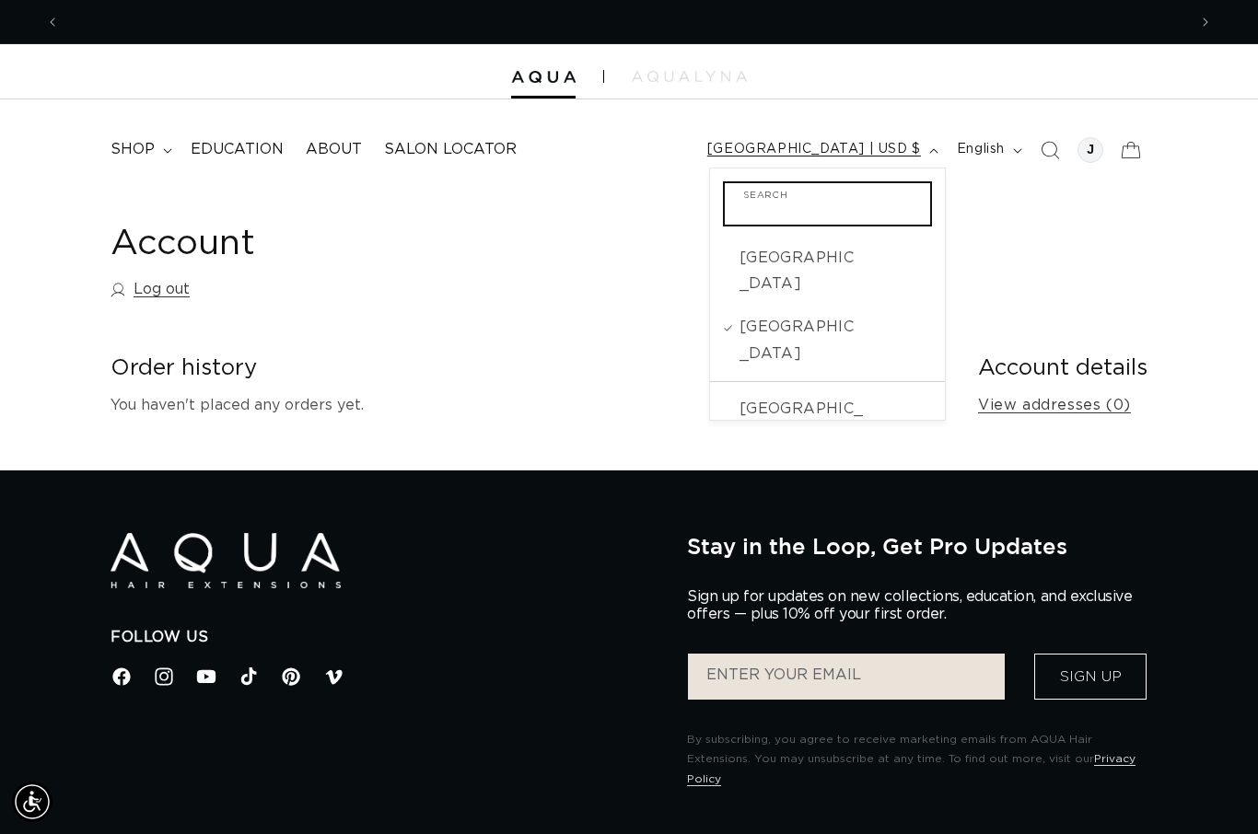
scroll to position [0, 2254]
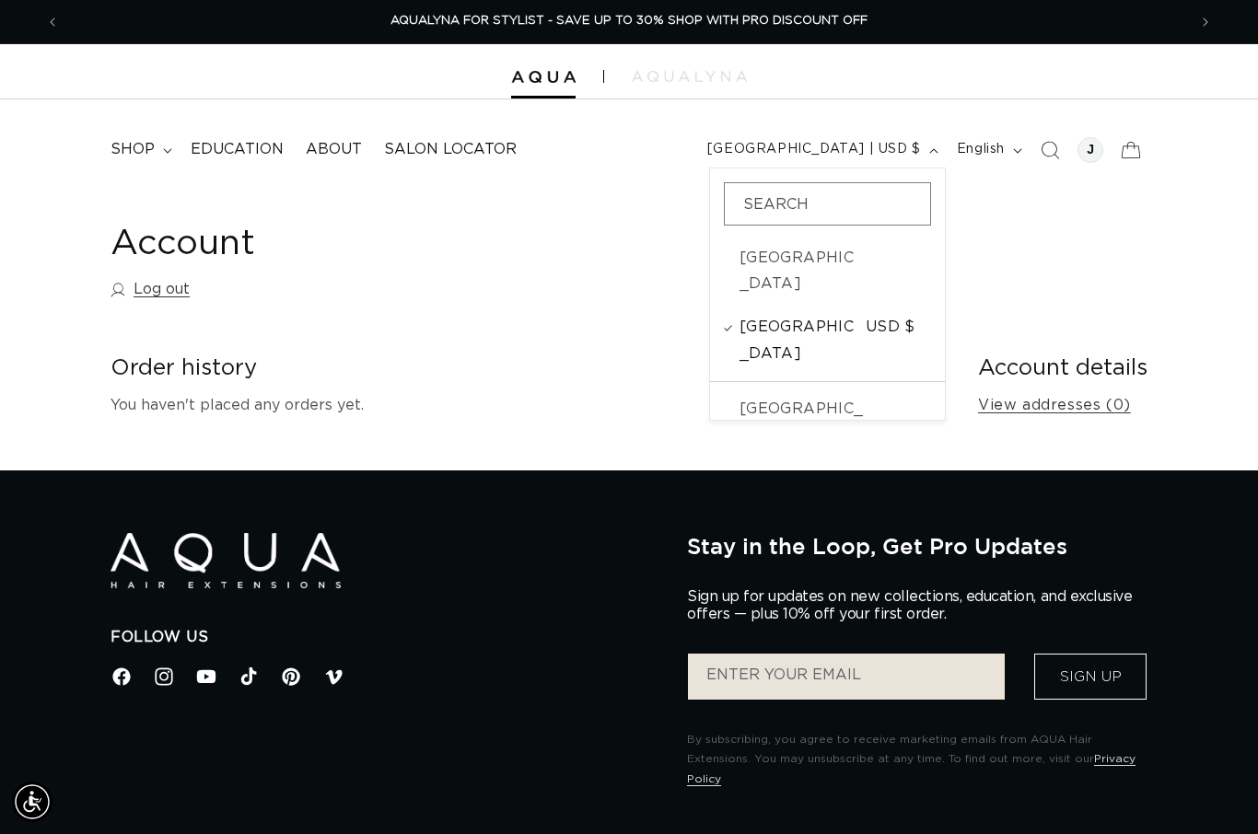
click at [784, 314] on span "[GEOGRAPHIC_DATA]" at bounding box center [800, 340] width 122 height 53
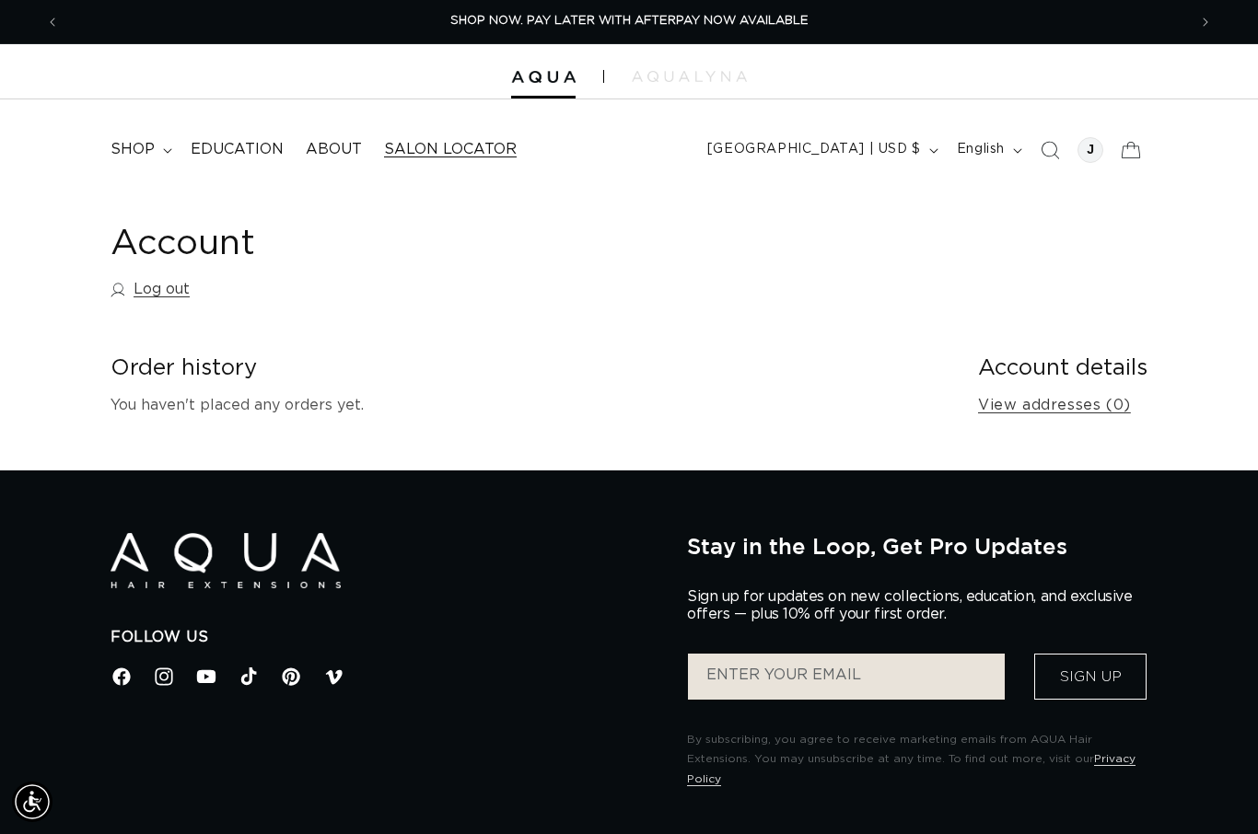
click at [469, 157] on span "Salon Locator" at bounding box center [450, 149] width 133 height 19
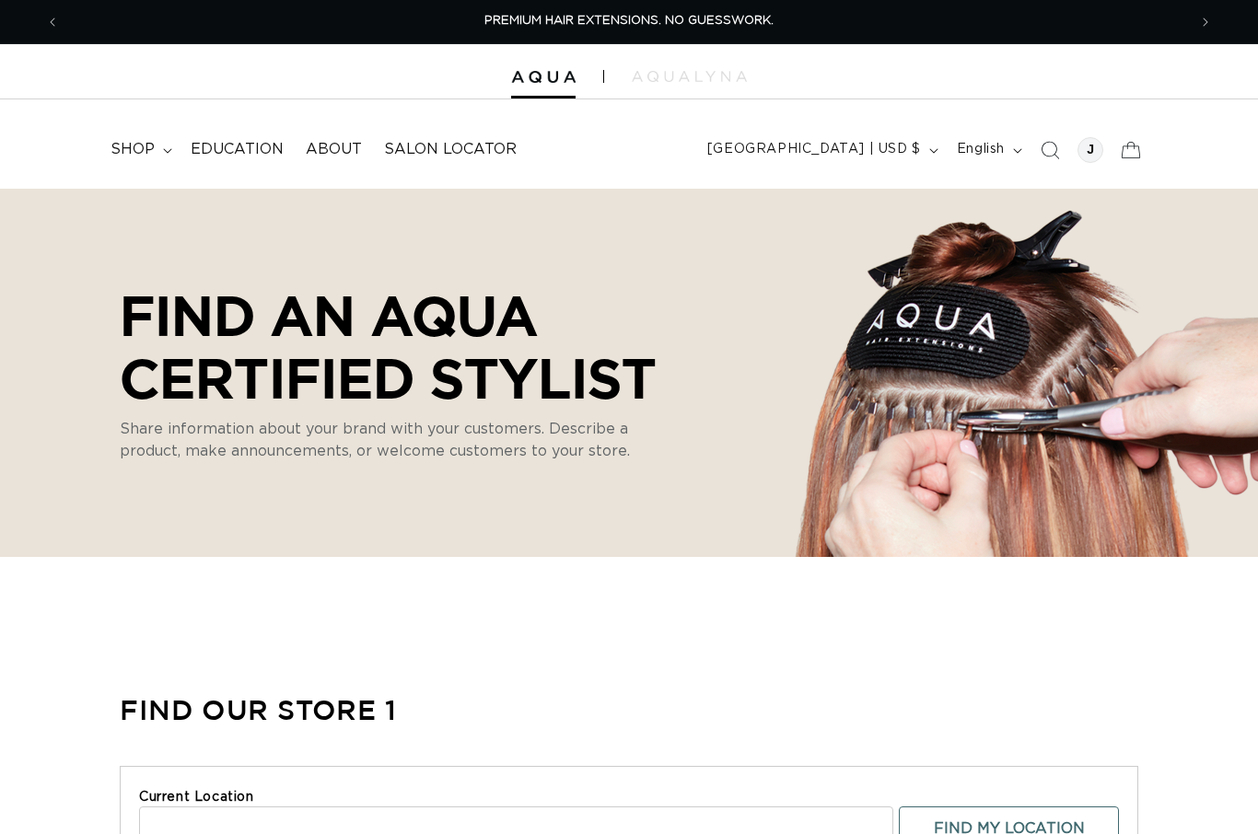
select select "m"
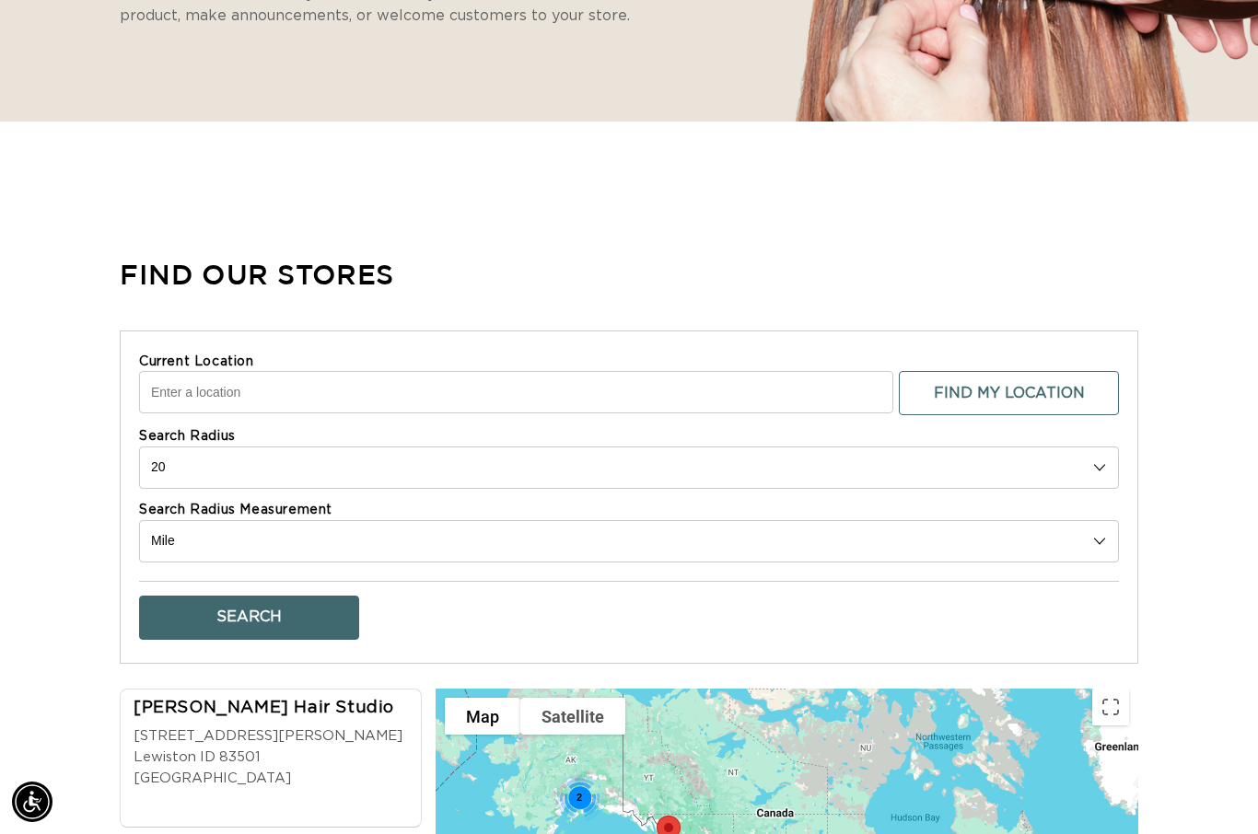
scroll to position [0, 1127]
click at [954, 390] on button "Find My Location" at bounding box center [1009, 393] width 220 height 44
type input "[STREET_ADDRESS]"
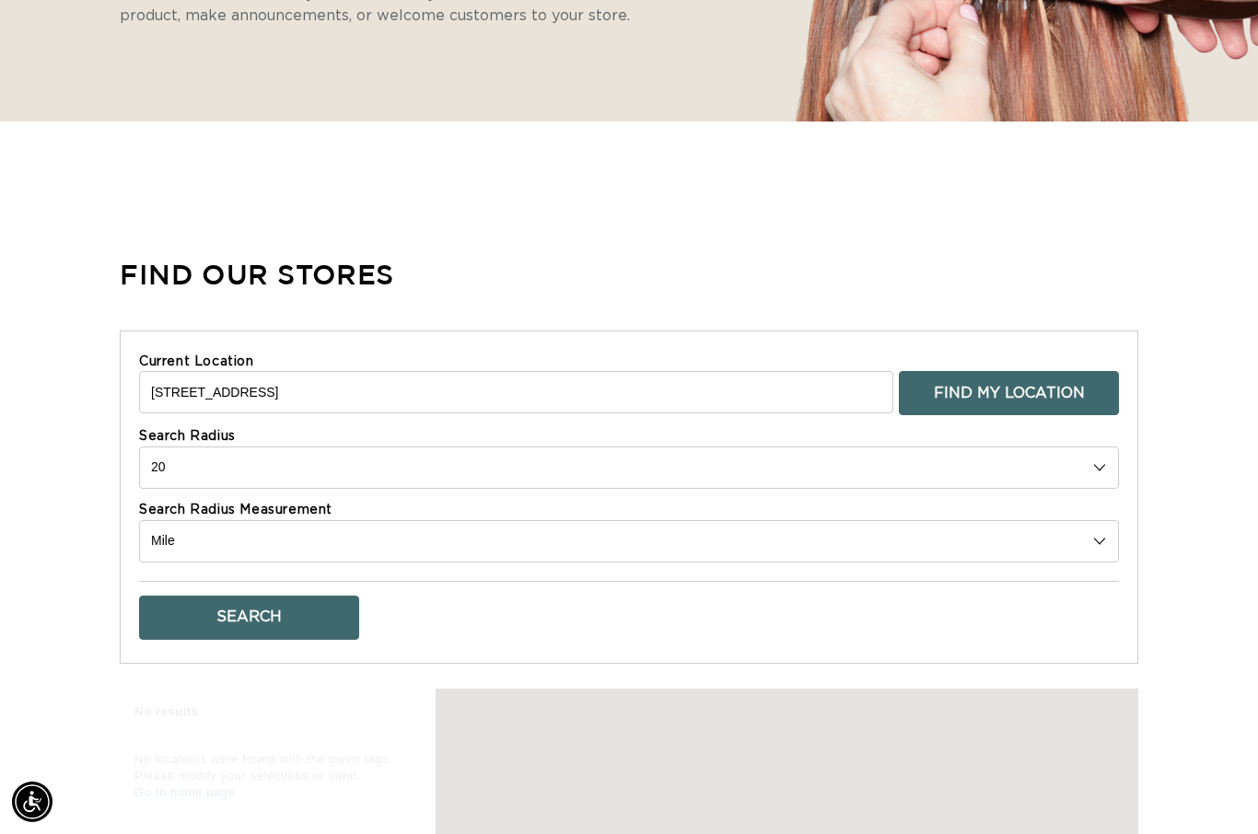
scroll to position [0, 2254]
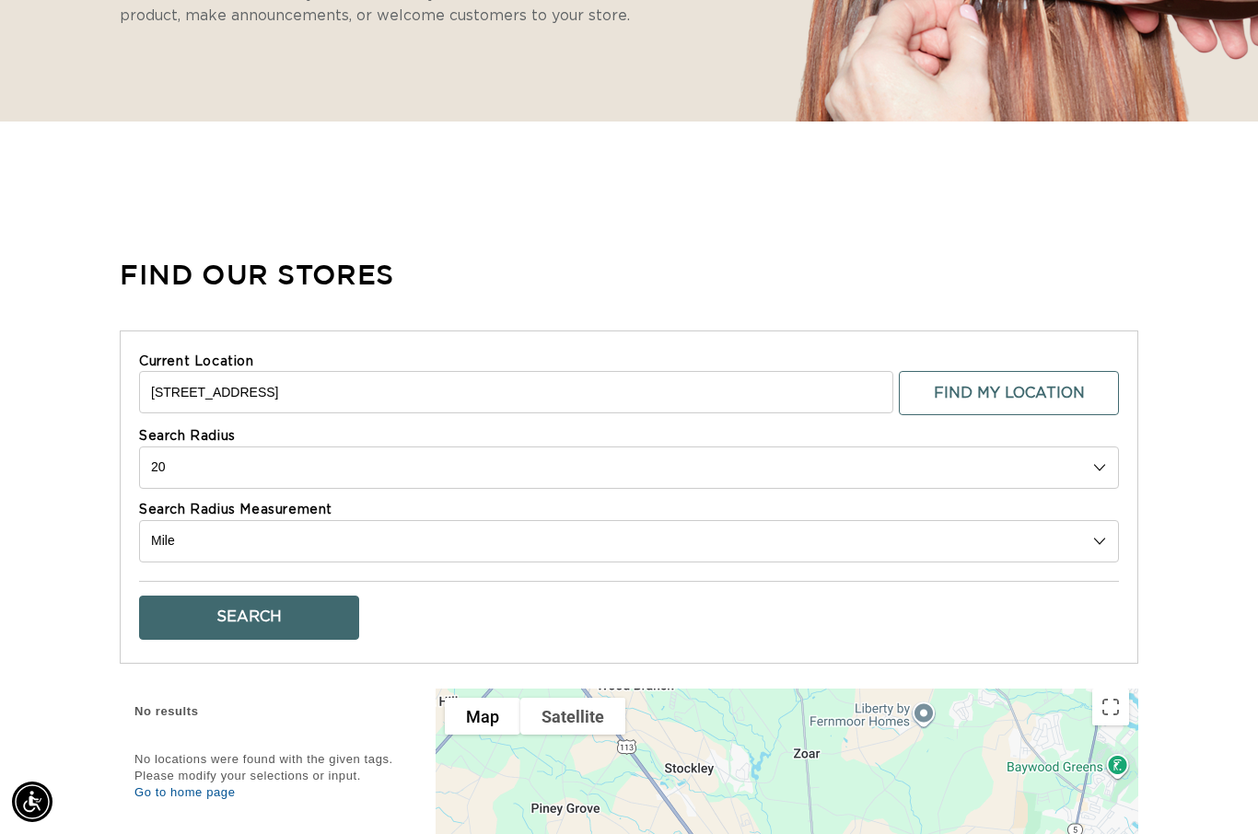
click at [307, 610] on button "Search" at bounding box center [249, 618] width 220 height 44
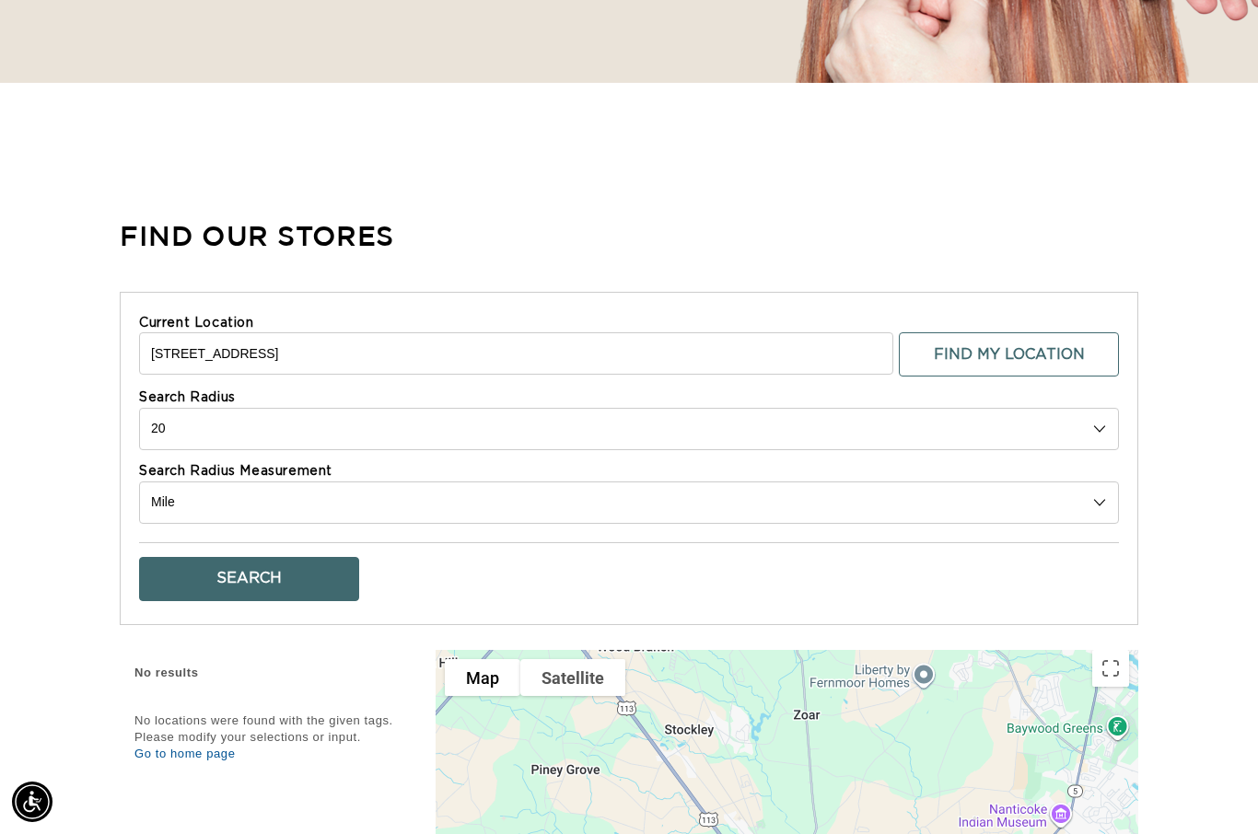
scroll to position [457, 0]
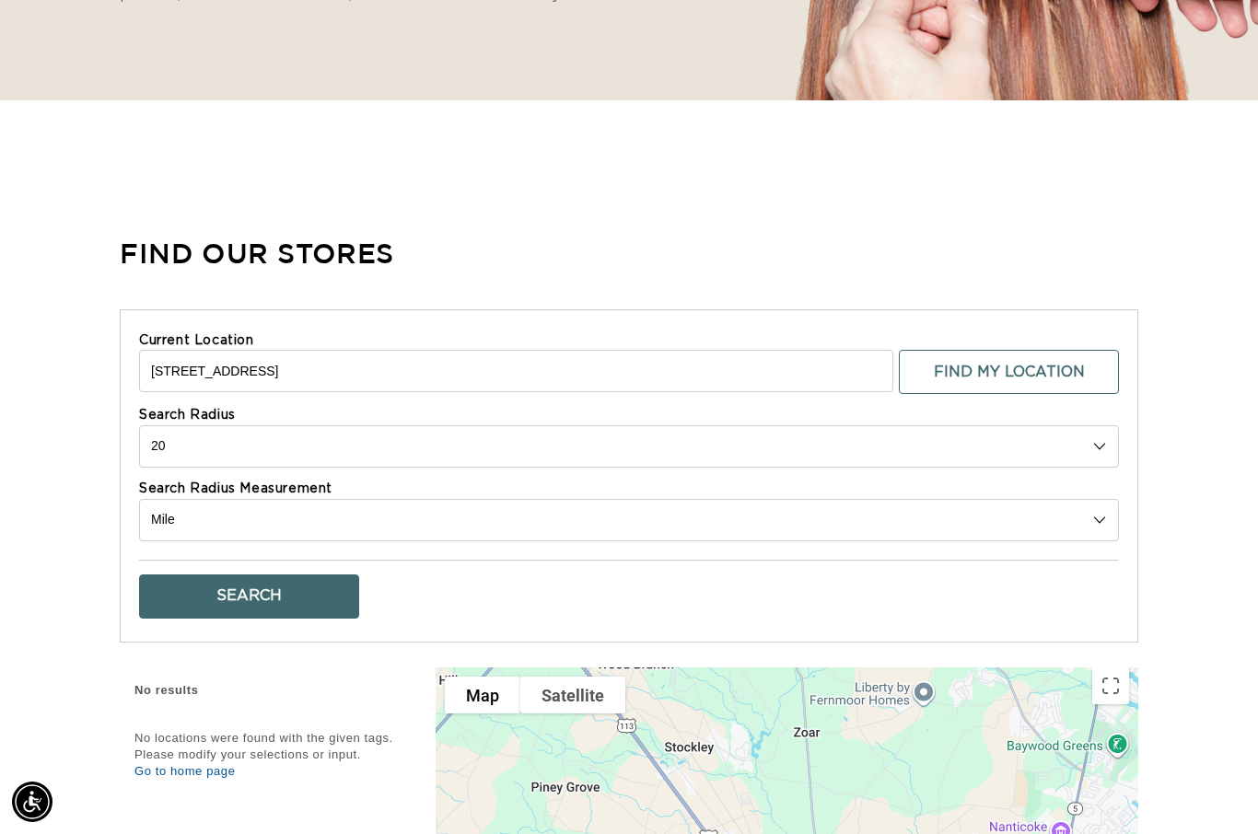
click at [298, 453] on select "10 20 30 40 No Limit" at bounding box center [629, 446] width 980 height 42
click at [324, 593] on button "Search" at bounding box center [249, 597] width 220 height 44
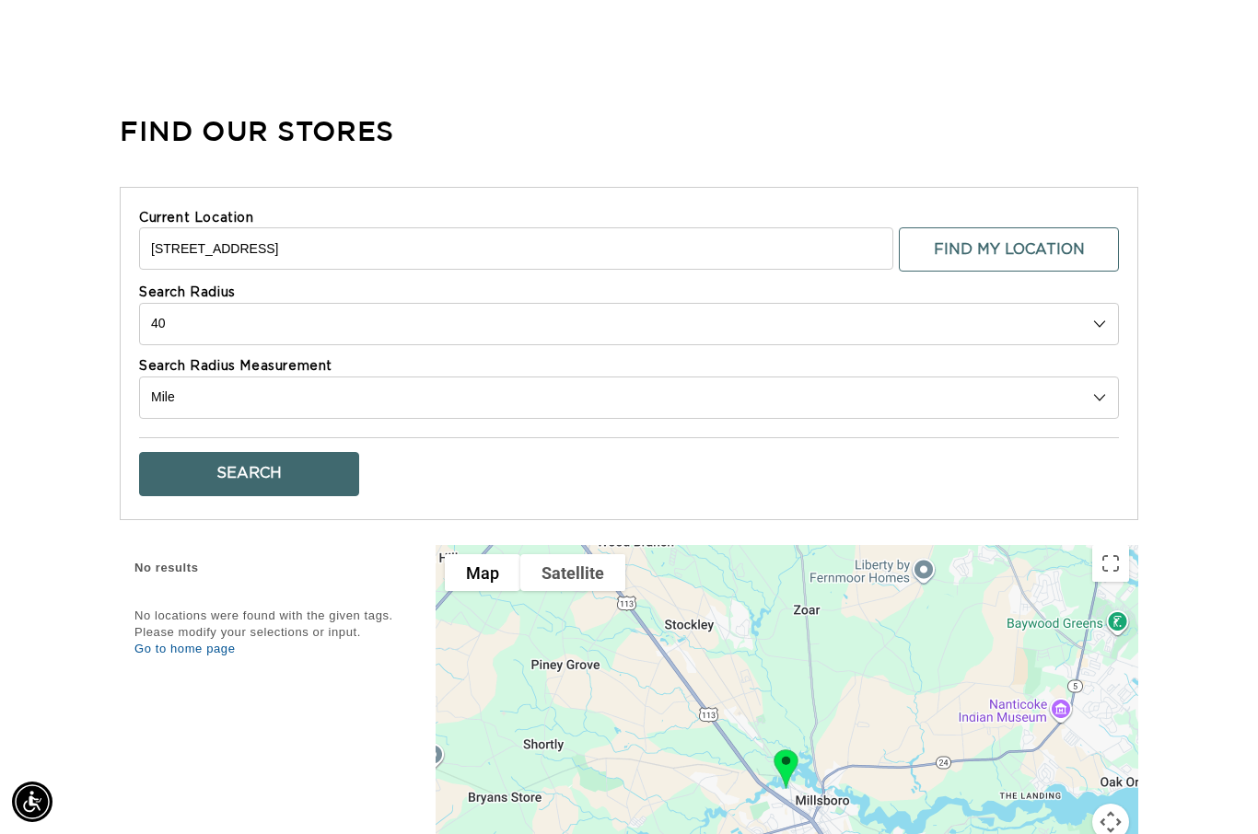
click at [323, 321] on select "10 20 30 40 No Limit" at bounding box center [629, 324] width 980 height 42
select select "0"
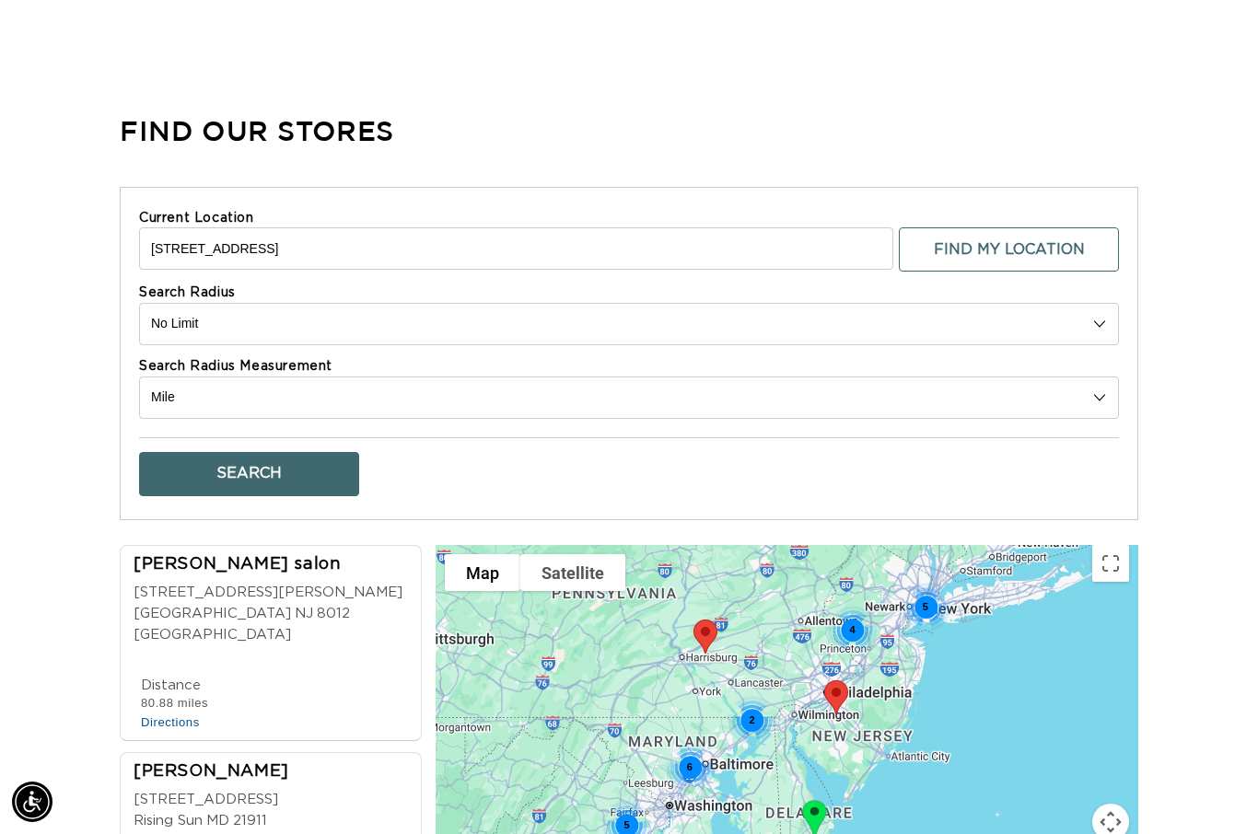
scroll to position [0, 1127]
click at [1003, 737] on div "2 6 5 4 5" at bounding box center [787, 789] width 703 height 488
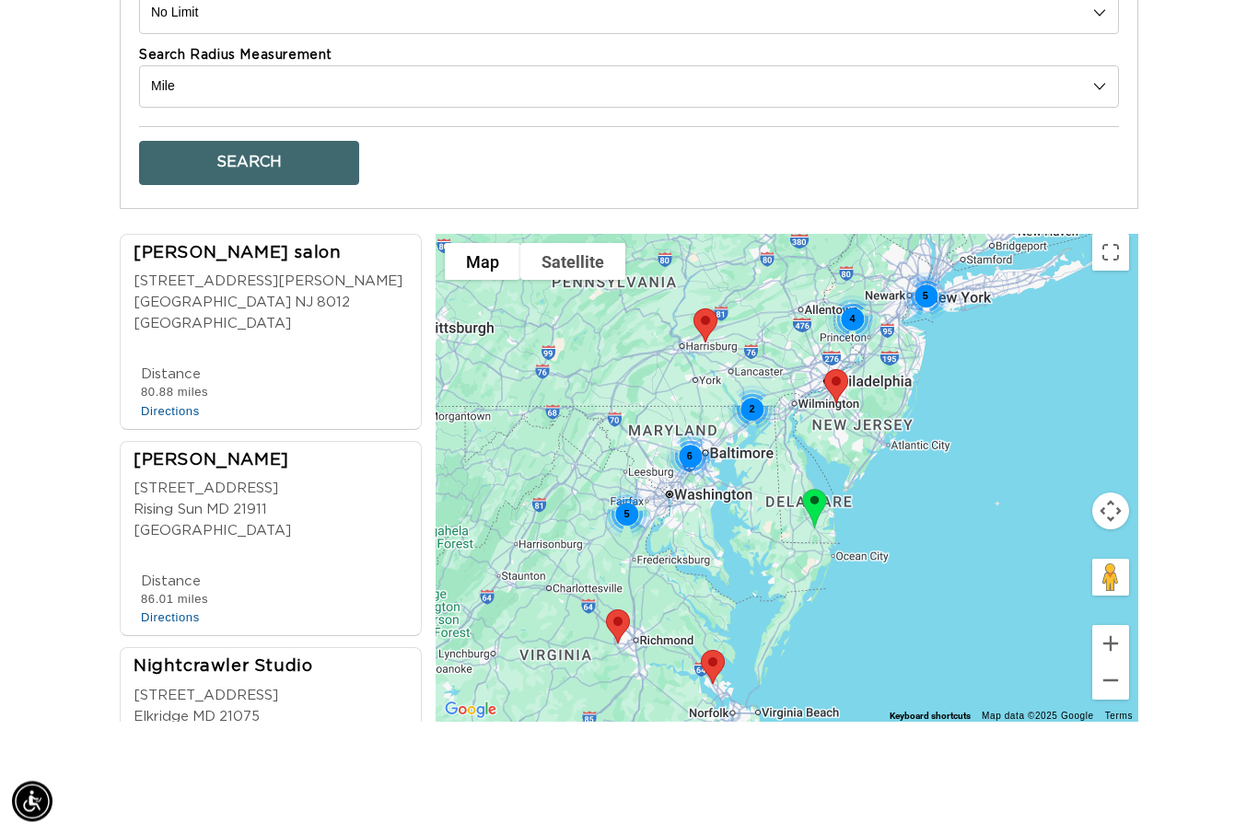
scroll to position [0, 0]
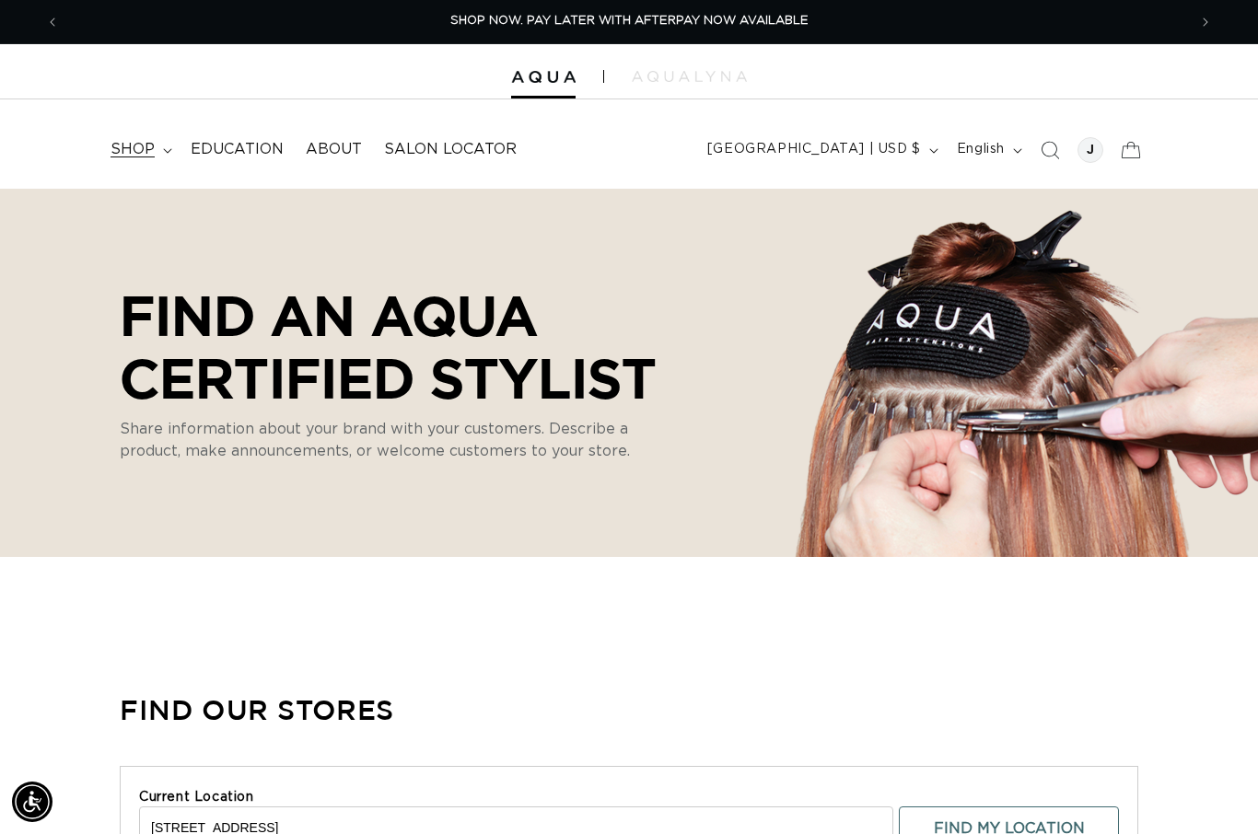
click at [157, 156] on summary "shop" at bounding box center [139, 149] width 80 height 41
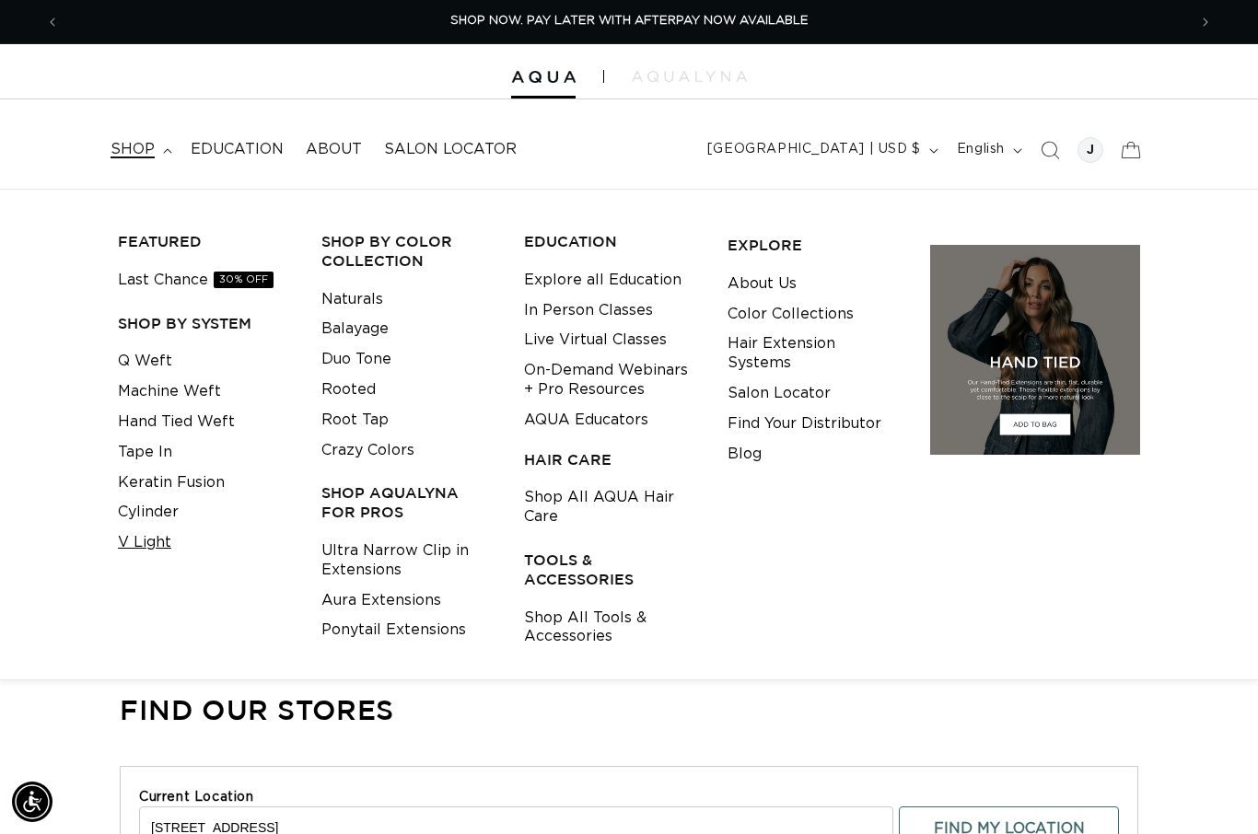
click at [151, 538] on link "V Light" at bounding box center [144, 543] width 53 height 30
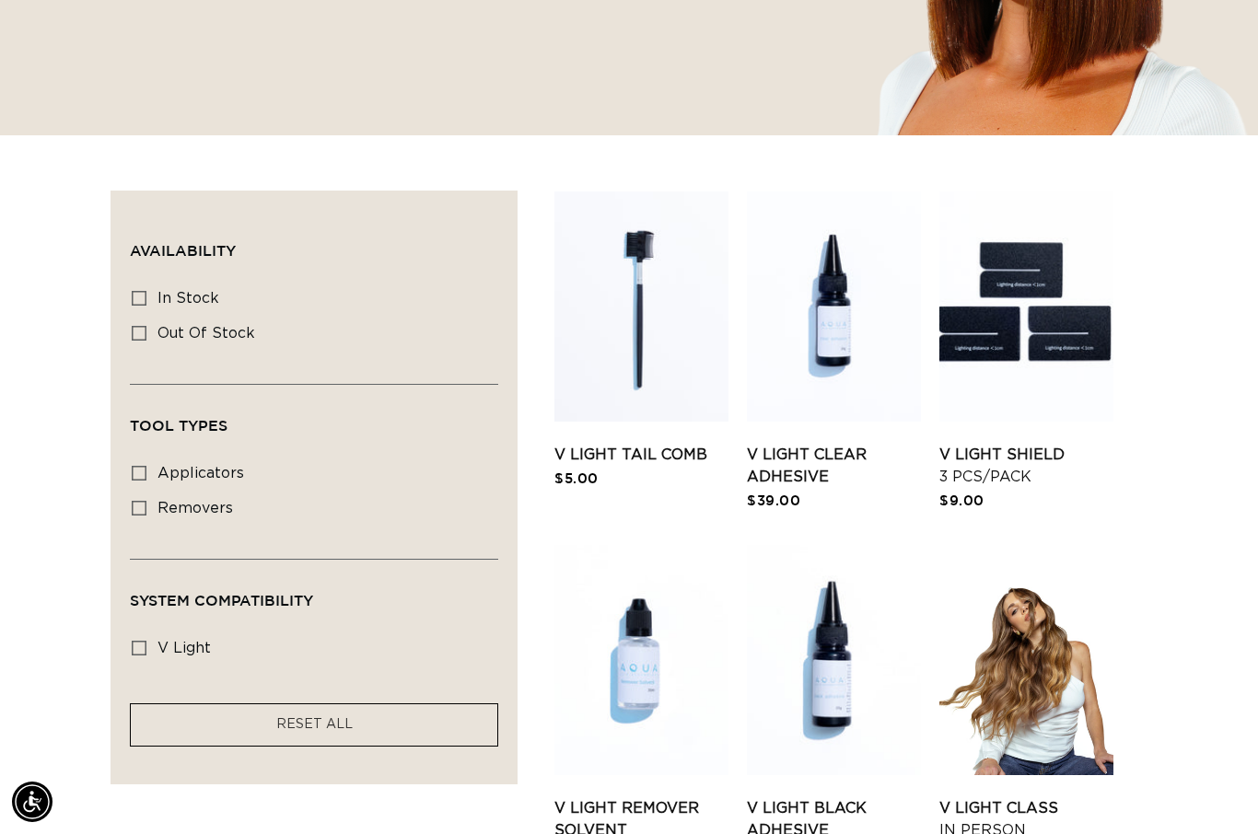
scroll to position [362, 0]
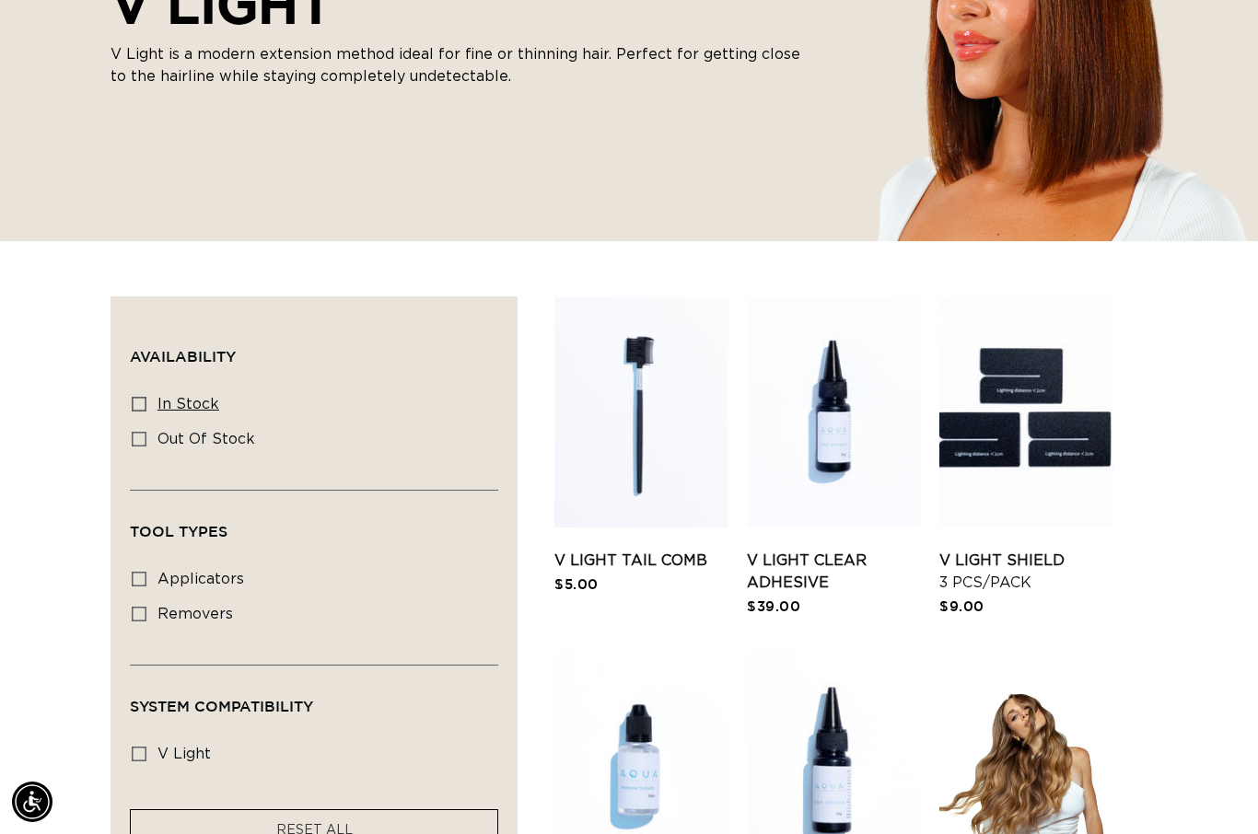
click at [138, 401] on icon at bounding box center [139, 404] width 15 height 15
click at [138, 401] on input "In stock In stock (6 products)" at bounding box center [139, 404] width 15 height 15
checkbox input "true"
click at [145, 751] on icon at bounding box center [139, 754] width 15 height 15
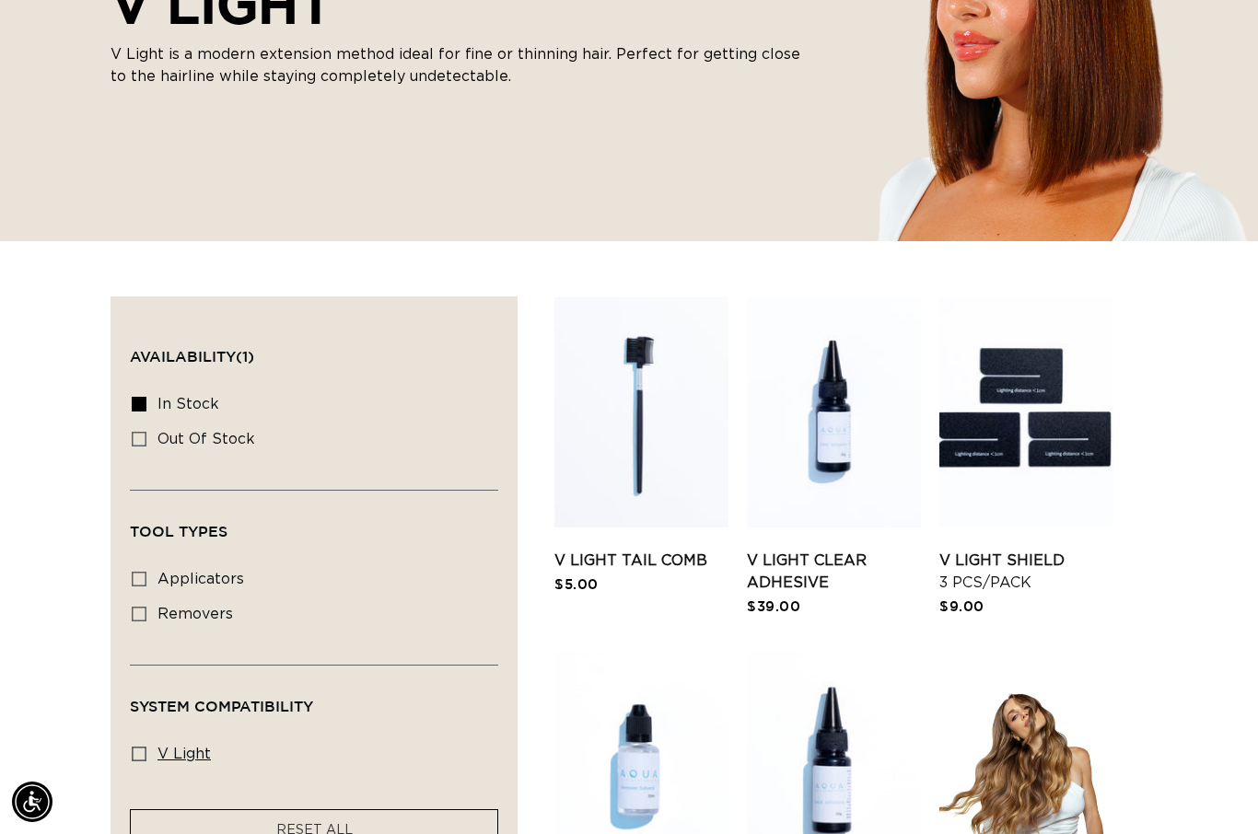
click at [145, 751] on input "v light v light (5 products)" at bounding box center [139, 754] width 15 height 15
checkbox input "true"
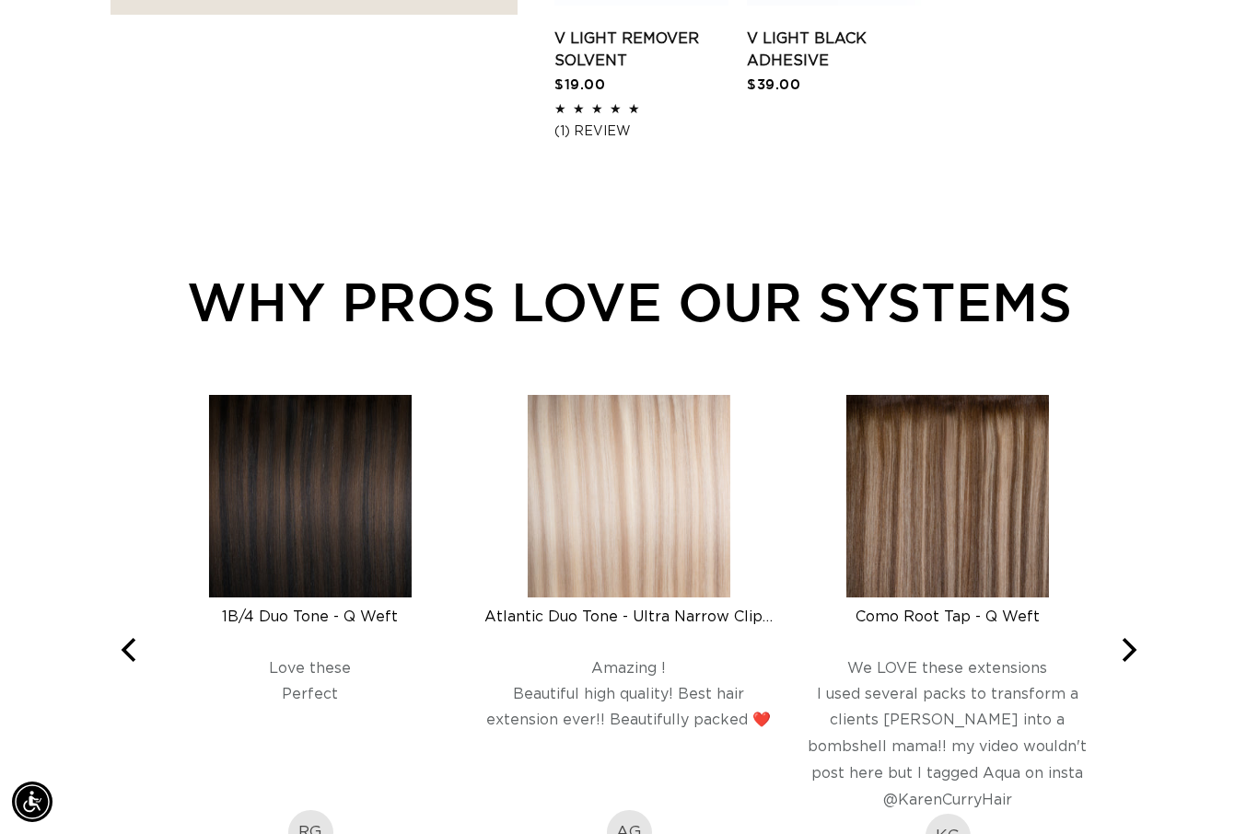
scroll to position [0, 1127]
click at [1119, 651] on icon "Next" at bounding box center [1127, 650] width 24 height 24
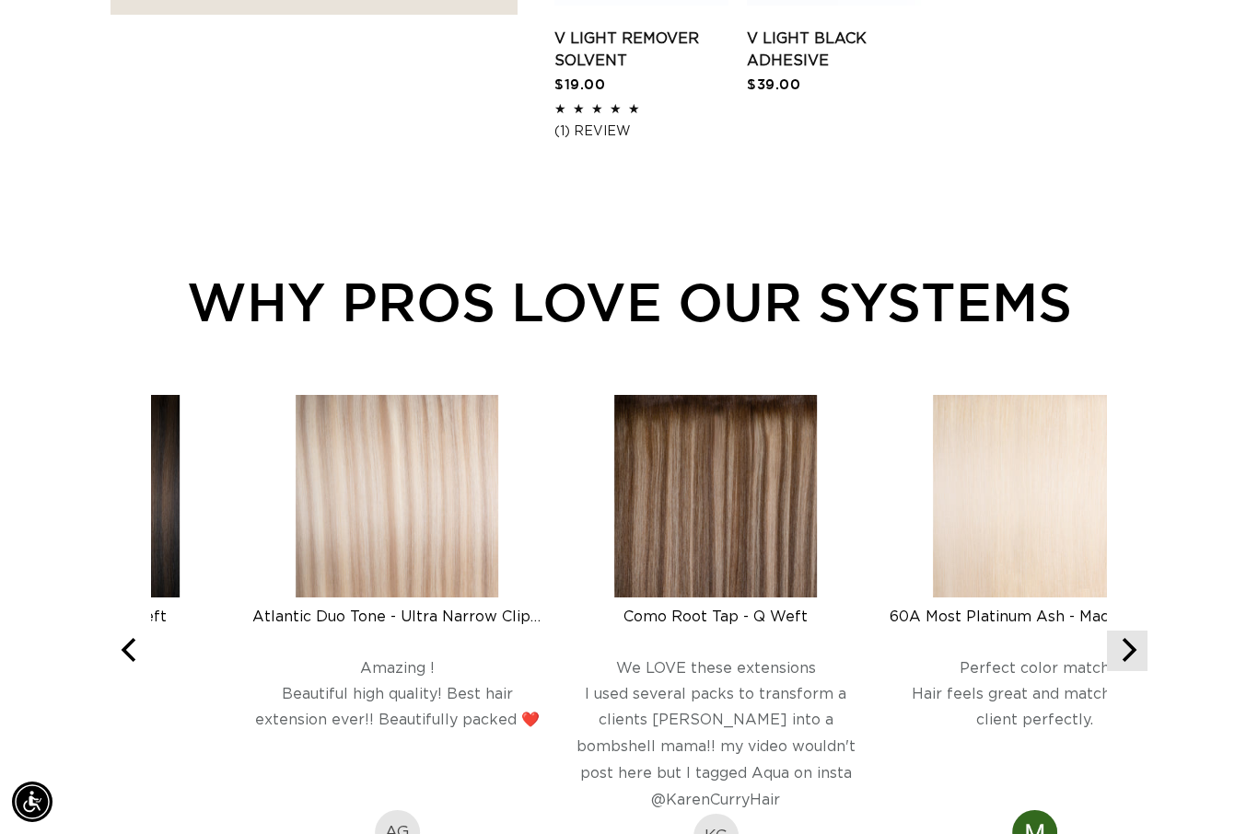
scroll to position [0, 0]
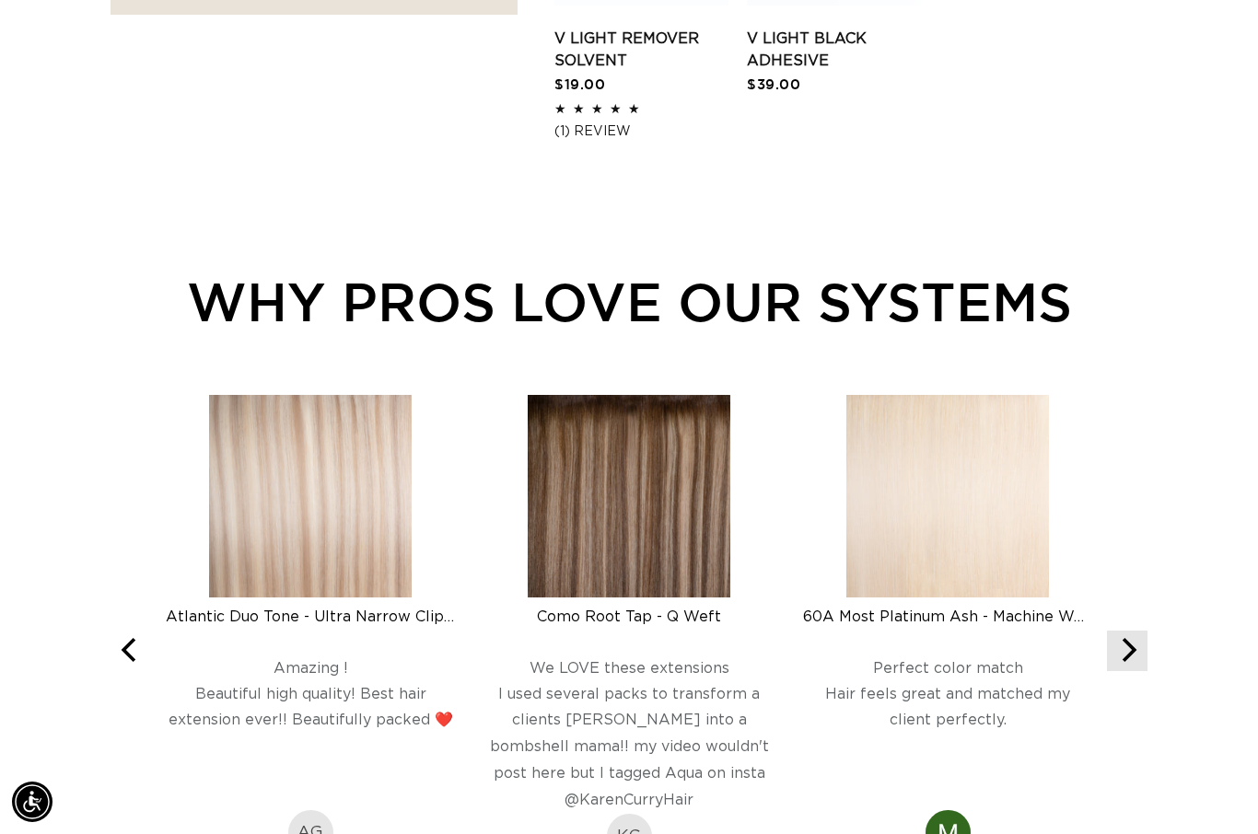
click at [1140, 658] on button "Next" at bounding box center [1127, 651] width 41 height 41
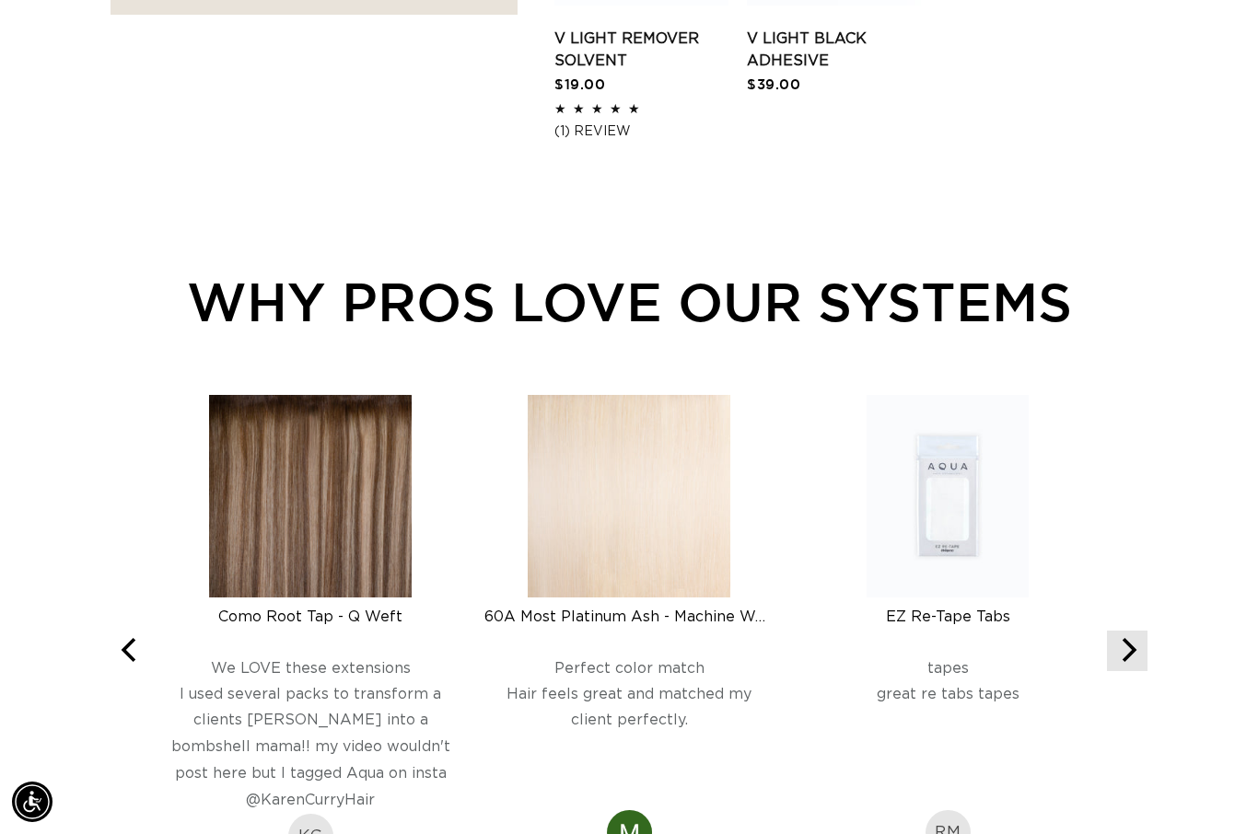
click at [1127, 646] on icon "Next" at bounding box center [1127, 650] width 24 height 24
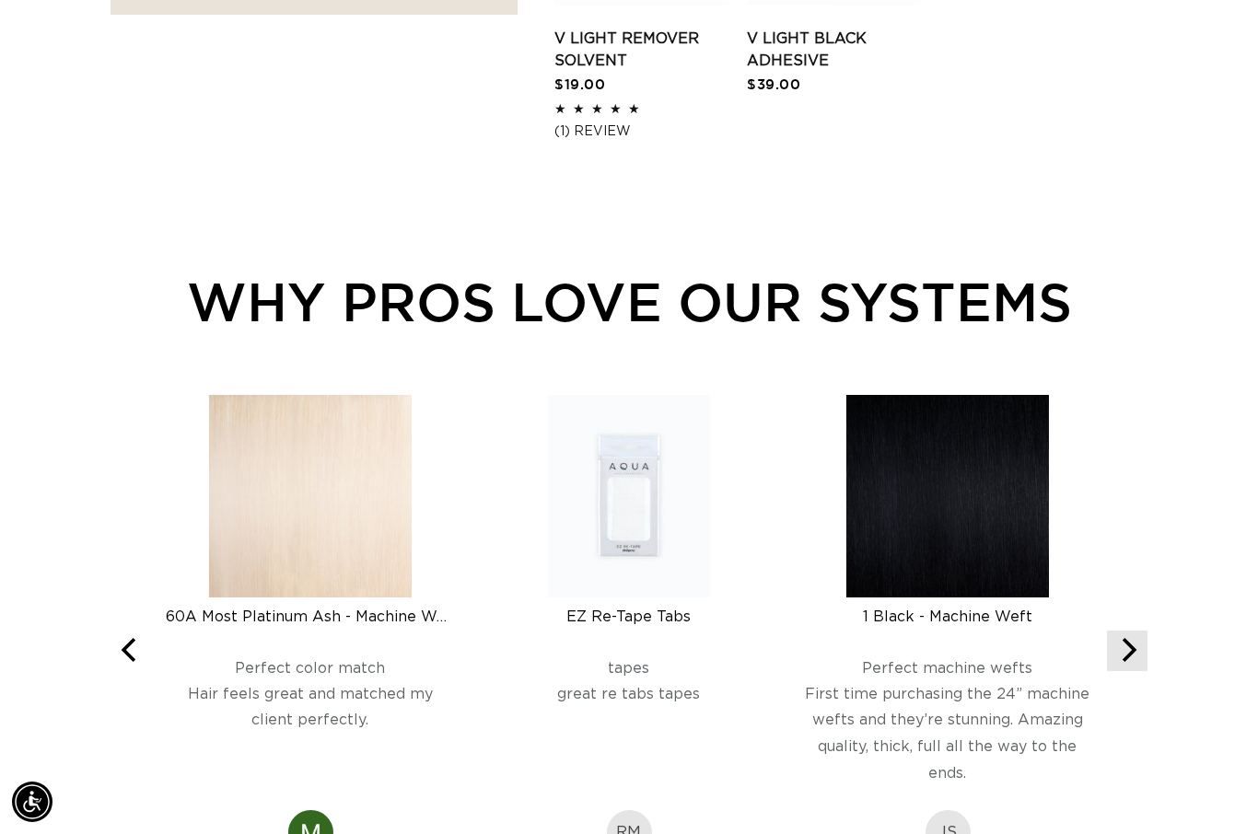
click at [1124, 651] on icon "Next" at bounding box center [1127, 650] width 24 height 24
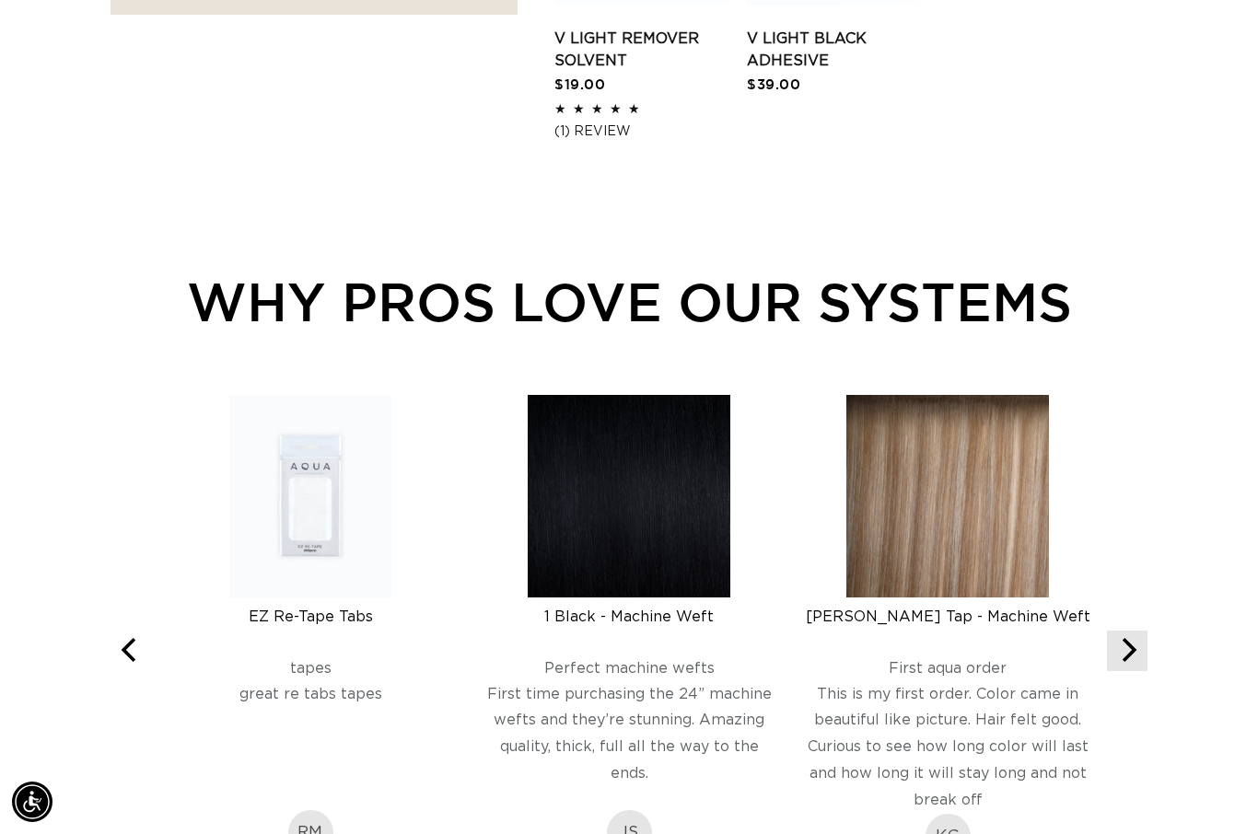
click at [1134, 651] on icon "Next" at bounding box center [1130, 650] width 15 height 24
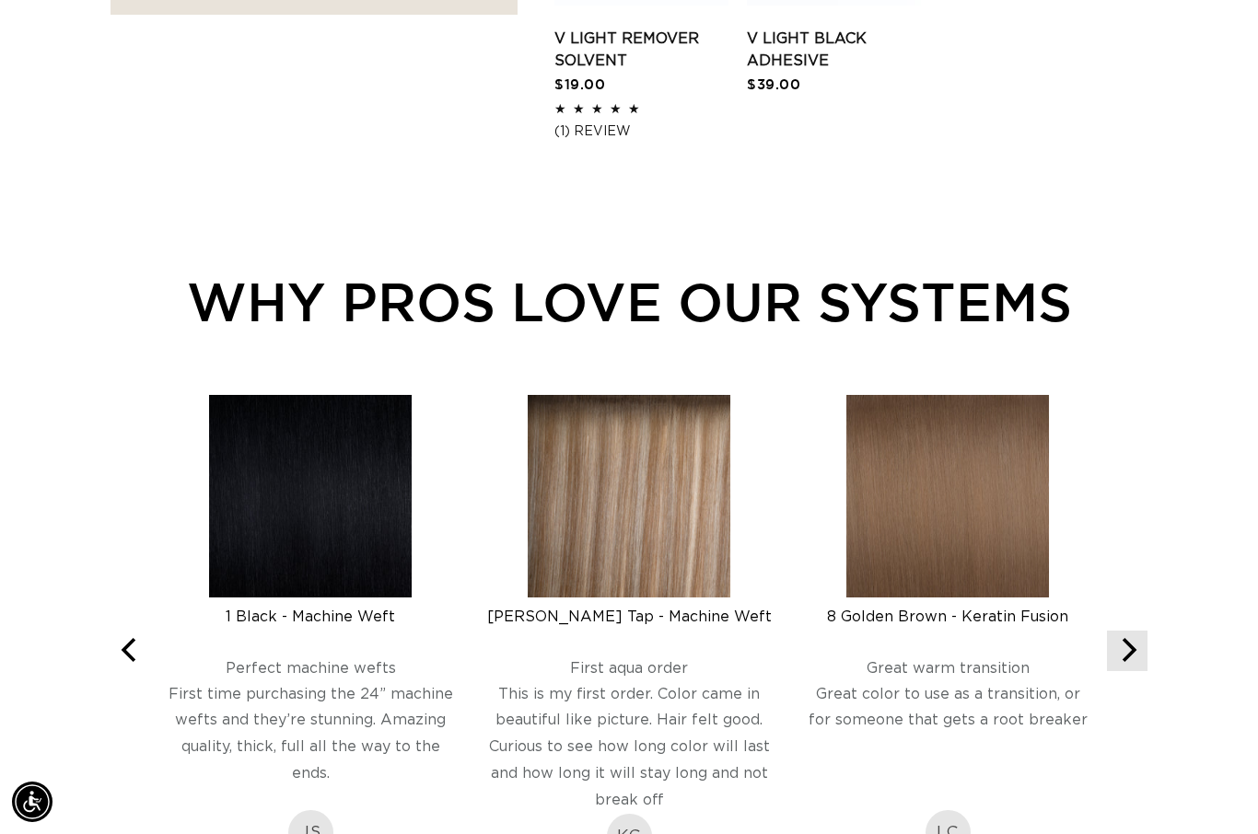
click at [1142, 647] on button "Next" at bounding box center [1127, 651] width 41 height 41
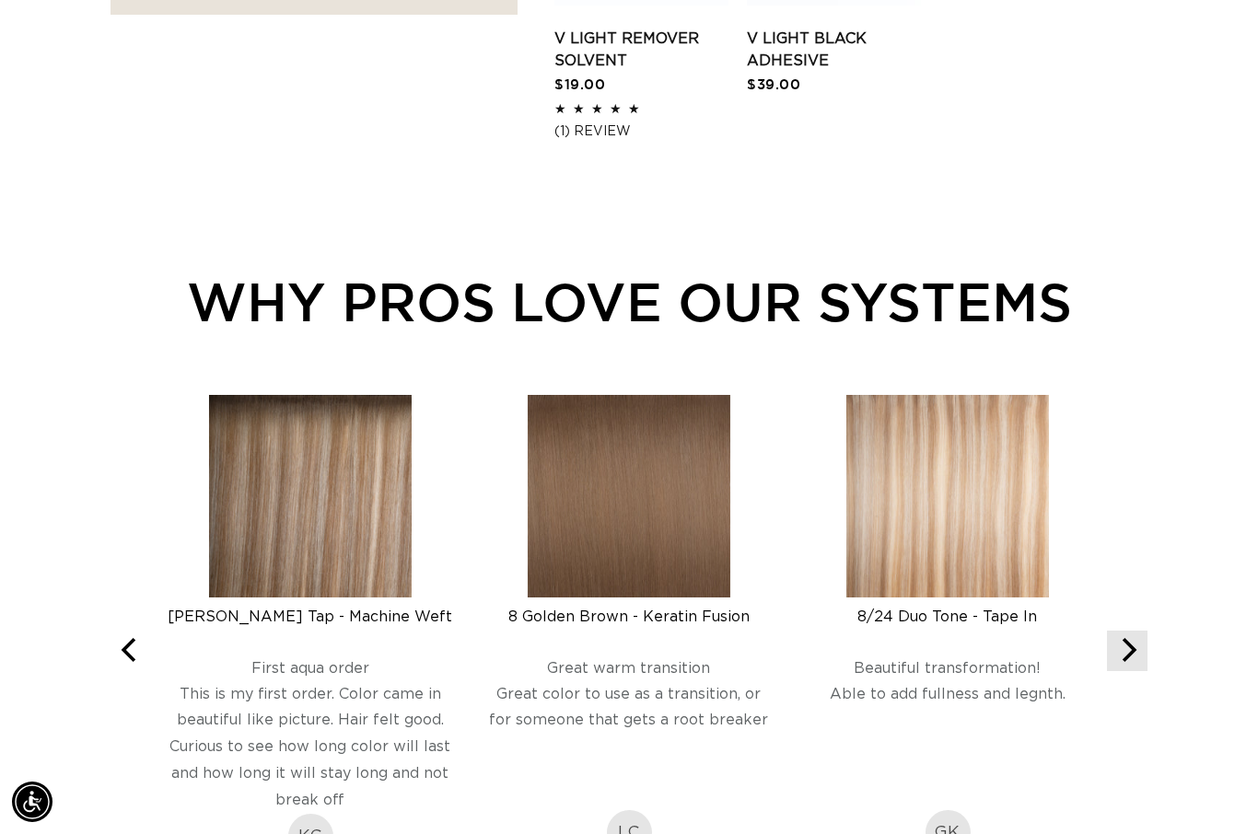
click at [1138, 652] on icon "Next" at bounding box center [1127, 650] width 24 height 24
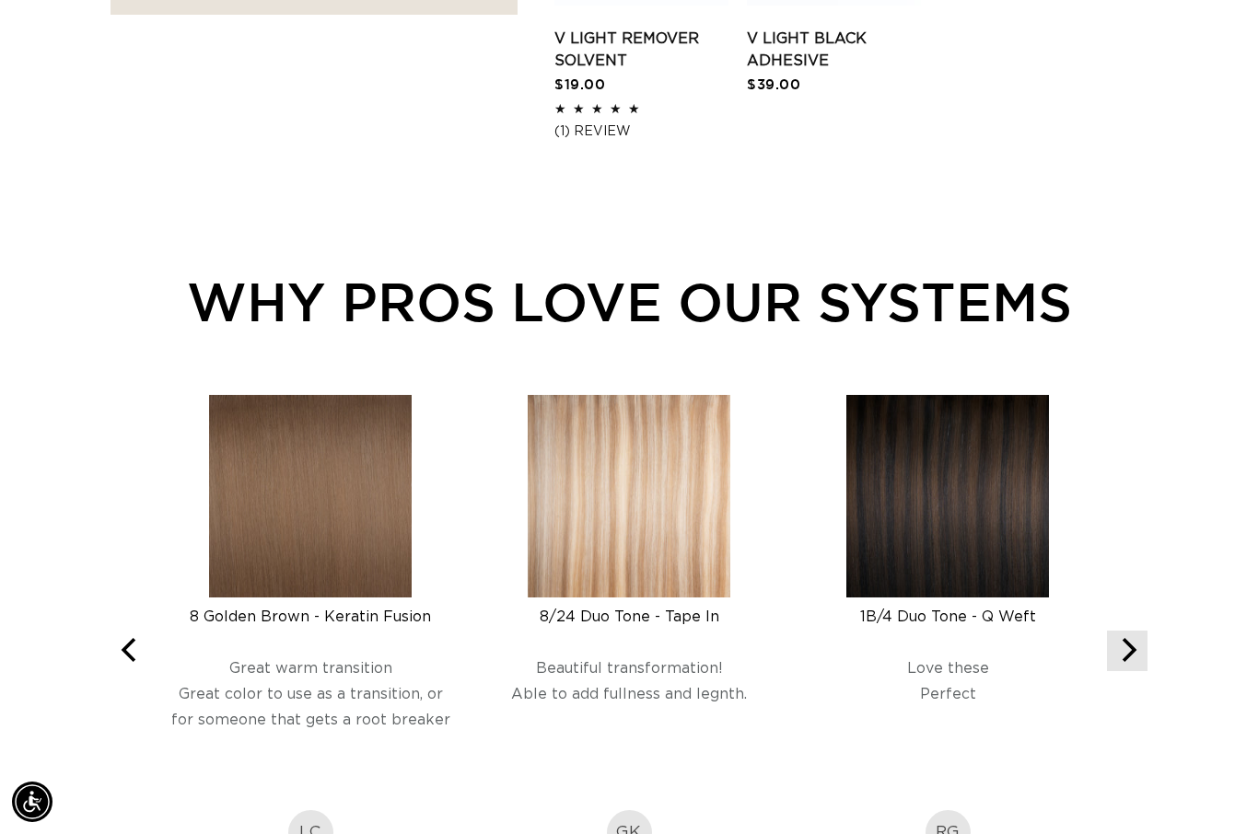
click at [1141, 650] on button "Next" at bounding box center [1127, 651] width 41 height 41
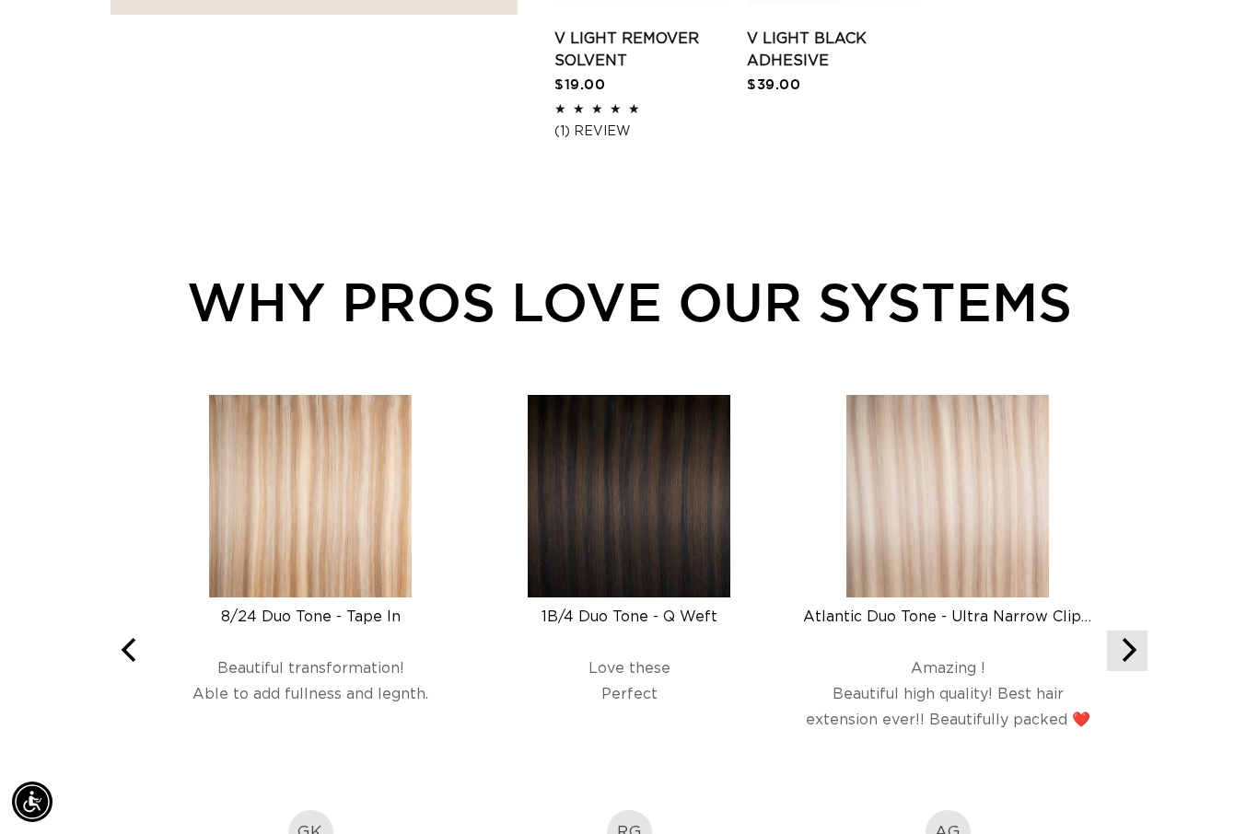
click at [1140, 650] on button "Next" at bounding box center [1127, 651] width 41 height 41
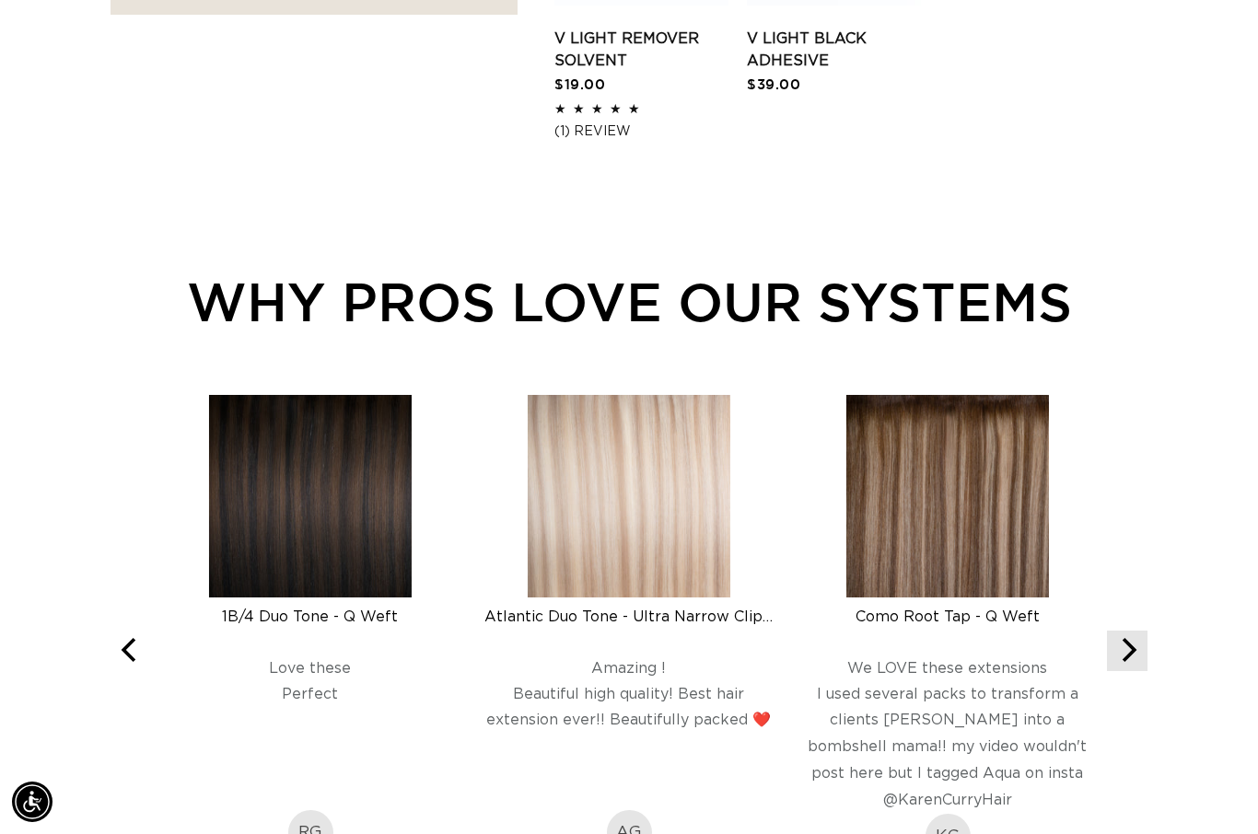
click at [1143, 644] on button "Next" at bounding box center [1127, 651] width 41 height 41
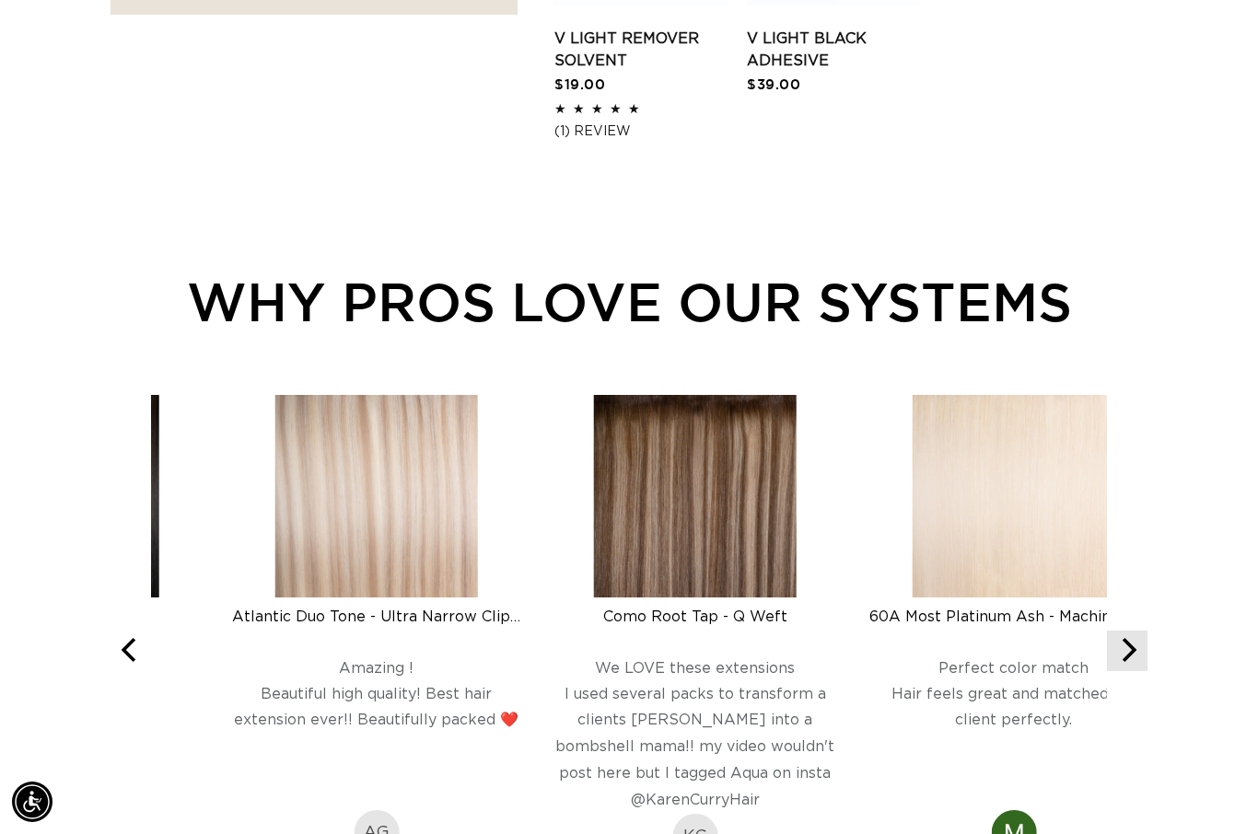
click at [1142, 643] on button "Next" at bounding box center [1127, 651] width 41 height 41
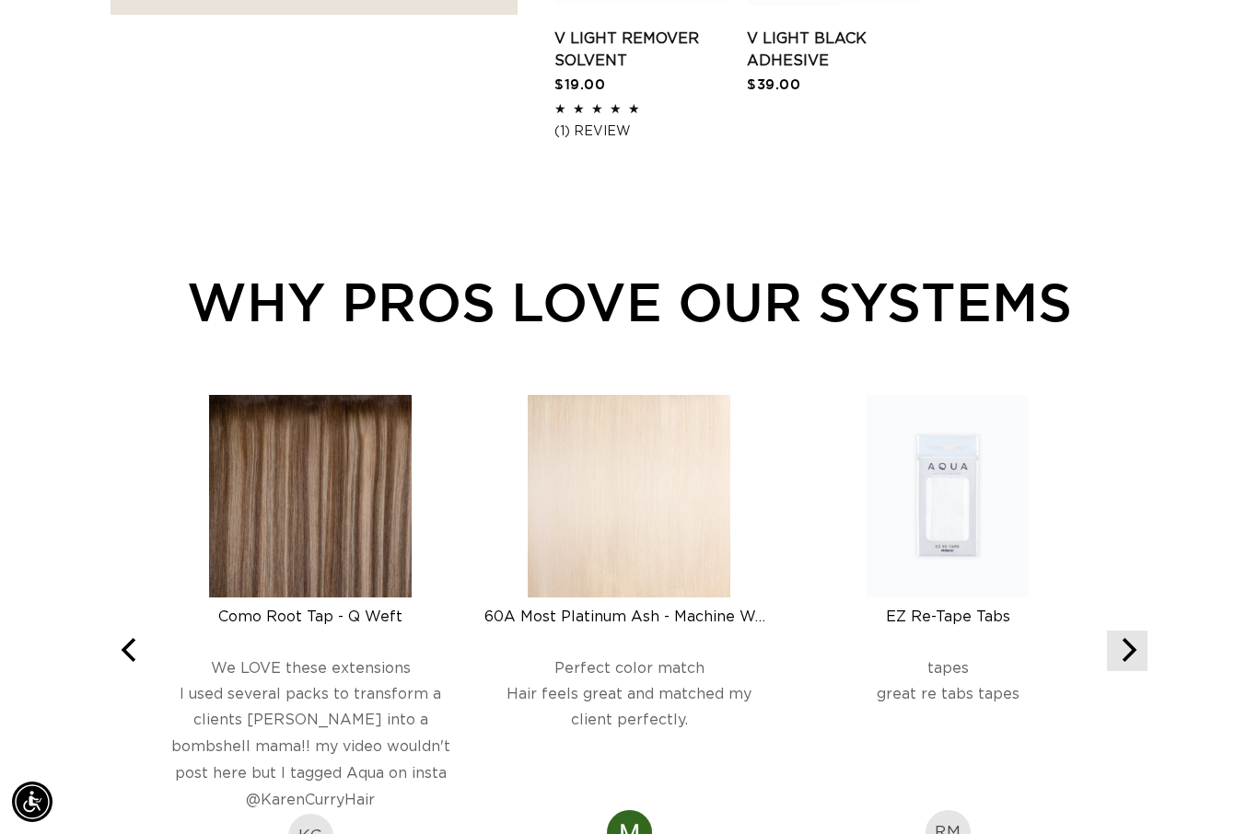
scroll to position [0, 2254]
click at [1135, 655] on icon "Next" at bounding box center [1127, 650] width 24 height 24
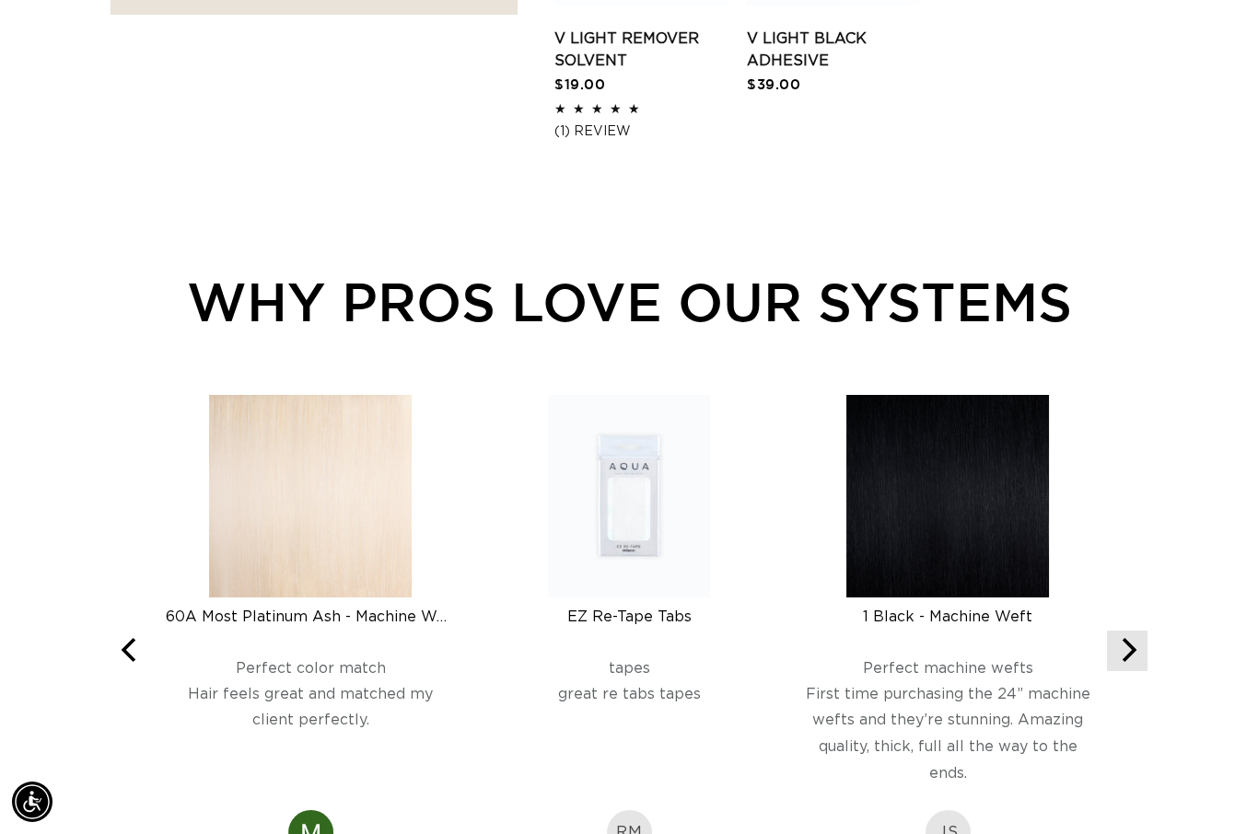
click at [1131, 659] on icon "Next" at bounding box center [1127, 650] width 24 height 24
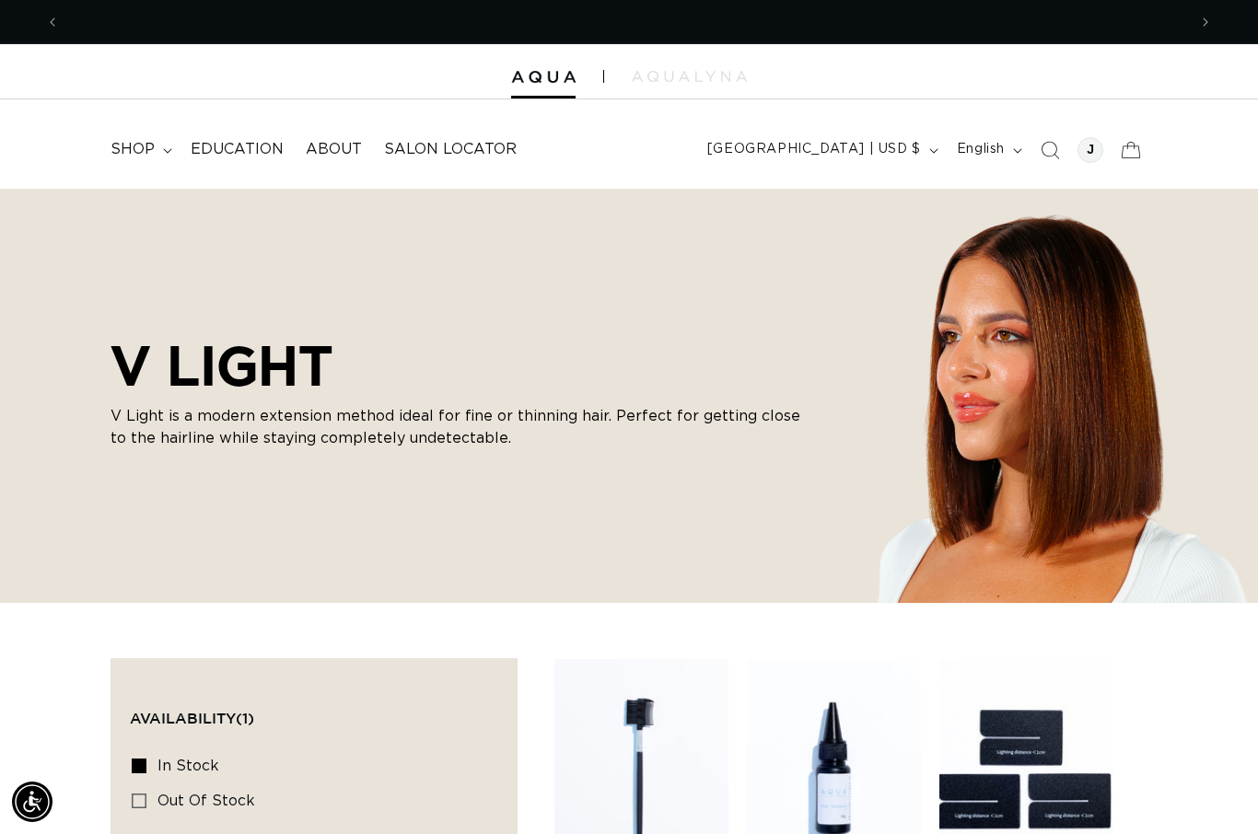
scroll to position [0, 0]
click at [143, 161] on summary "shop" at bounding box center [139, 149] width 80 height 41
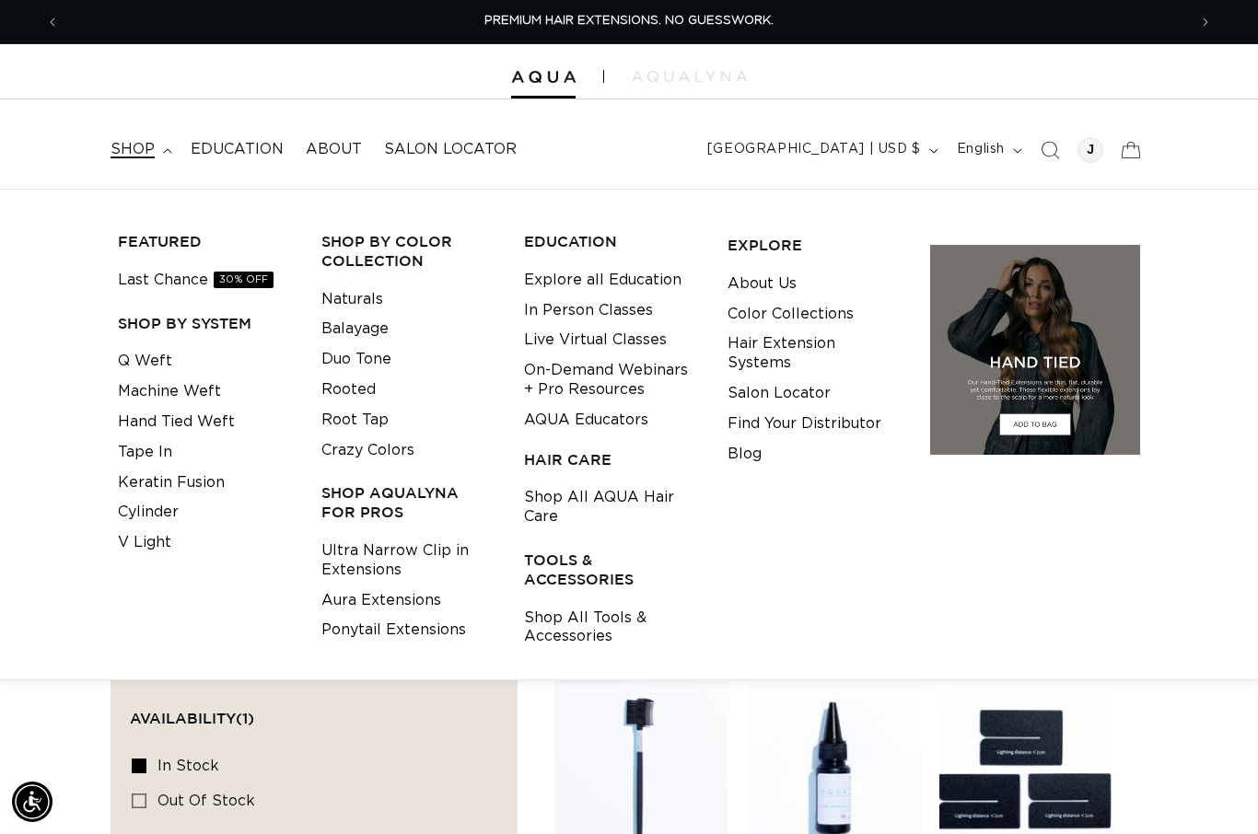
click at [143, 160] on summary "shop" at bounding box center [139, 149] width 80 height 41
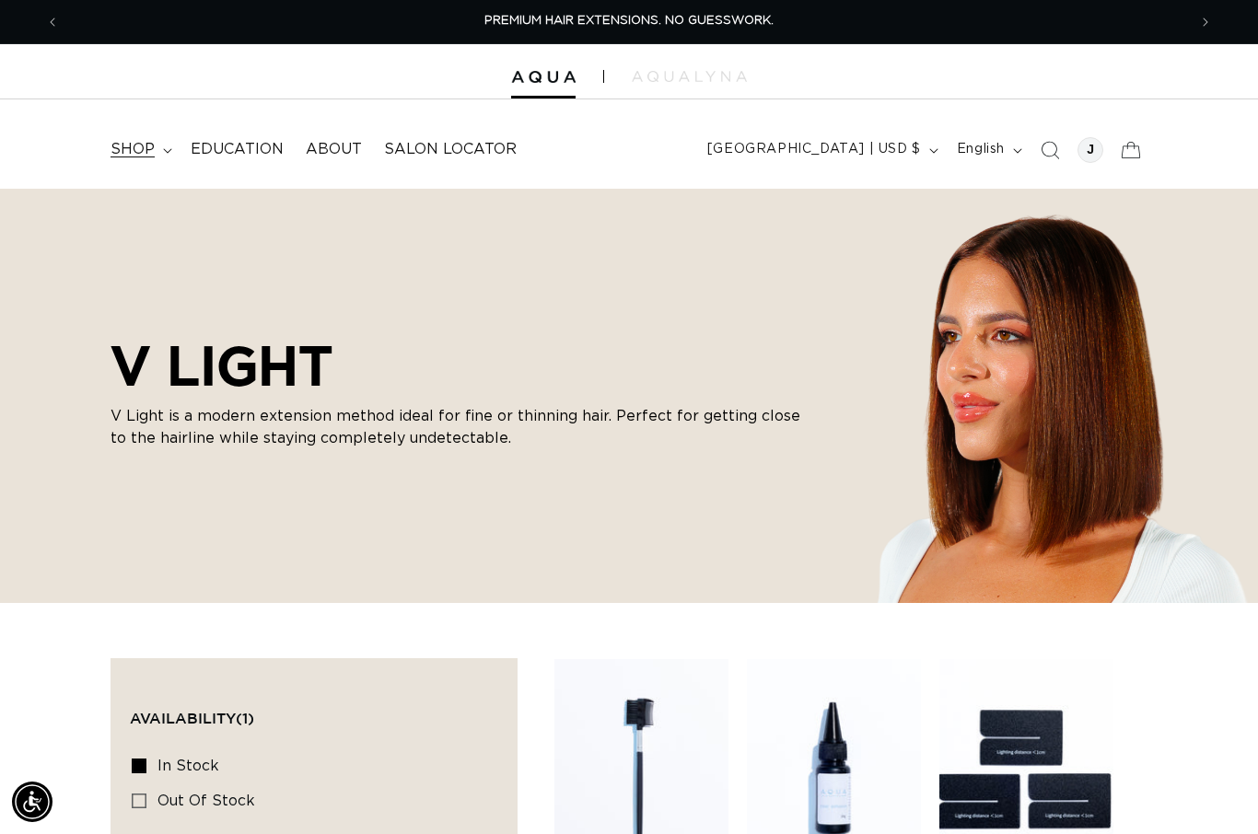
click at [170, 165] on summary "shop" at bounding box center [139, 149] width 80 height 41
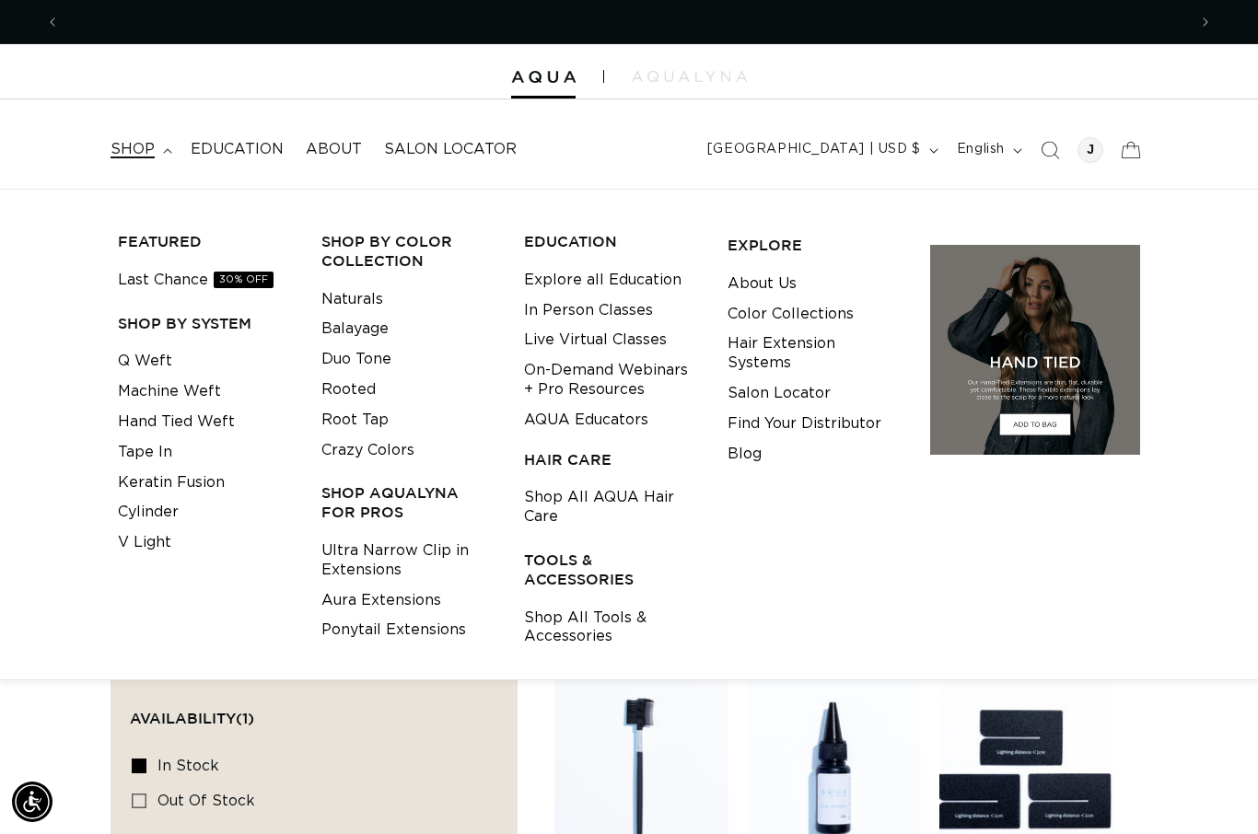
scroll to position [0, 2254]
click at [170, 503] on link "Cylinder" at bounding box center [148, 512] width 61 height 30
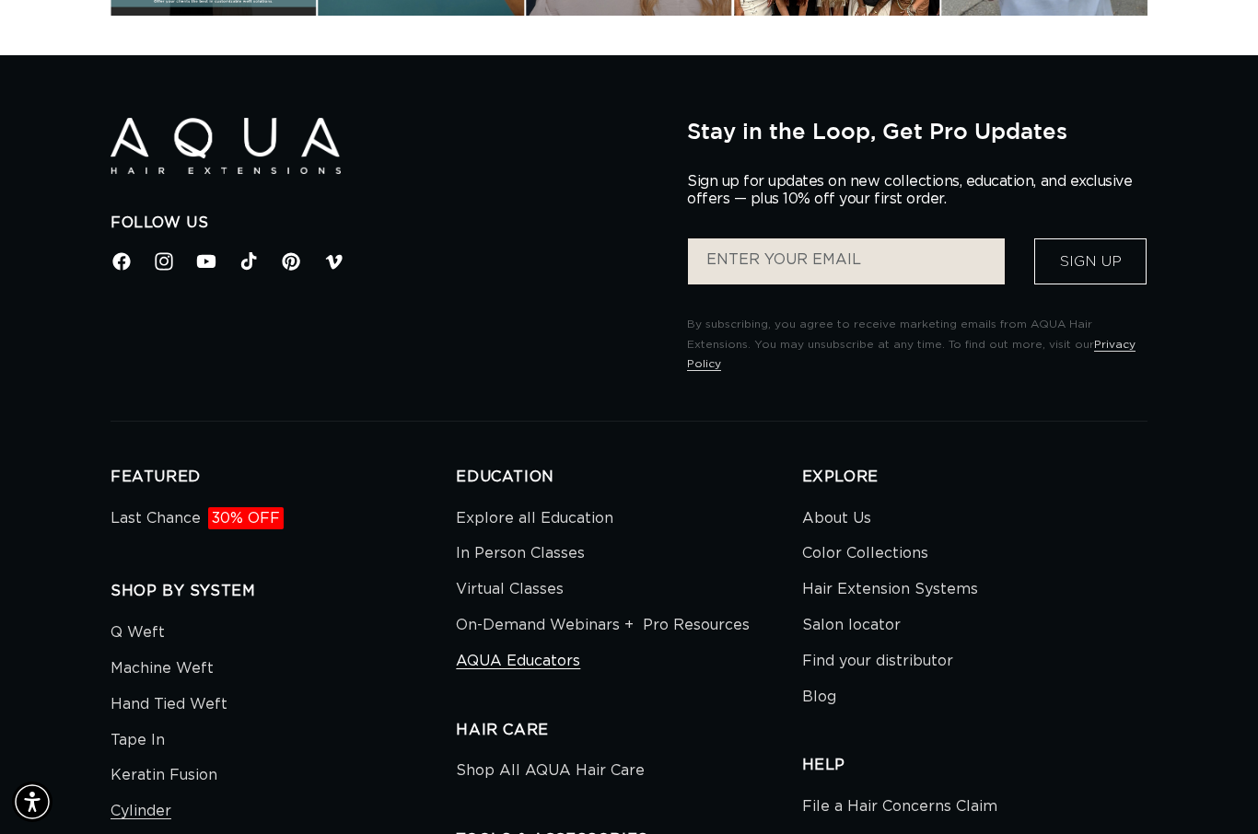
click at [530, 658] on link "AQUA Educators" at bounding box center [518, 662] width 124 height 36
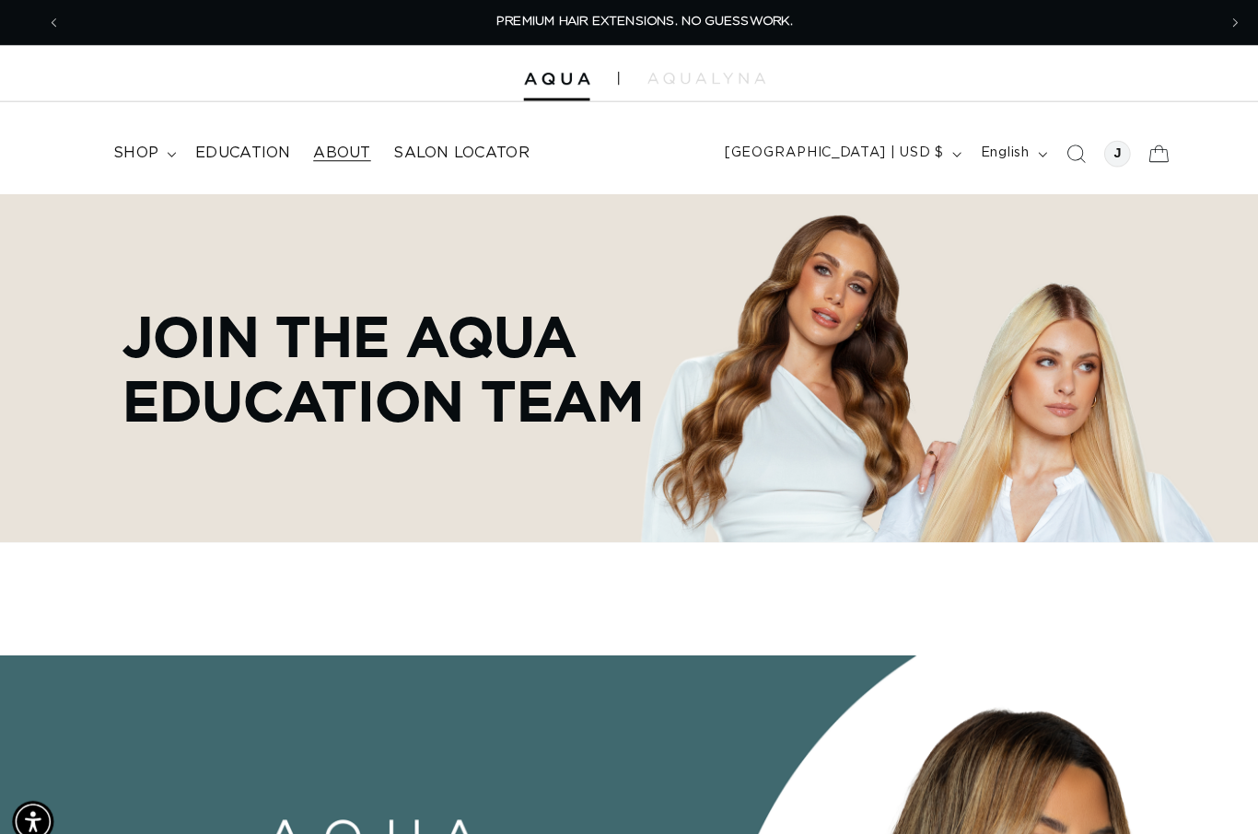
click at [339, 154] on span "About" at bounding box center [334, 149] width 56 height 19
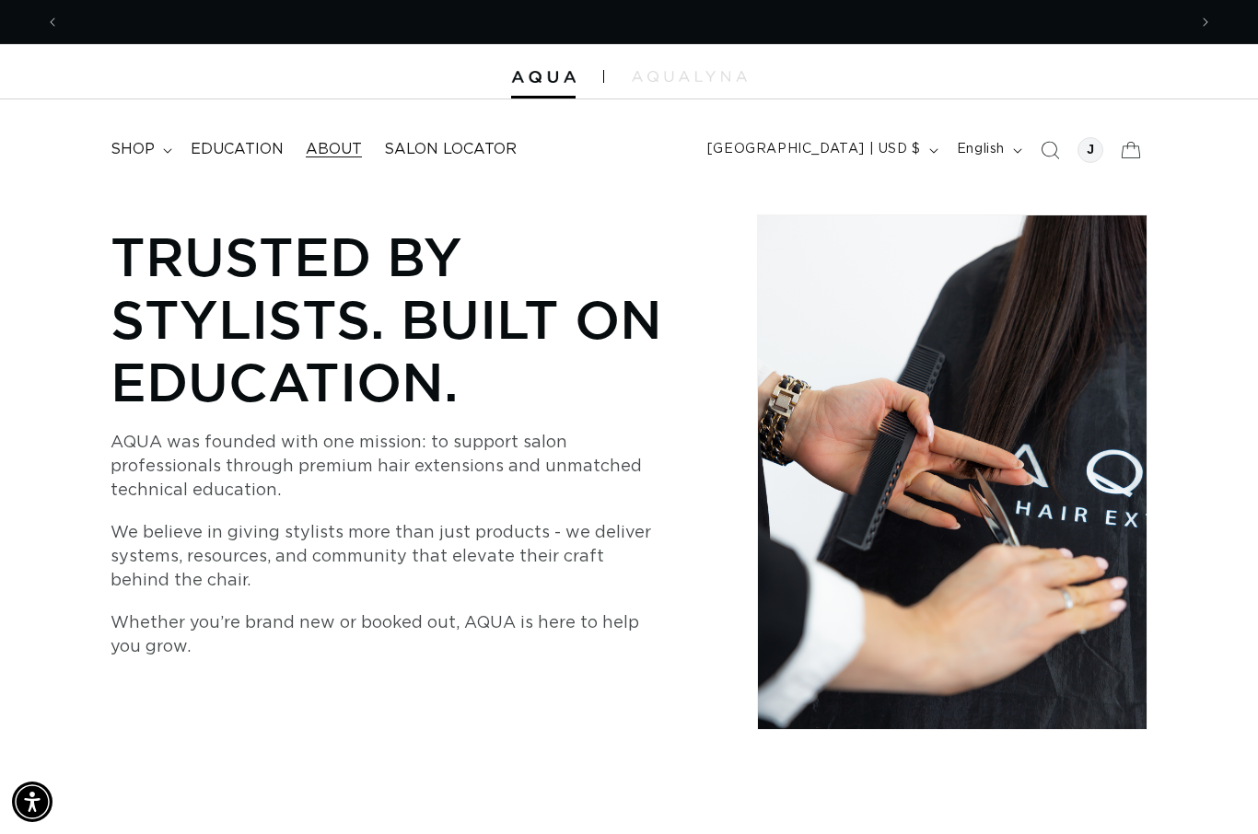
scroll to position [0, 1127]
click at [169, 162] on summary "shop" at bounding box center [139, 149] width 80 height 41
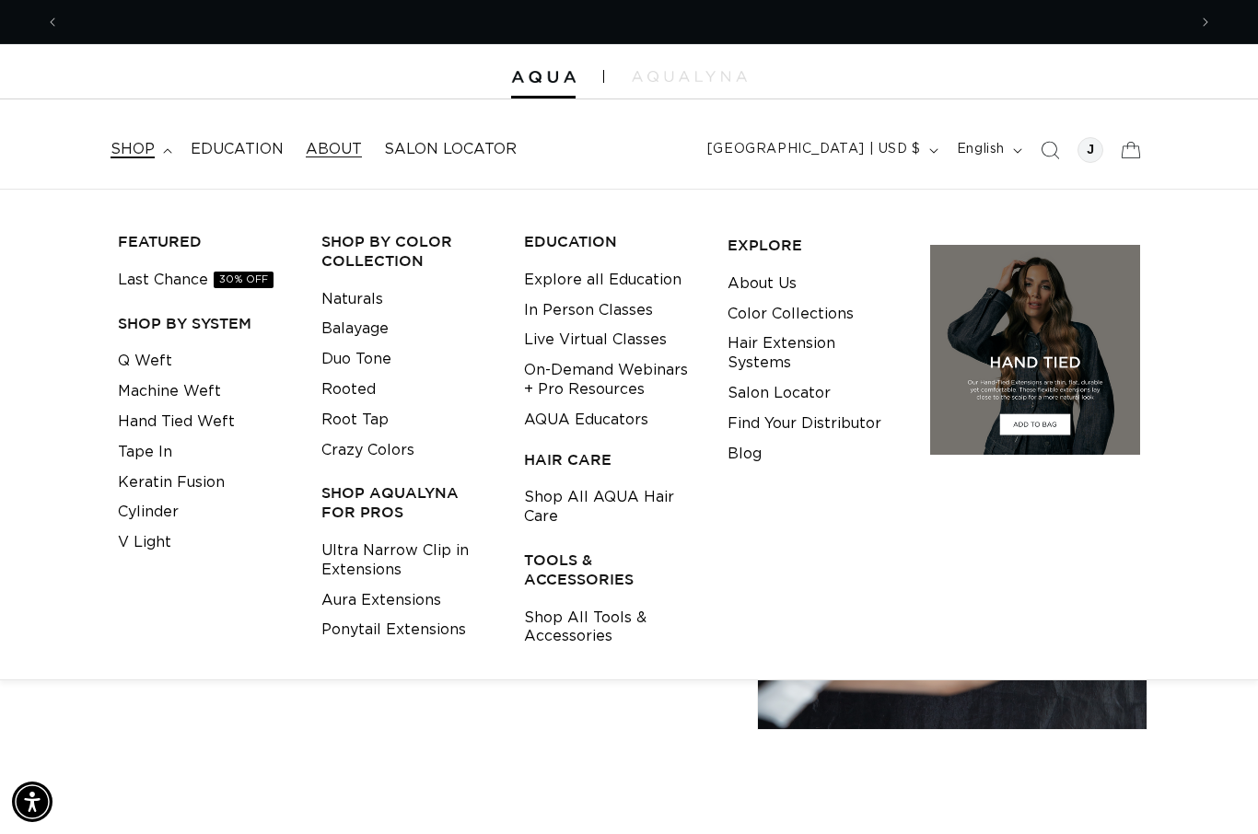
scroll to position [0, 2254]
click at [158, 350] on link "Q Weft" at bounding box center [145, 361] width 54 height 30
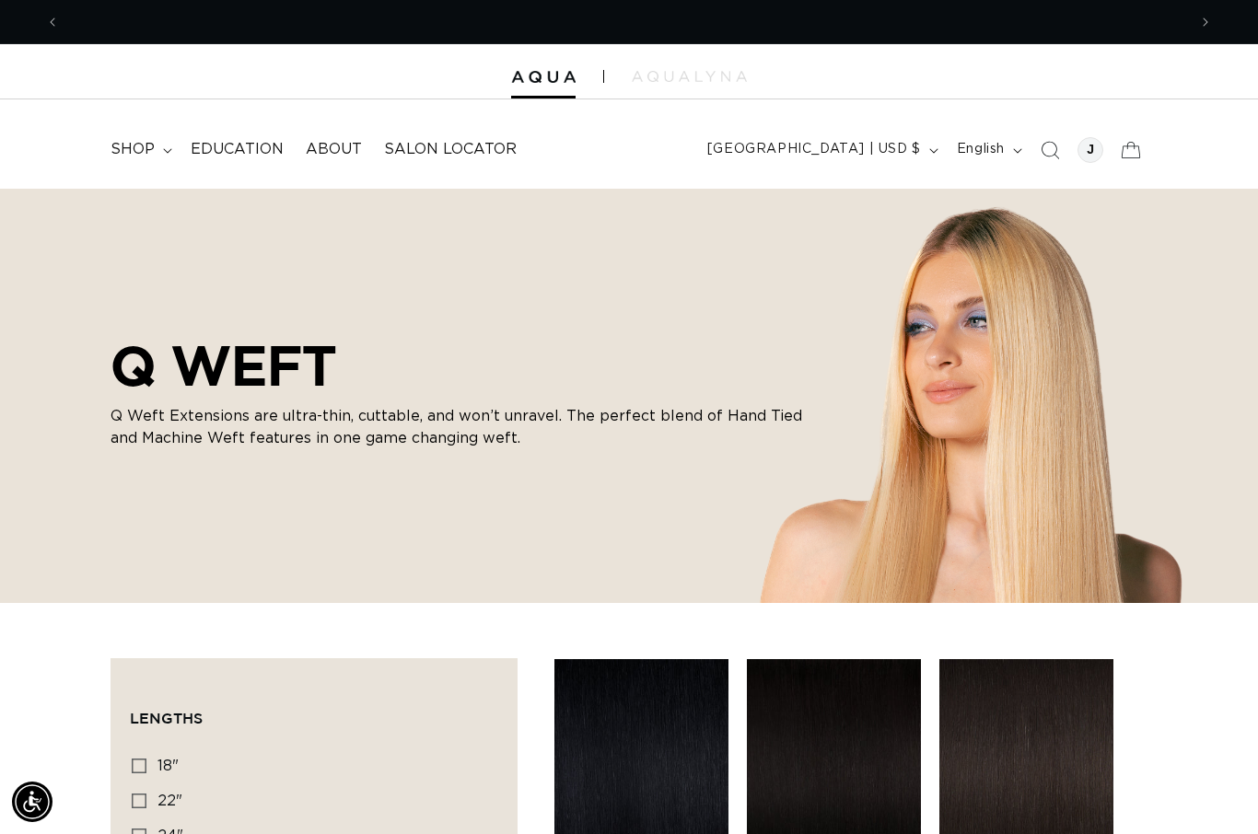
scroll to position [0, 2254]
click at [942, 154] on button "[GEOGRAPHIC_DATA] | USD $" at bounding box center [821, 150] width 250 height 35
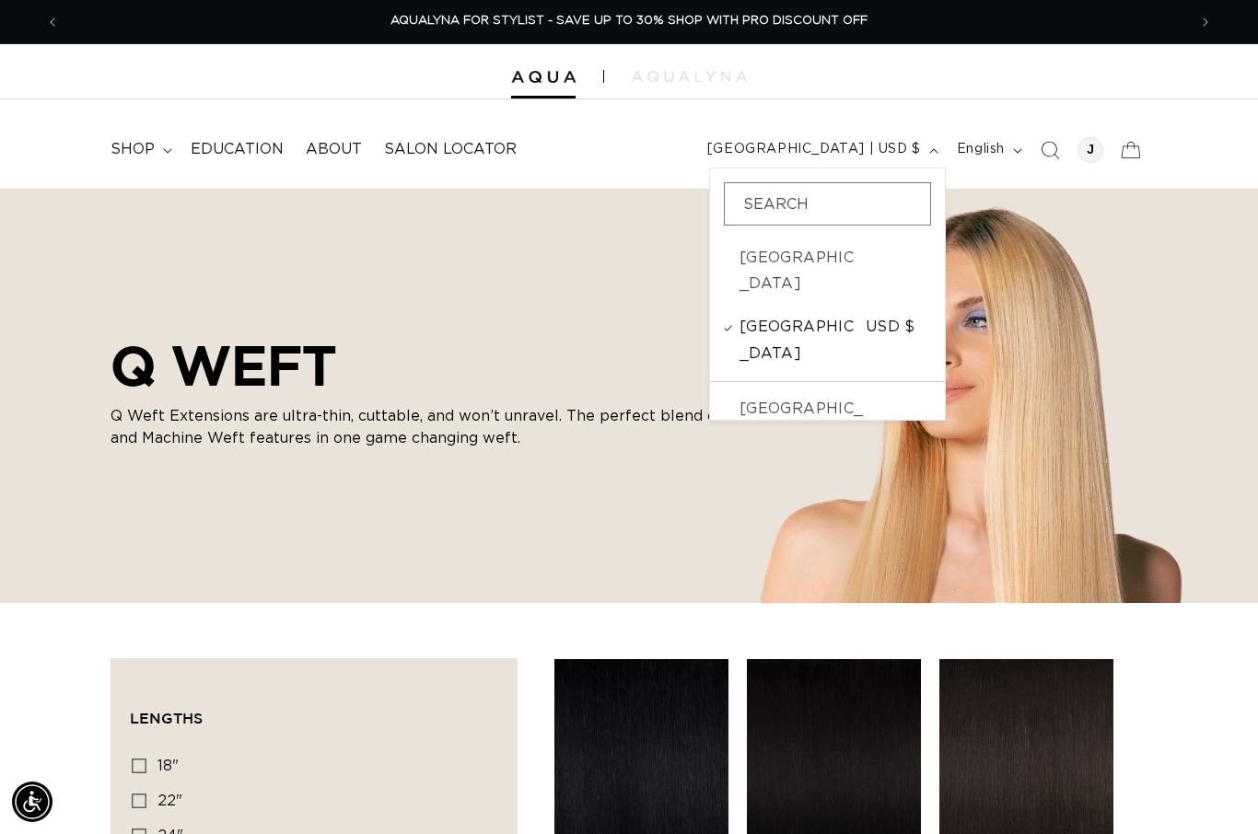
click at [851, 314] on span "[GEOGRAPHIC_DATA]" at bounding box center [800, 340] width 122 height 53
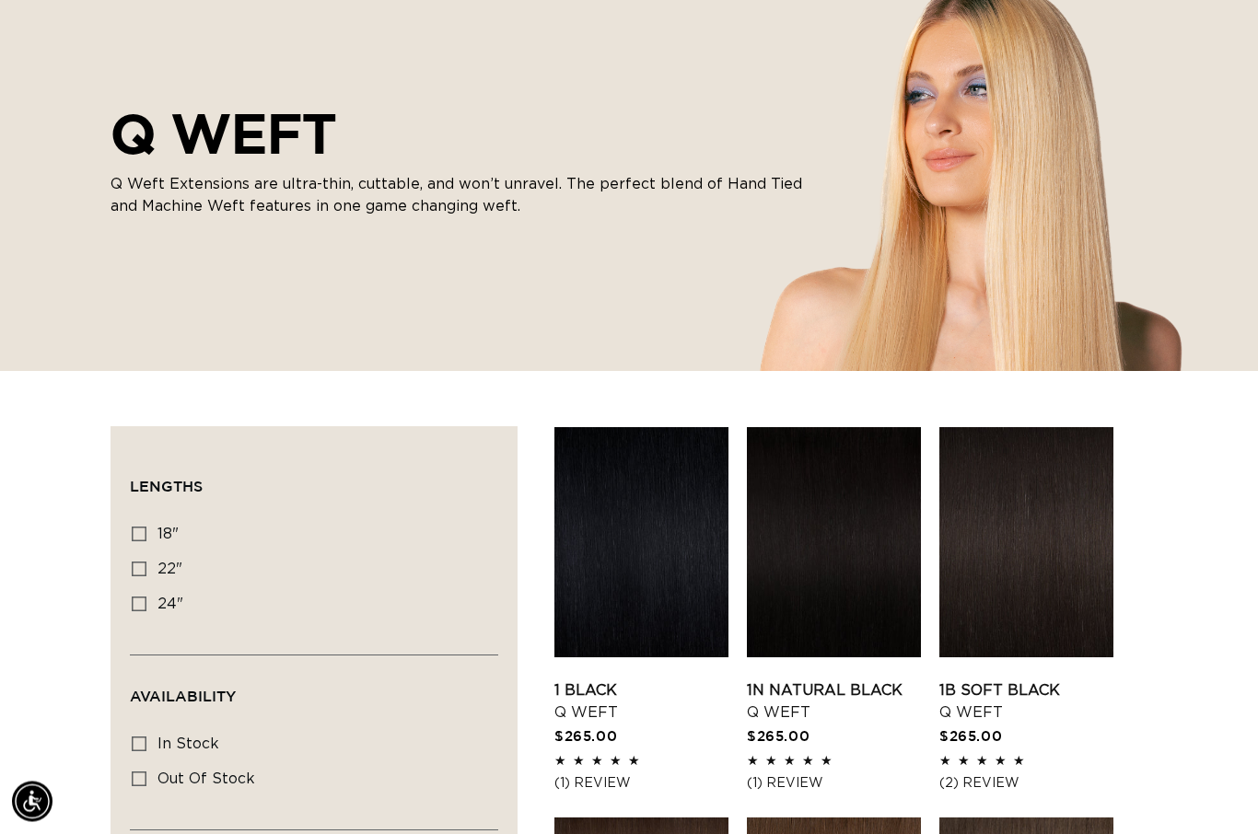
scroll to position [247, 0]
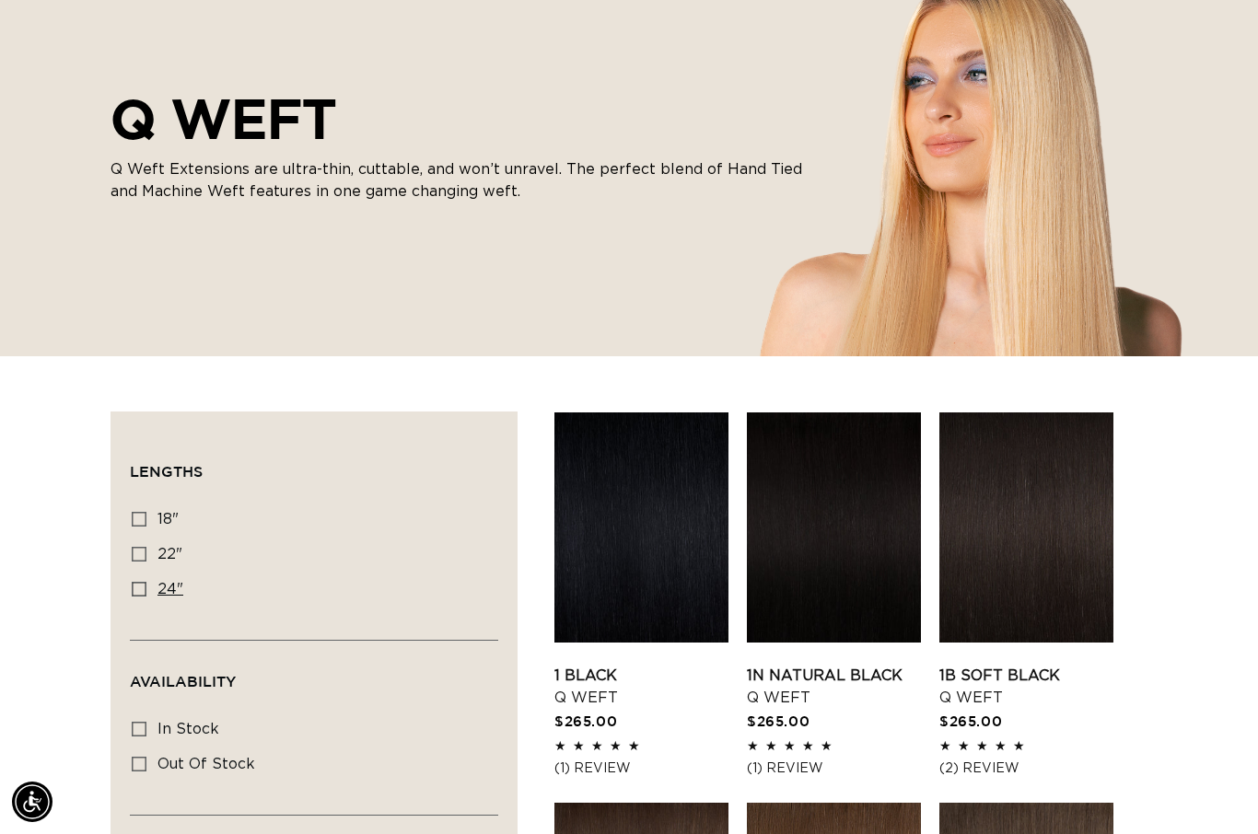
click at [134, 583] on rect at bounding box center [139, 589] width 13 height 13
click at [134, 582] on input "24" 24" (5 products)" at bounding box center [139, 589] width 15 height 15
checkbox input "true"
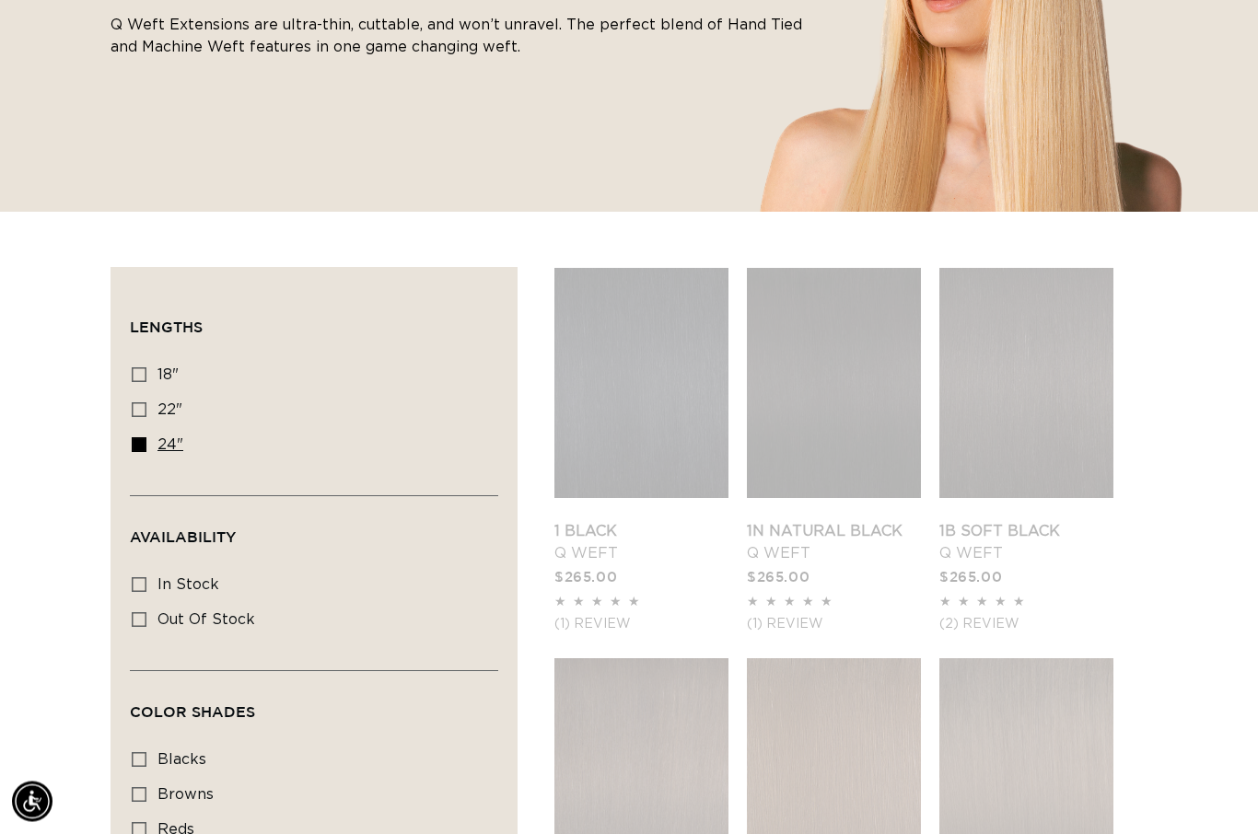
scroll to position [393, 0]
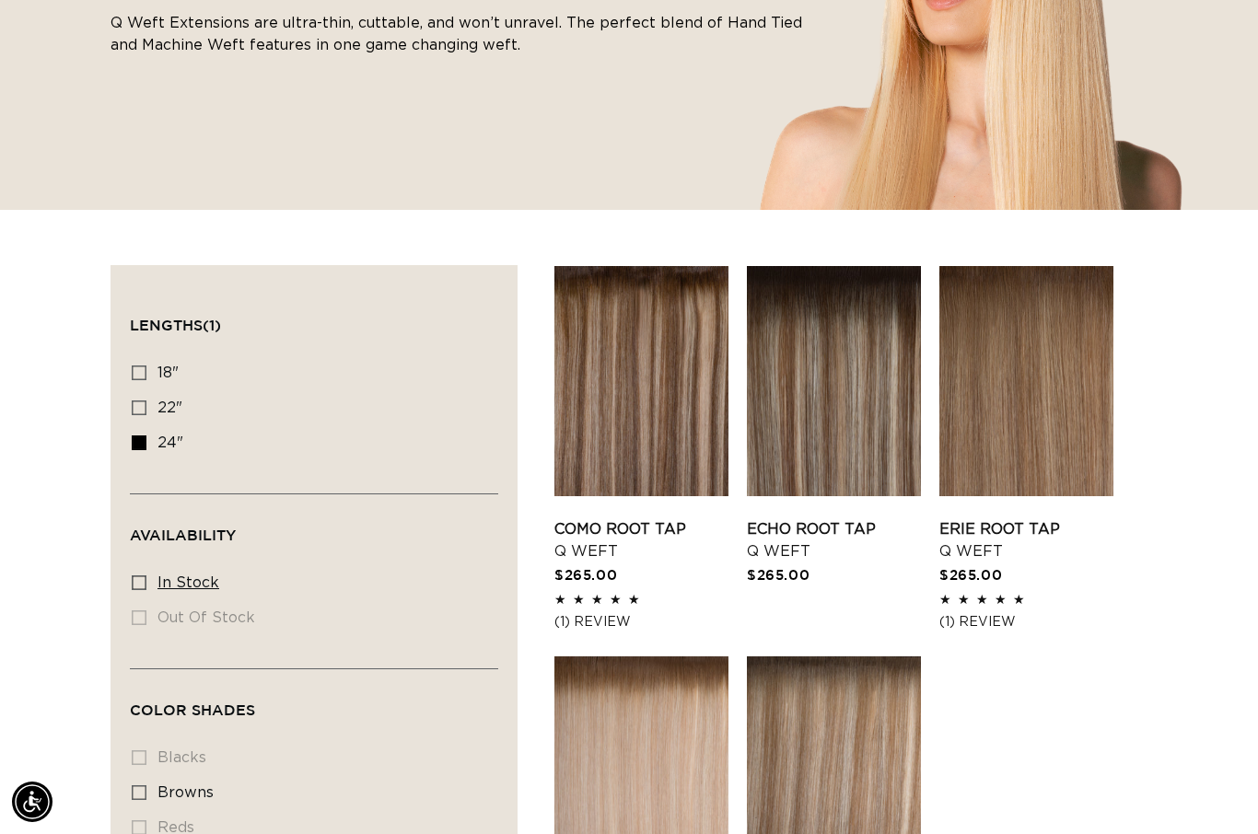
click at [148, 578] on label "In stock In stock (5 products)" at bounding box center [309, 583] width 354 height 35
click at [146, 578] on input "In stock In stock (5 products)" at bounding box center [139, 583] width 15 height 15
checkbox input "true"
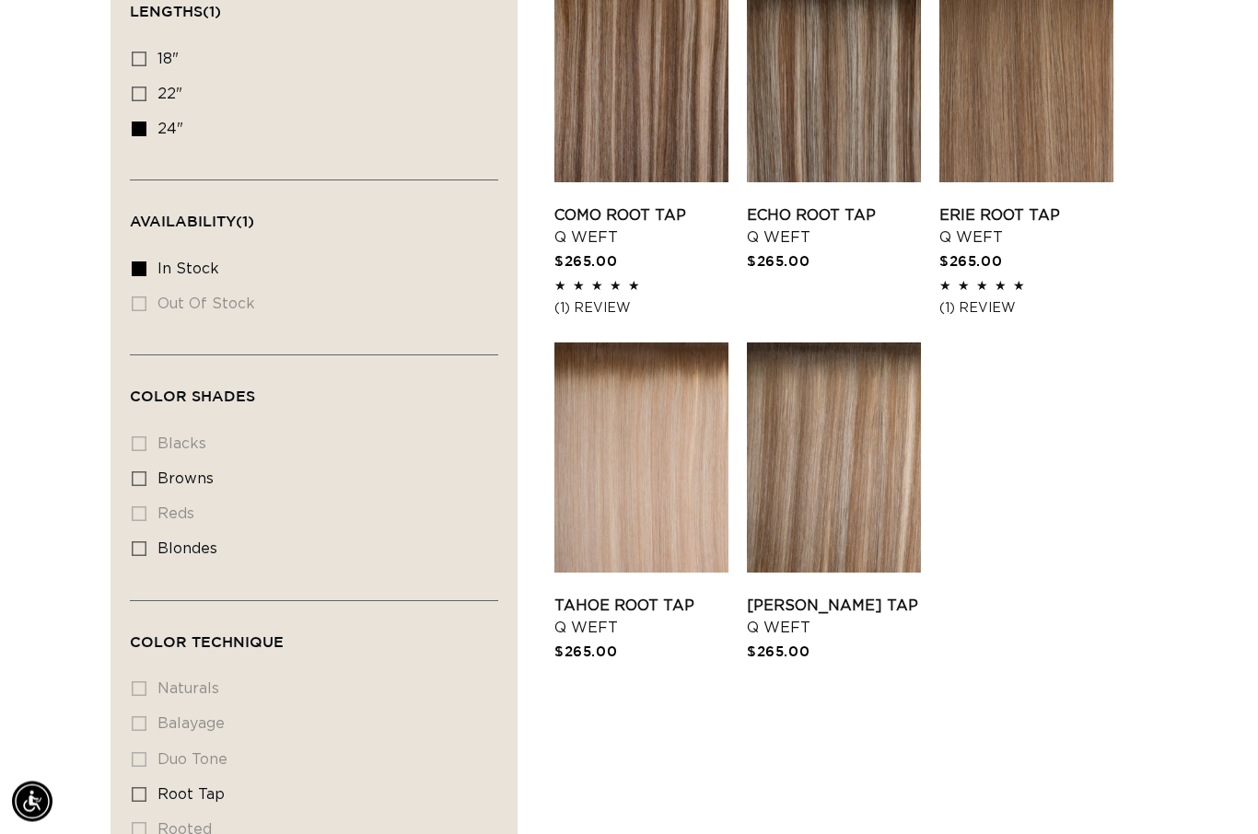
scroll to position [709, 0]
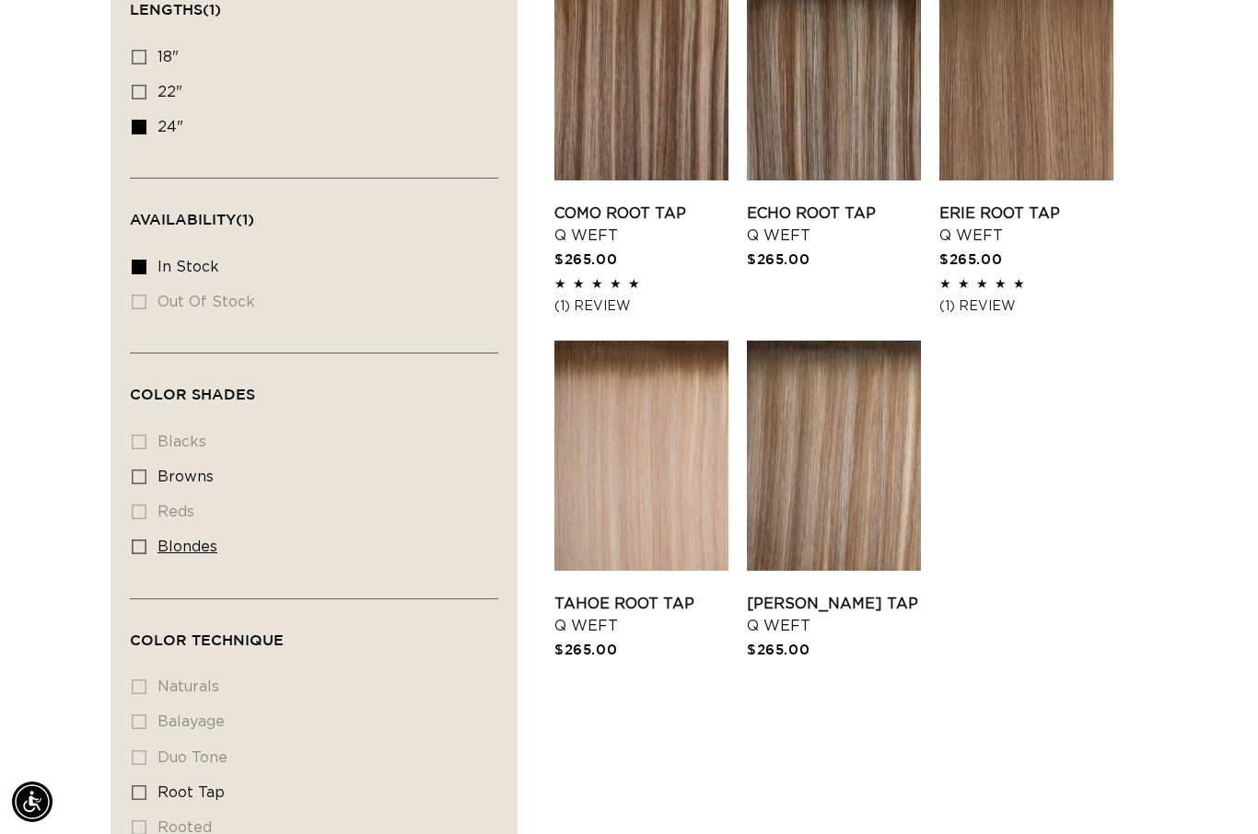
click at [134, 555] on label "blondes blondes (5 products)" at bounding box center [309, 547] width 354 height 35
click at [134, 554] on input "blondes blondes (5 products)" at bounding box center [139, 547] width 15 height 15
checkbox input "true"
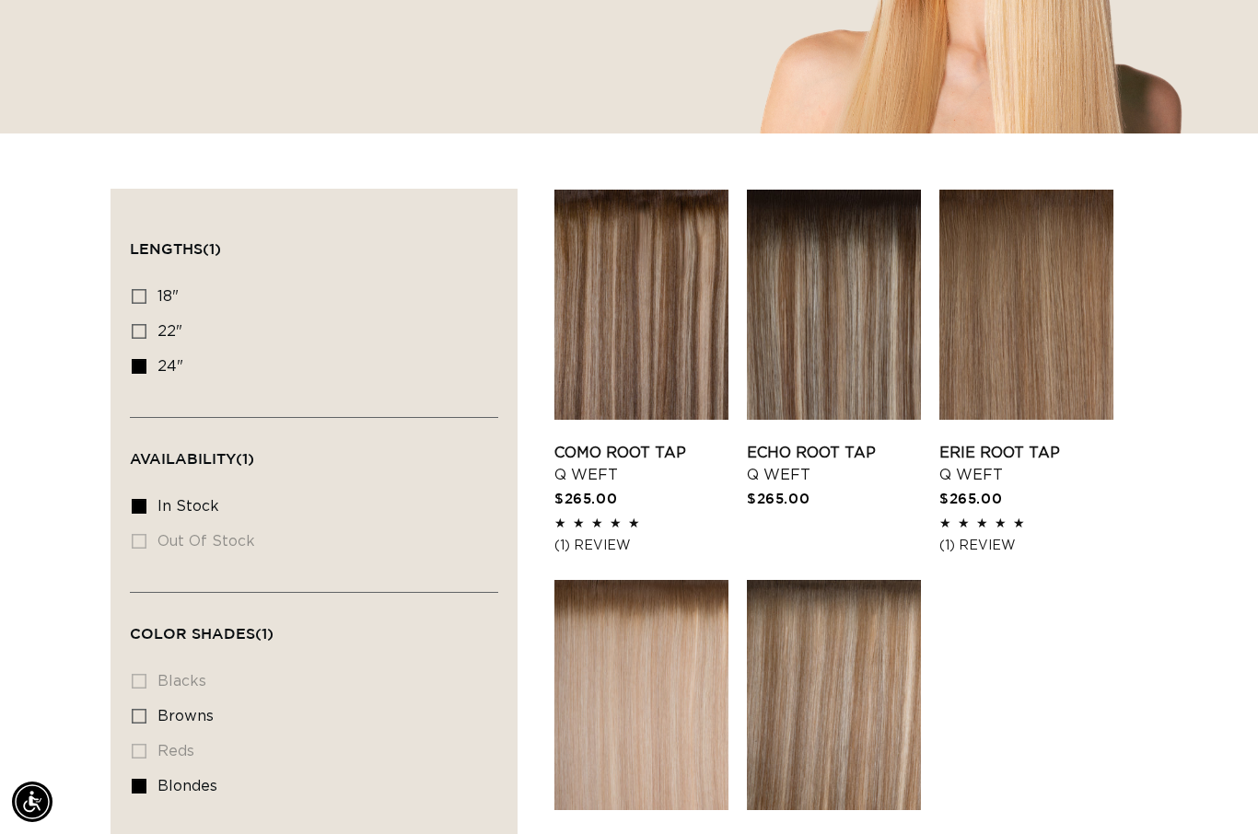
scroll to position [0, 1127]
click at [652, 442] on link "Como Root Tap Q Weft" at bounding box center [641, 464] width 174 height 44
